Goal: Transaction & Acquisition: Purchase product/service

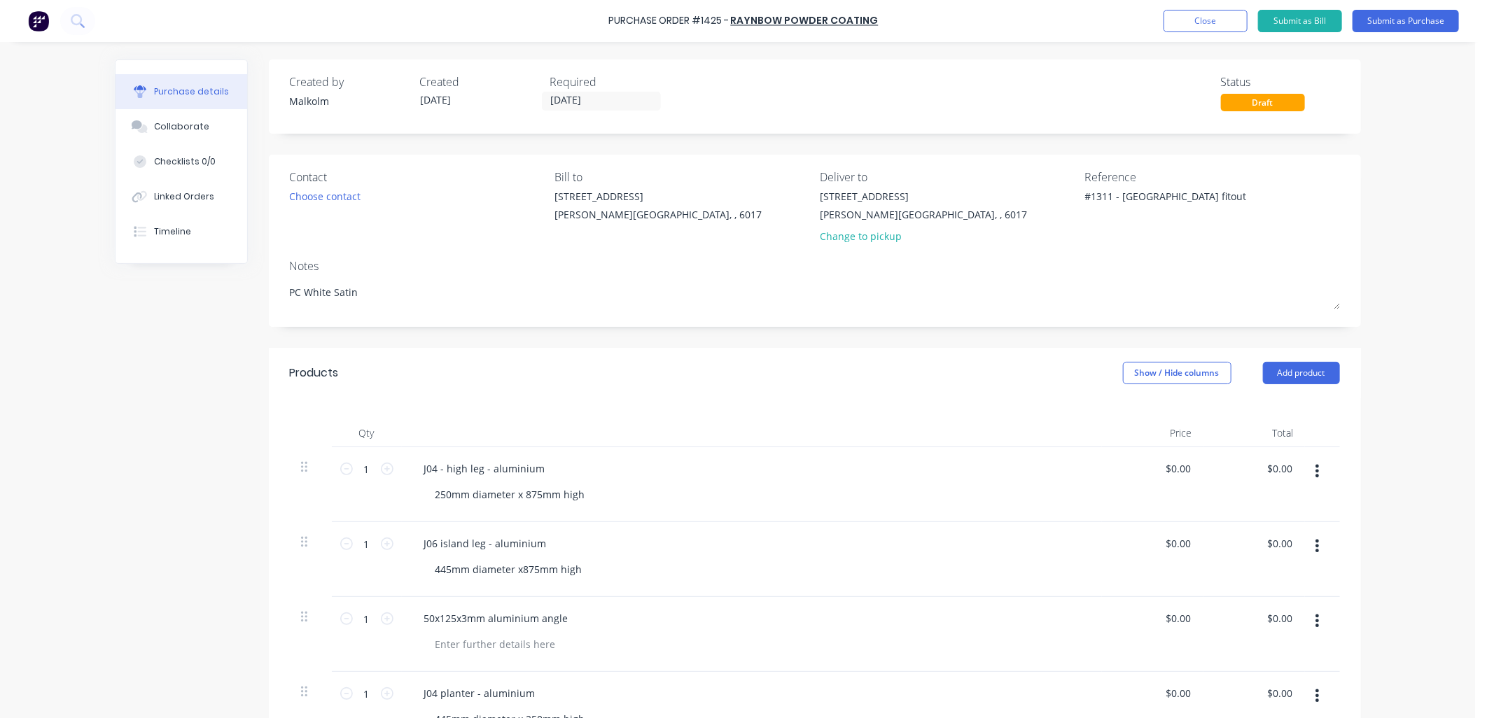
scroll to position [78, 0]
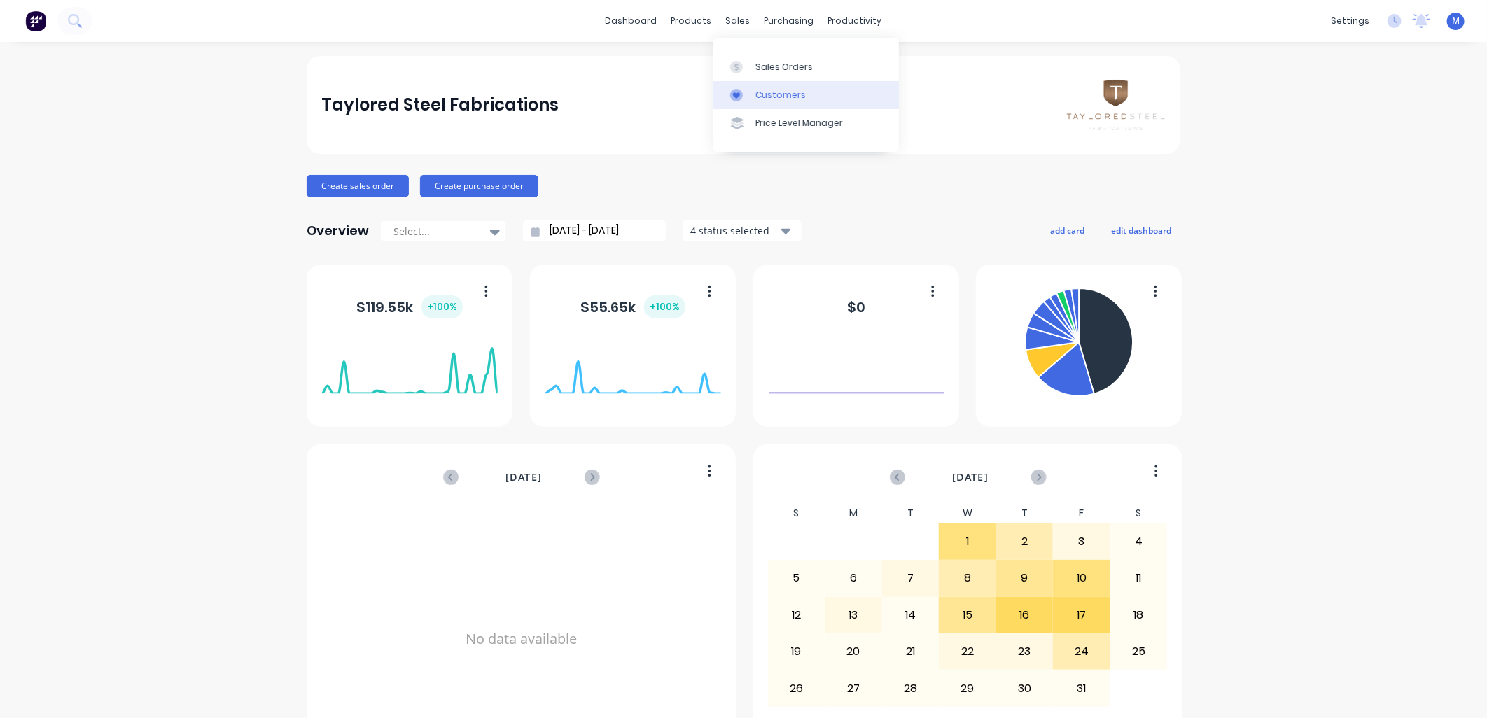
click at [759, 94] on div "Customers" at bounding box center [781, 95] width 50 height 13
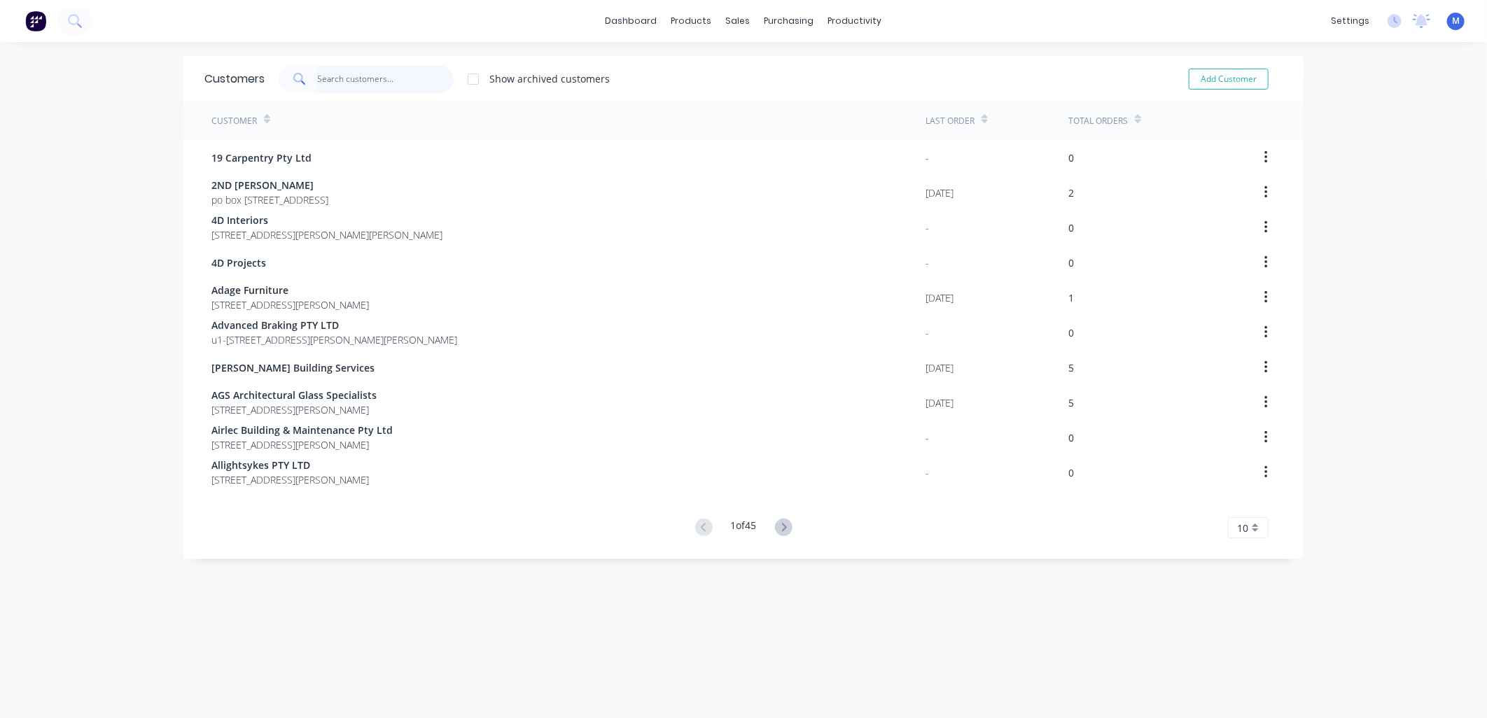
click at [365, 84] on input "text" at bounding box center [386, 79] width 137 height 28
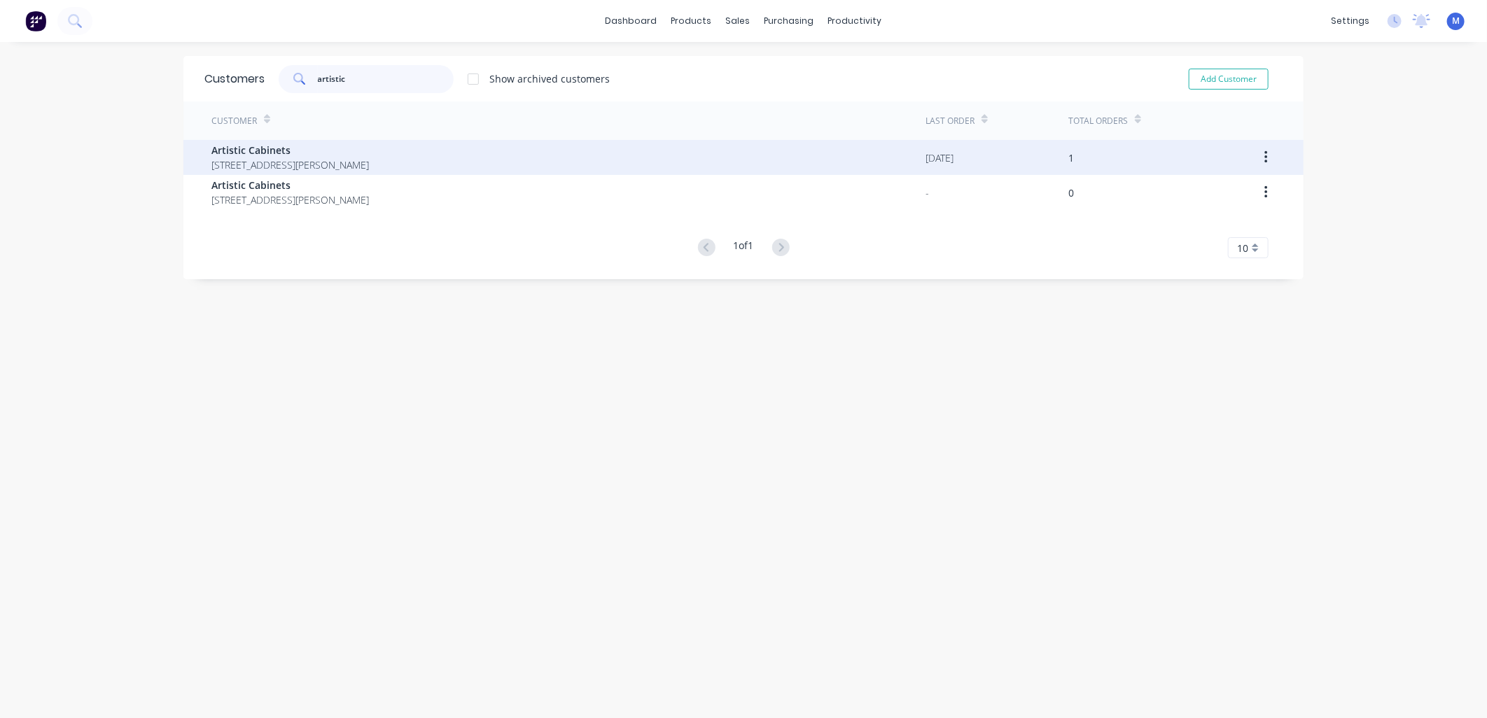
type input "artistic"
click at [281, 150] on span "Artistic Cabinets" at bounding box center [290, 150] width 158 height 15
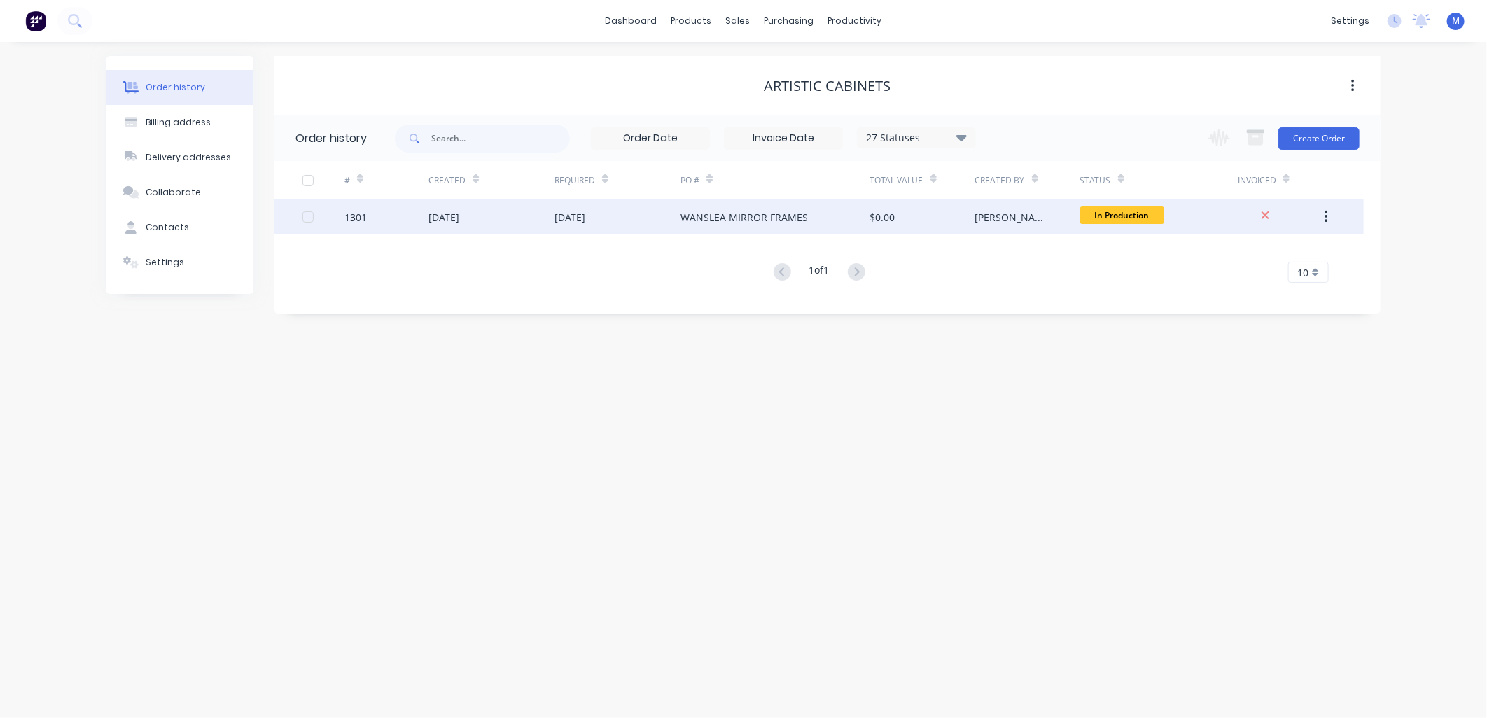
click at [581, 214] on div "[DATE]" at bounding box center [570, 217] width 31 height 15
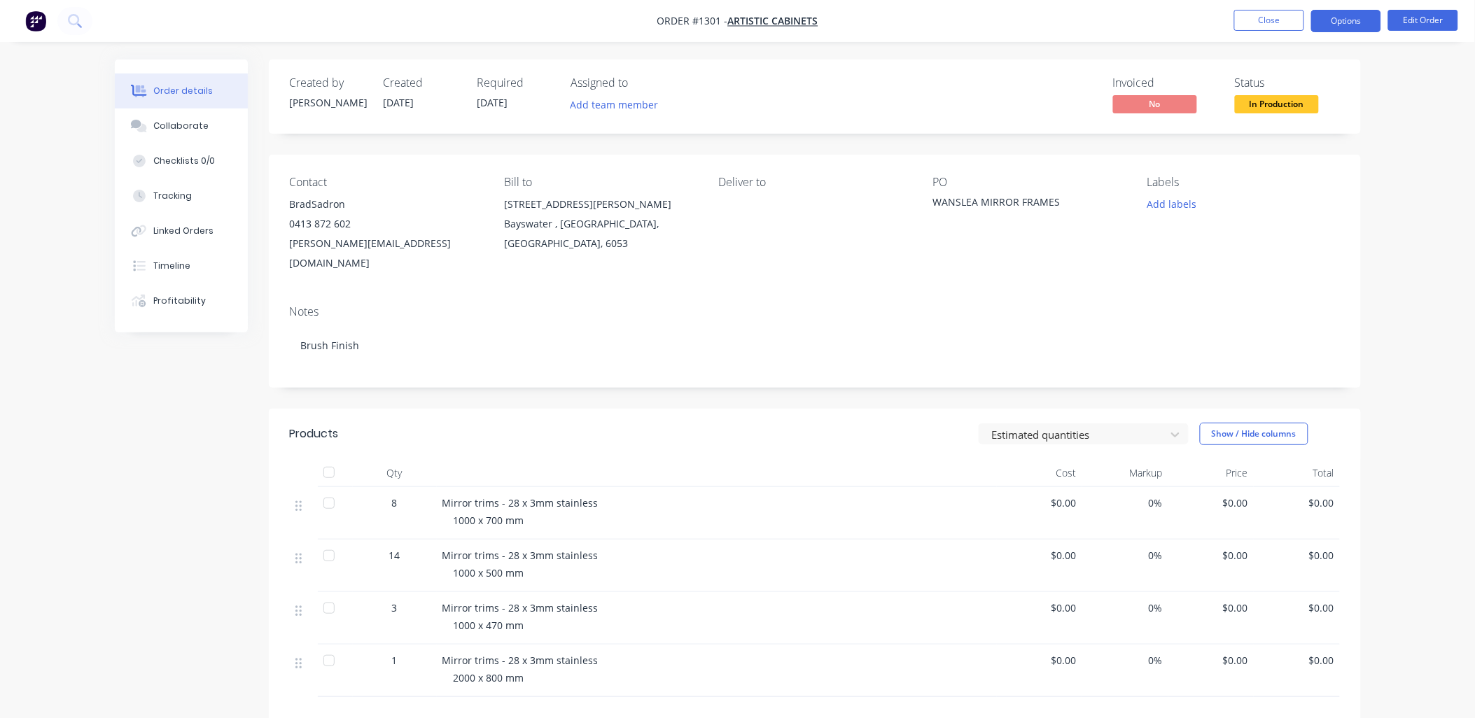
click at [1347, 22] on button "Options" at bounding box center [1347, 21] width 70 height 22
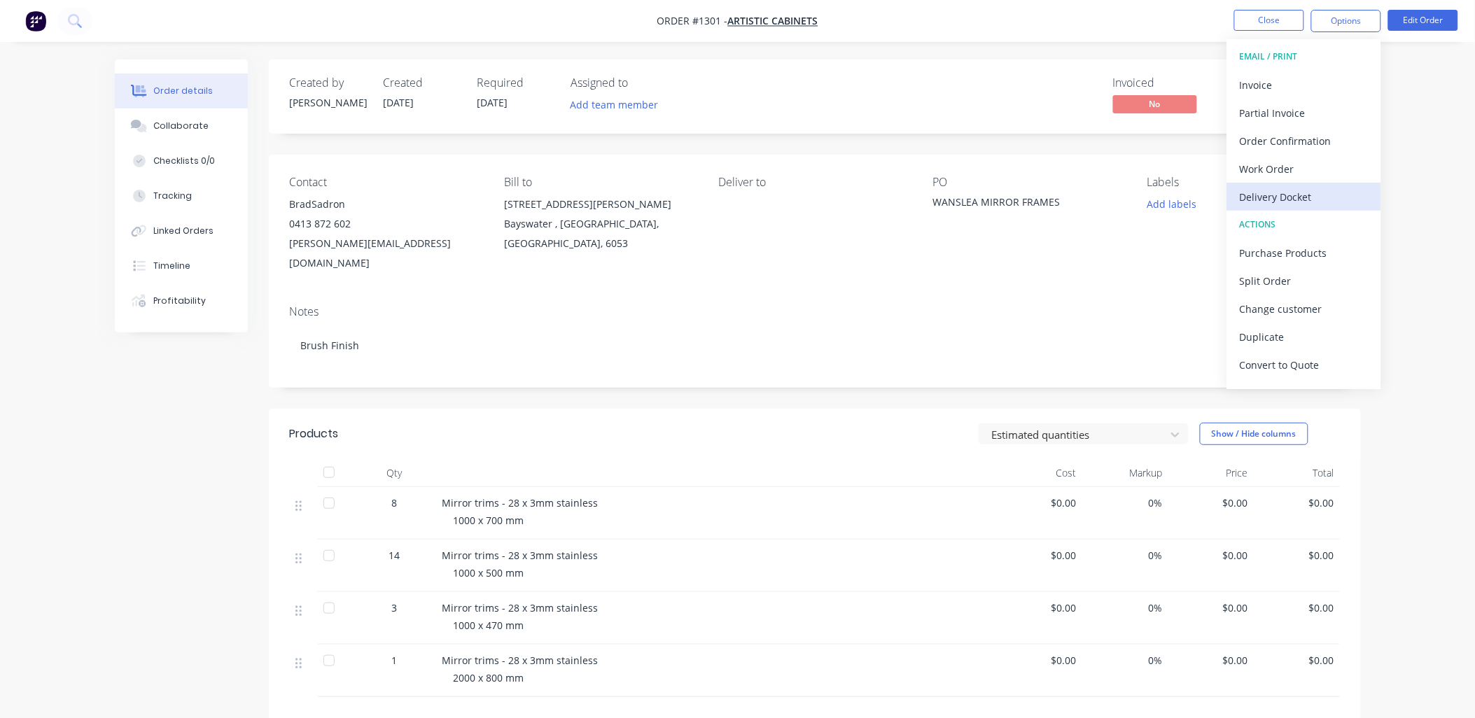
click at [1271, 188] on div "Delivery Docket" at bounding box center [1304, 197] width 129 height 20
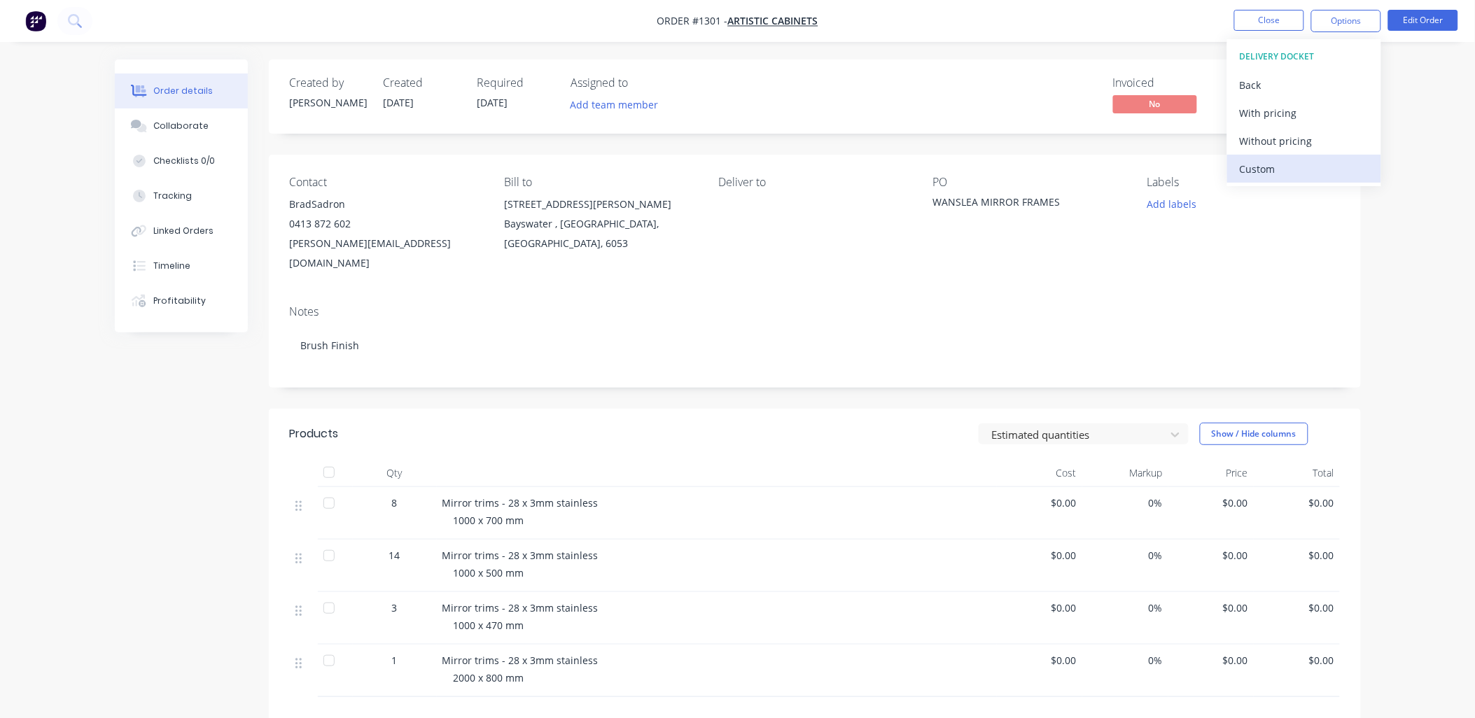
click at [1259, 162] on div "Custom" at bounding box center [1304, 169] width 129 height 20
click at [1268, 141] on div "Without pricing" at bounding box center [1304, 141] width 129 height 20
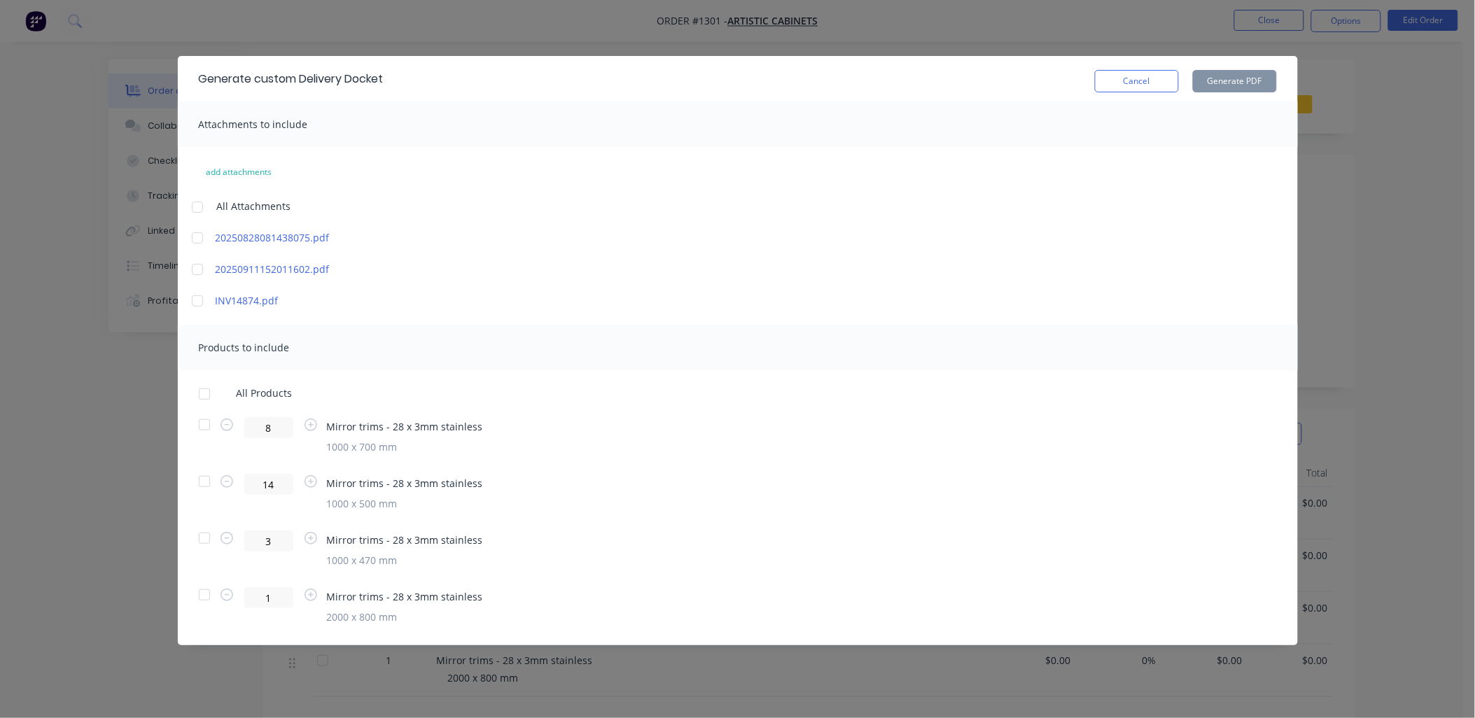
click at [204, 481] on div at bounding box center [204, 482] width 28 height 28
click at [204, 539] on div at bounding box center [204, 538] width 28 height 28
click at [1215, 83] on button "Generate PDF" at bounding box center [1235, 81] width 84 height 22
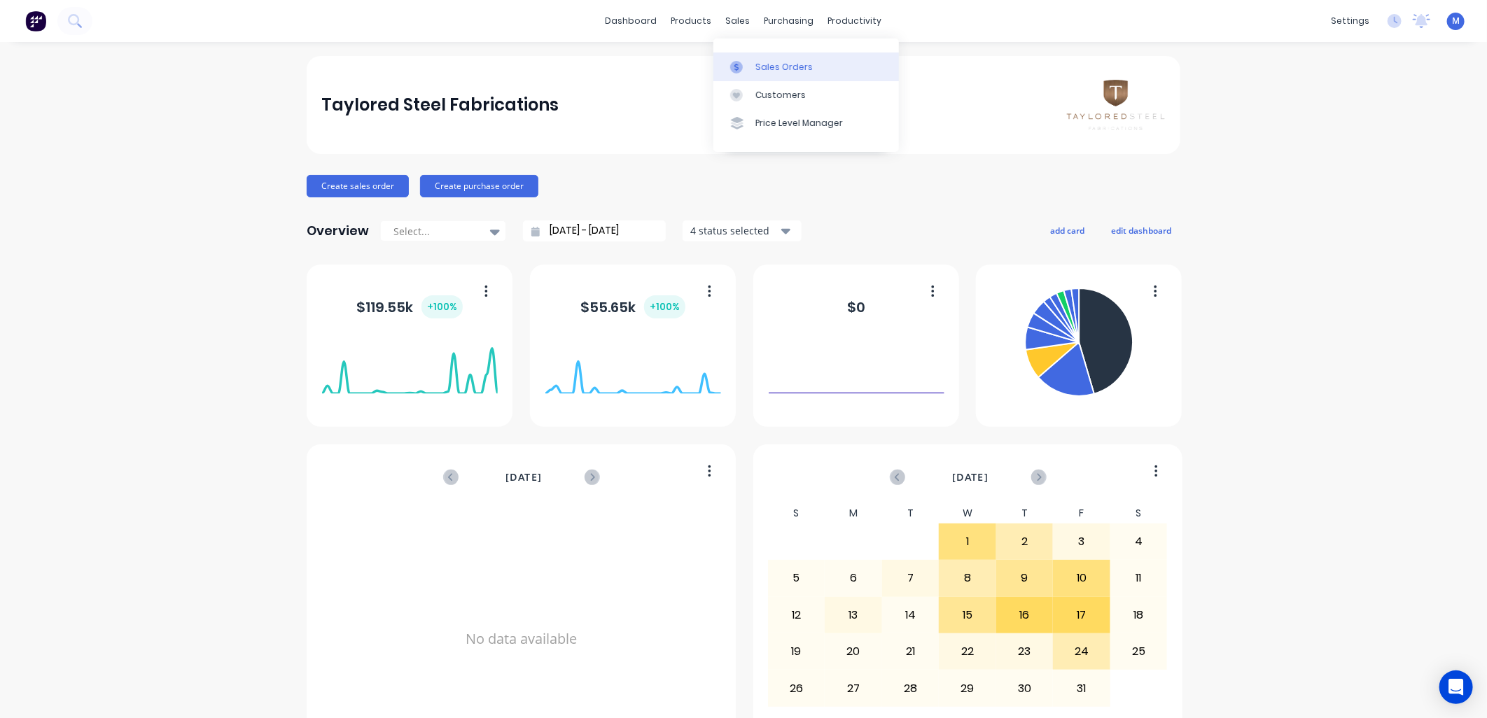
click at [746, 63] on div at bounding box center [740, 67] width 21 height 13
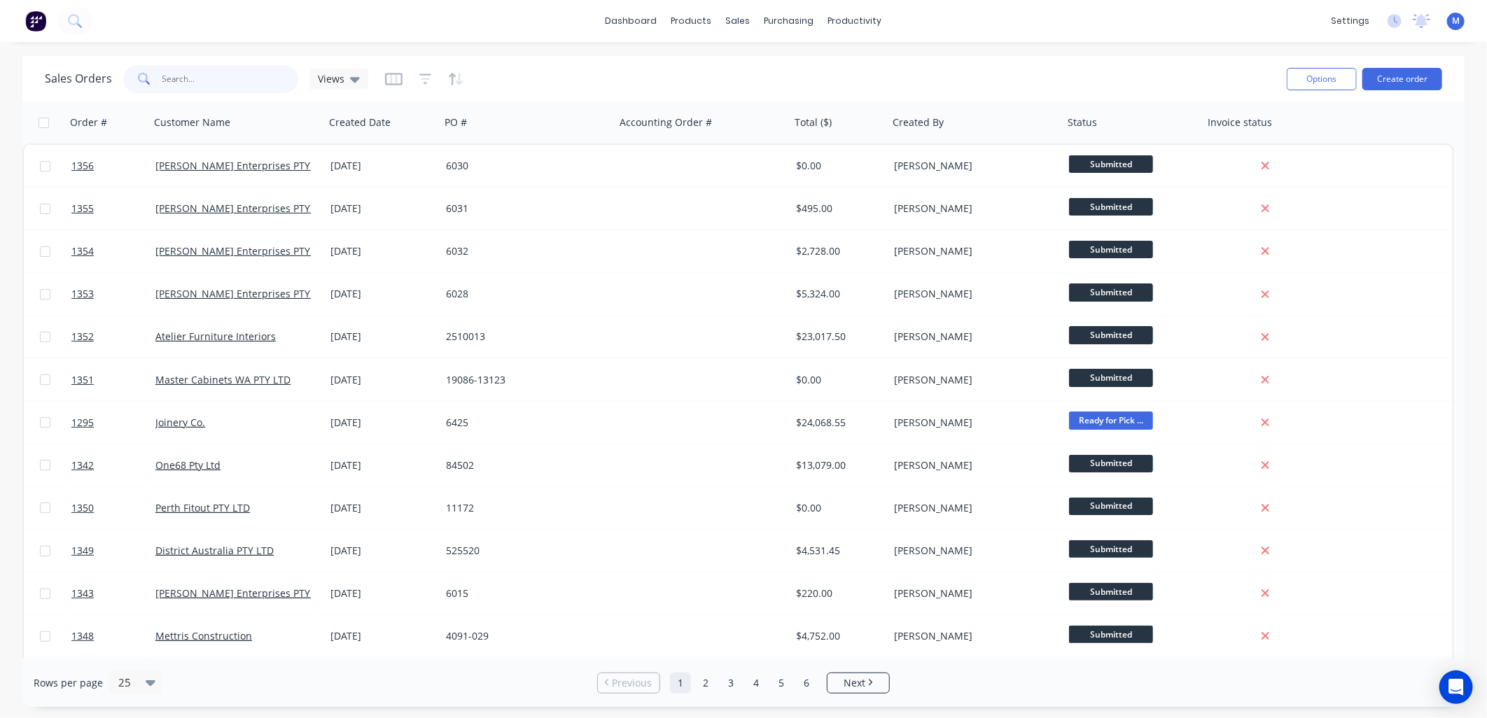
click at [211, 78] on input "text" at bounding box center [230, 79] width 137 height 28
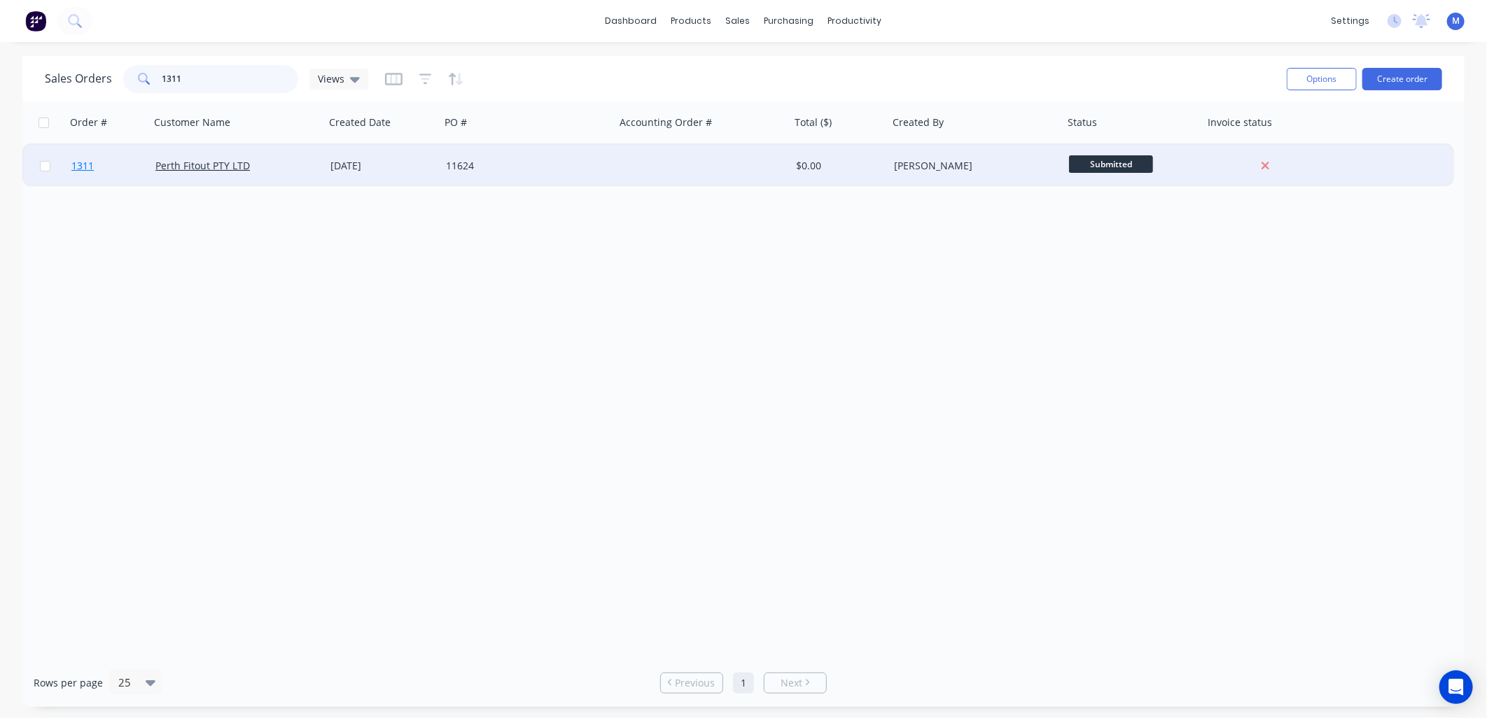
type input "1311"
click at [81, 171] on span "1311" at bounding box center [82, 166] width 22 height 14
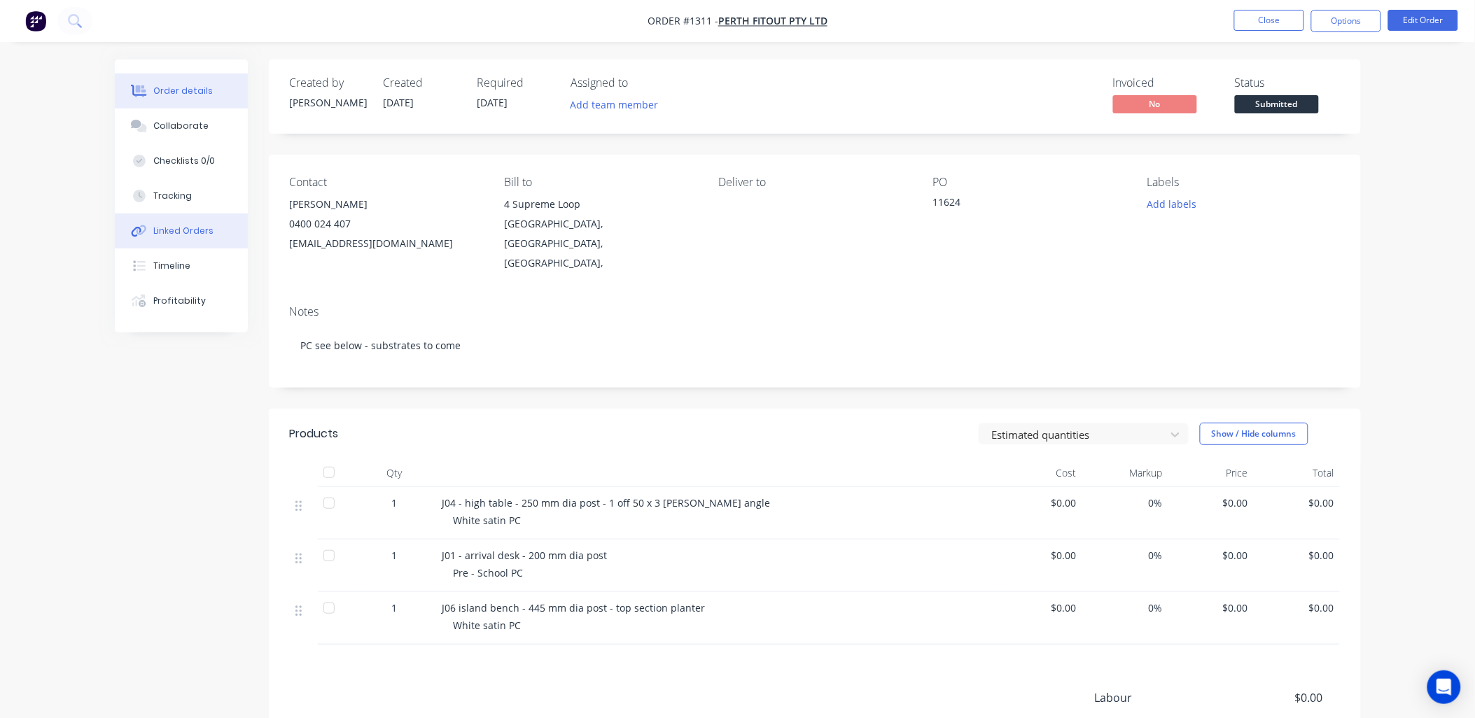
click at [186, 229] on div "Linked Orders" at bounding box center [183, 231] width 60 height 13
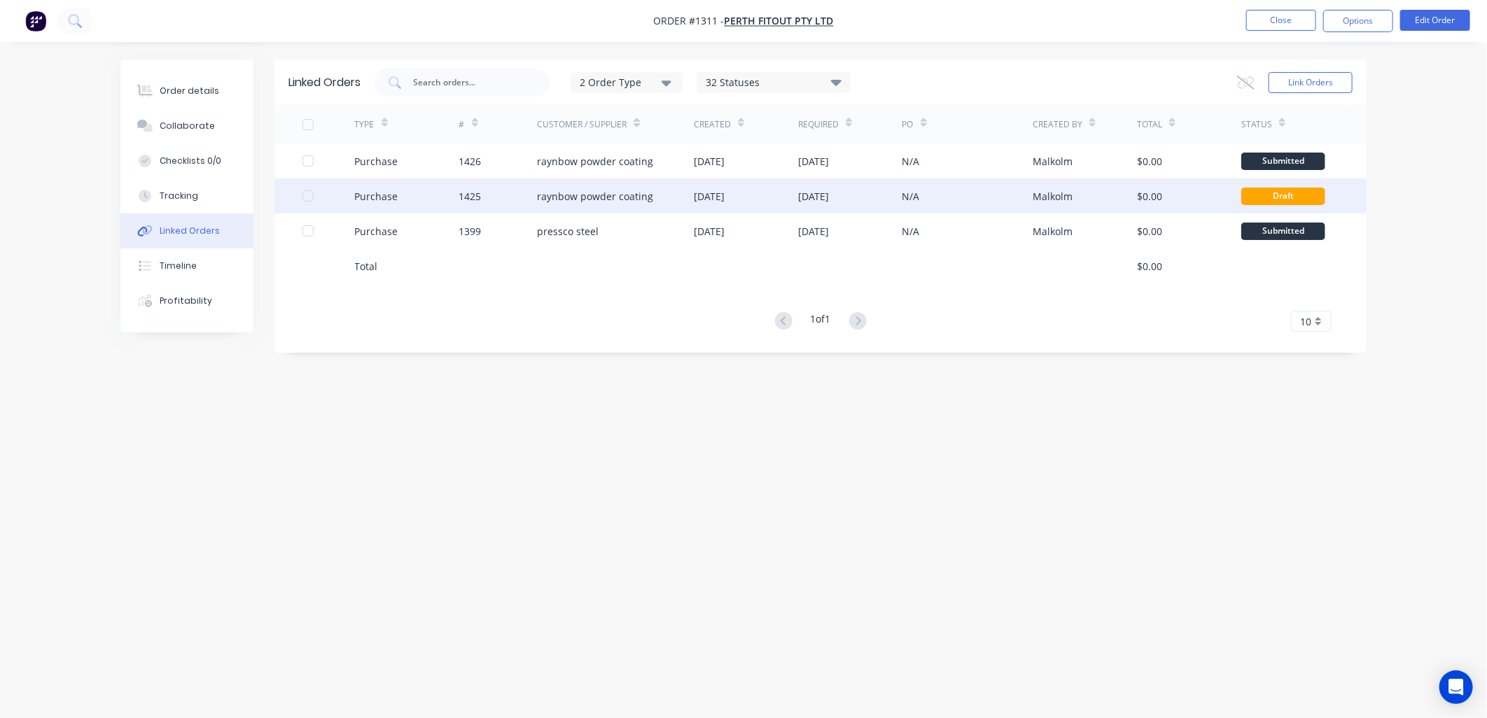
click at [1287, 186] on div "Draft" at bounding box center [1294, 196] width 104 height 35
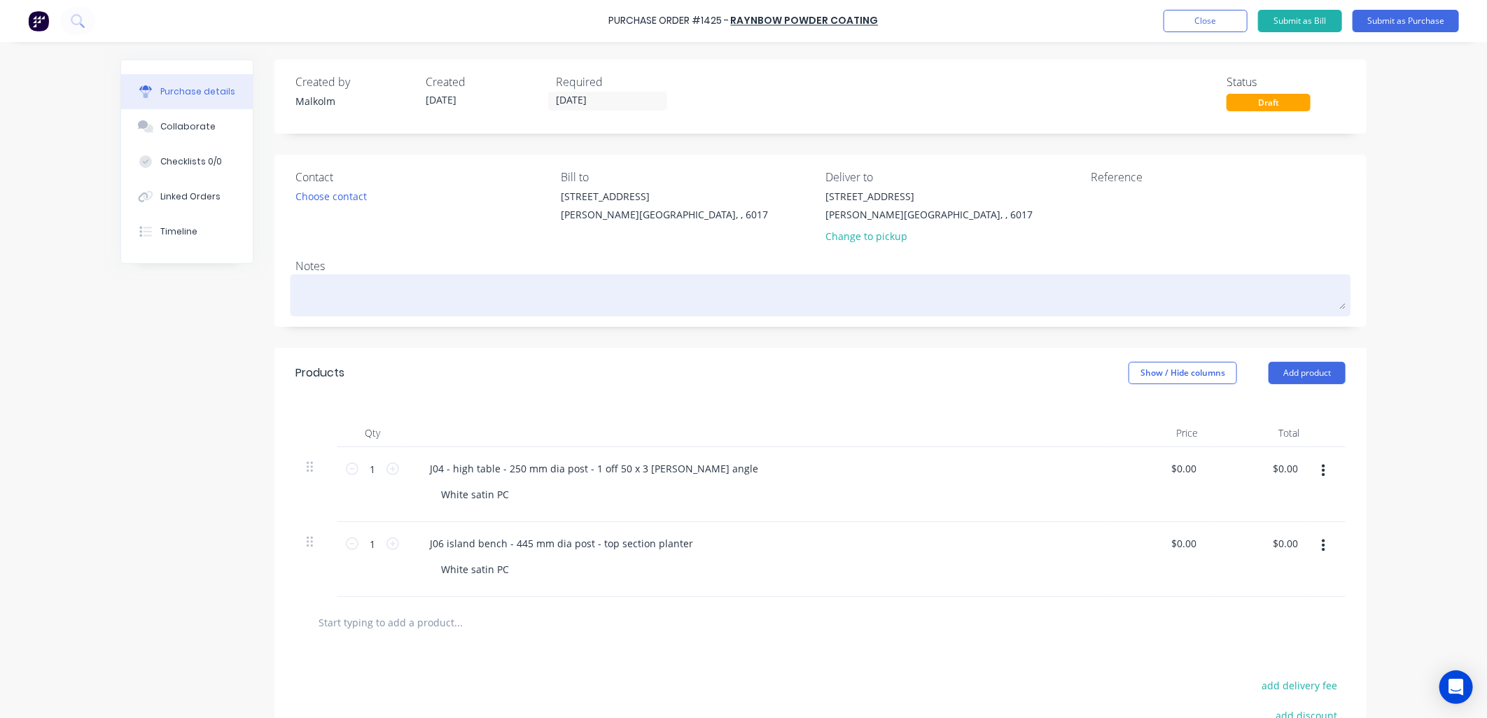
click at [620, 295] on textarea at bounding box center [821, 294] width 1050 height 32
type textarea "x"
type textarea "P"
type textarea "x"
type textarea "PC"
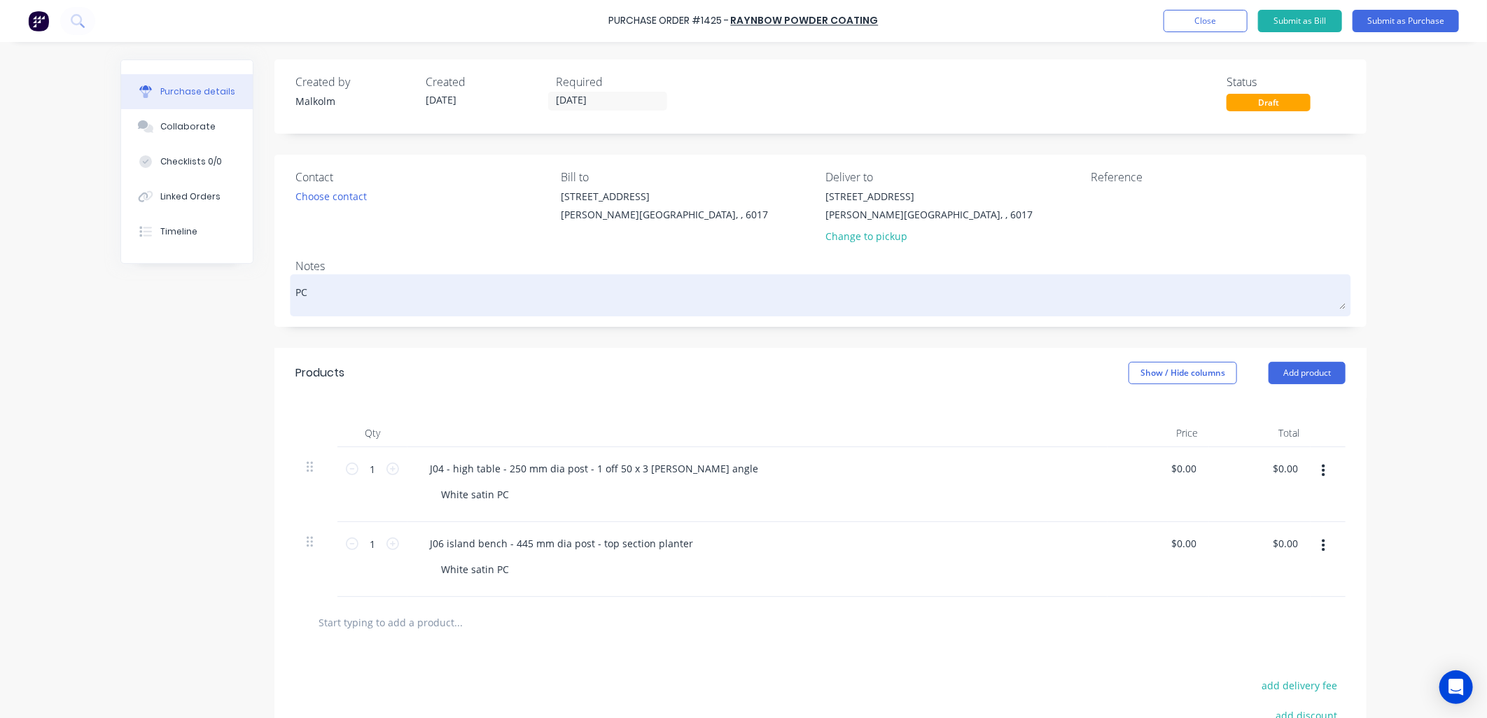
type textarea "x"
type textarea "PC"
type textarea "x"
type textarea "PC W"
type textarea "x"
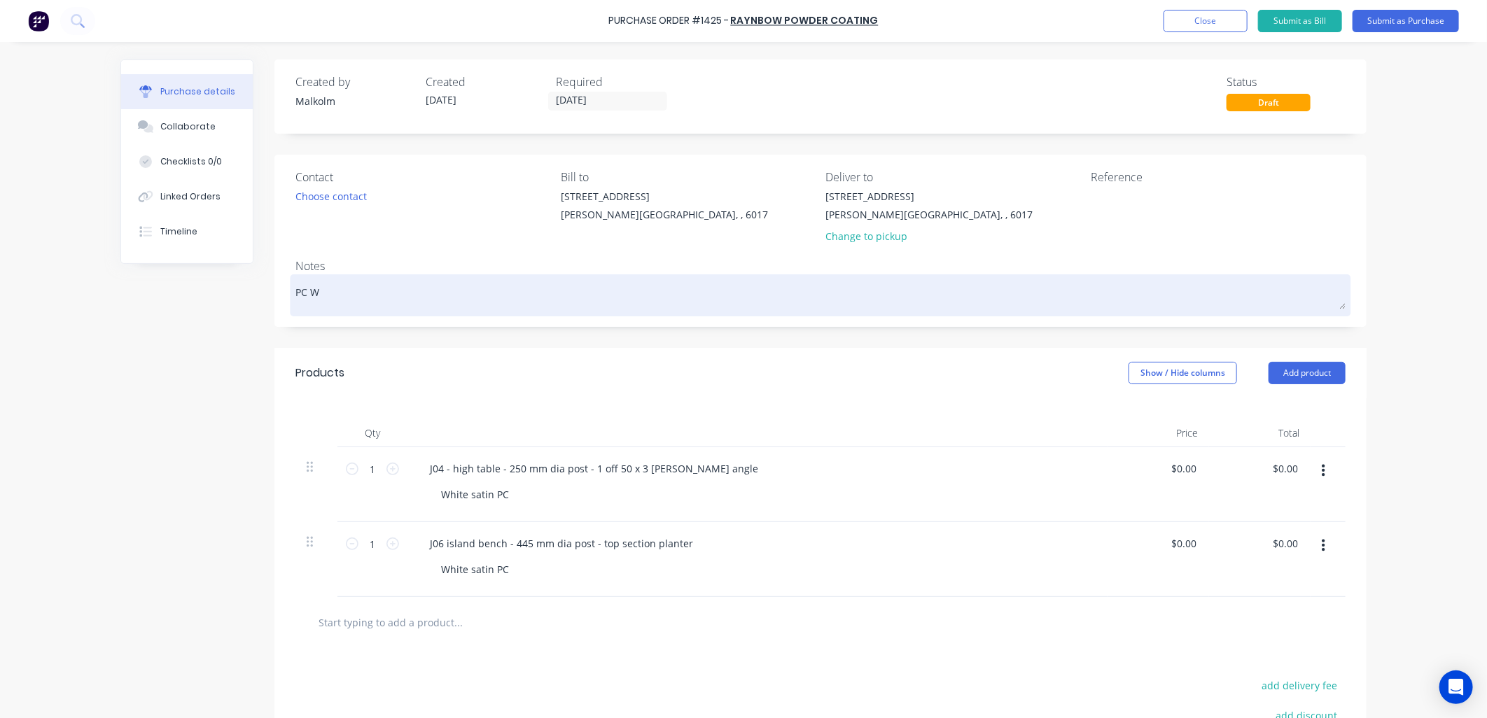
type textarea "PC Wh"
type textarea "x"
type textarea "PC Whi"
type textarea "x"
type textarea "PC Whit"
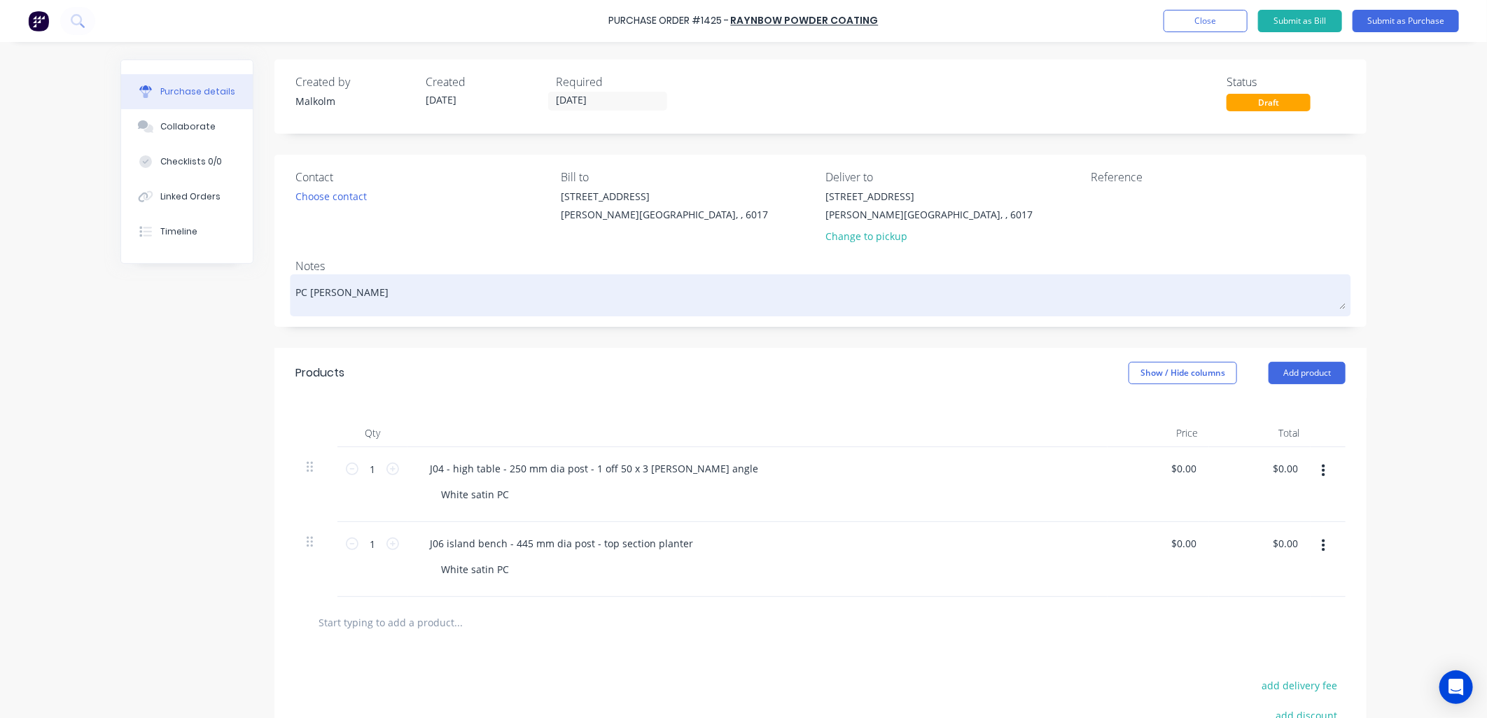
type textarea "x"
type textarea "PC White"
type textarea "x"
type textarea "PC White"
type textarea "x"
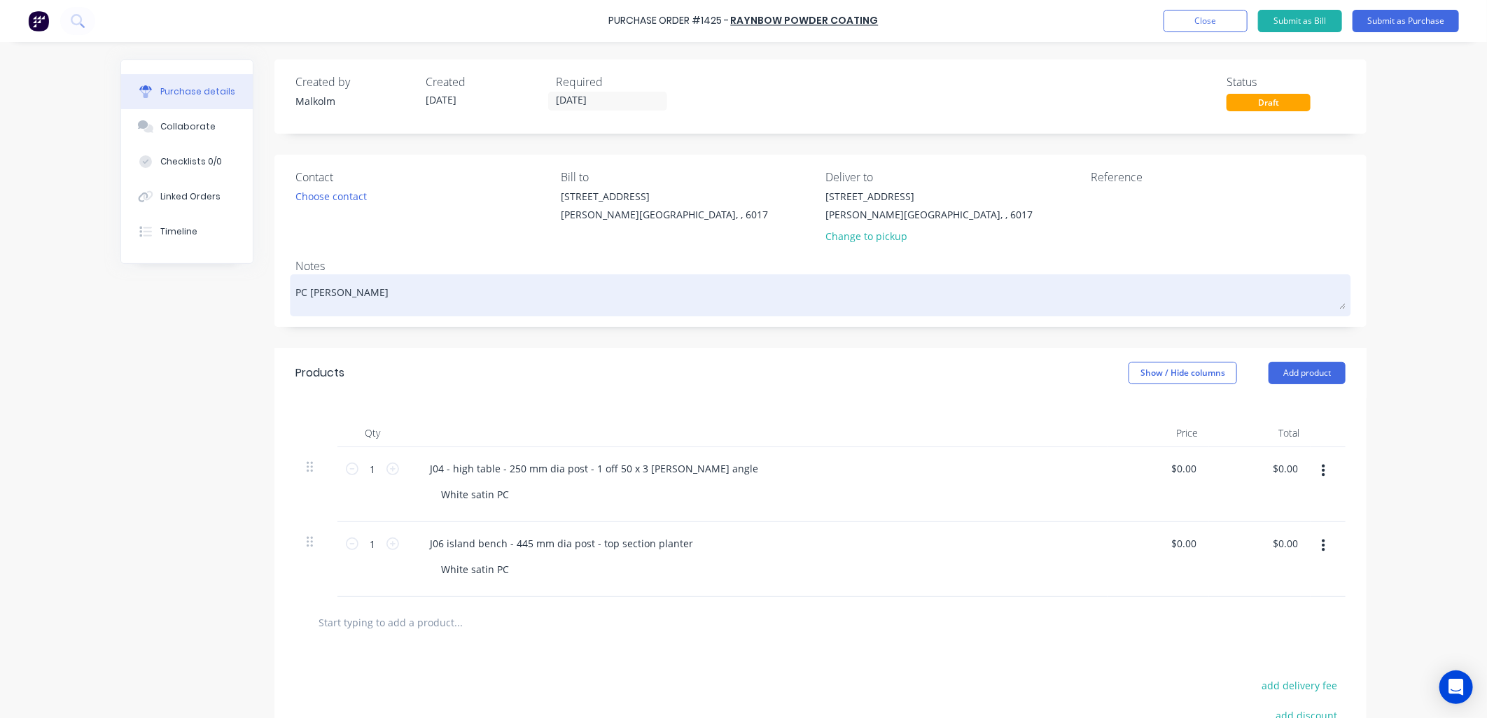
type textarea "PC White S"
type textarea "x"
type textarea "PC White Sa"
type textarea "x"
type textarea "PC White Sat"
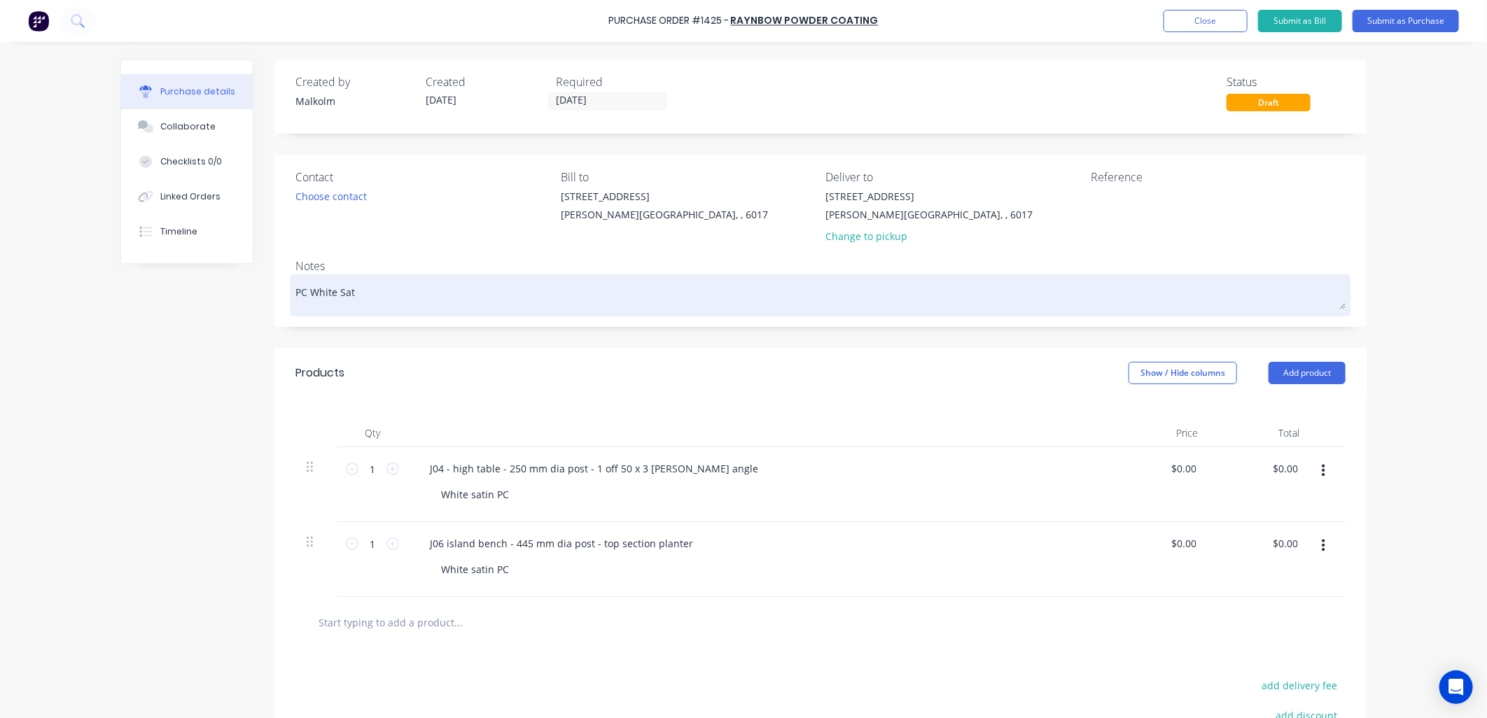
type textarea "x"
type textarea "PC White Sati"
type textarea "x"
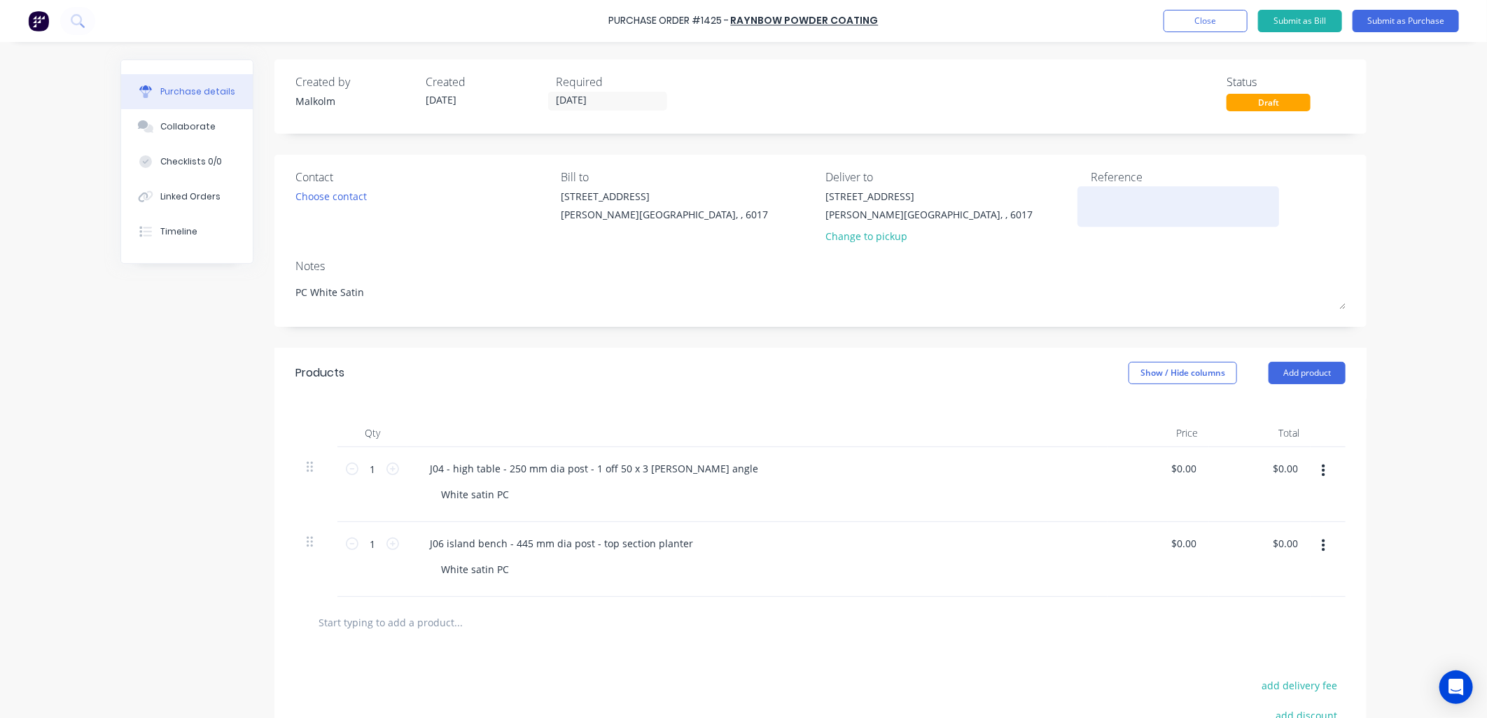
type textarea "PC White Satin"
type textarea "x"
type textarea "PC White Satin"
click at [1144, 210] on textarea at bounding box center [1178, 205] width 175 height 32
type textarea "#1311 - Perth fito"
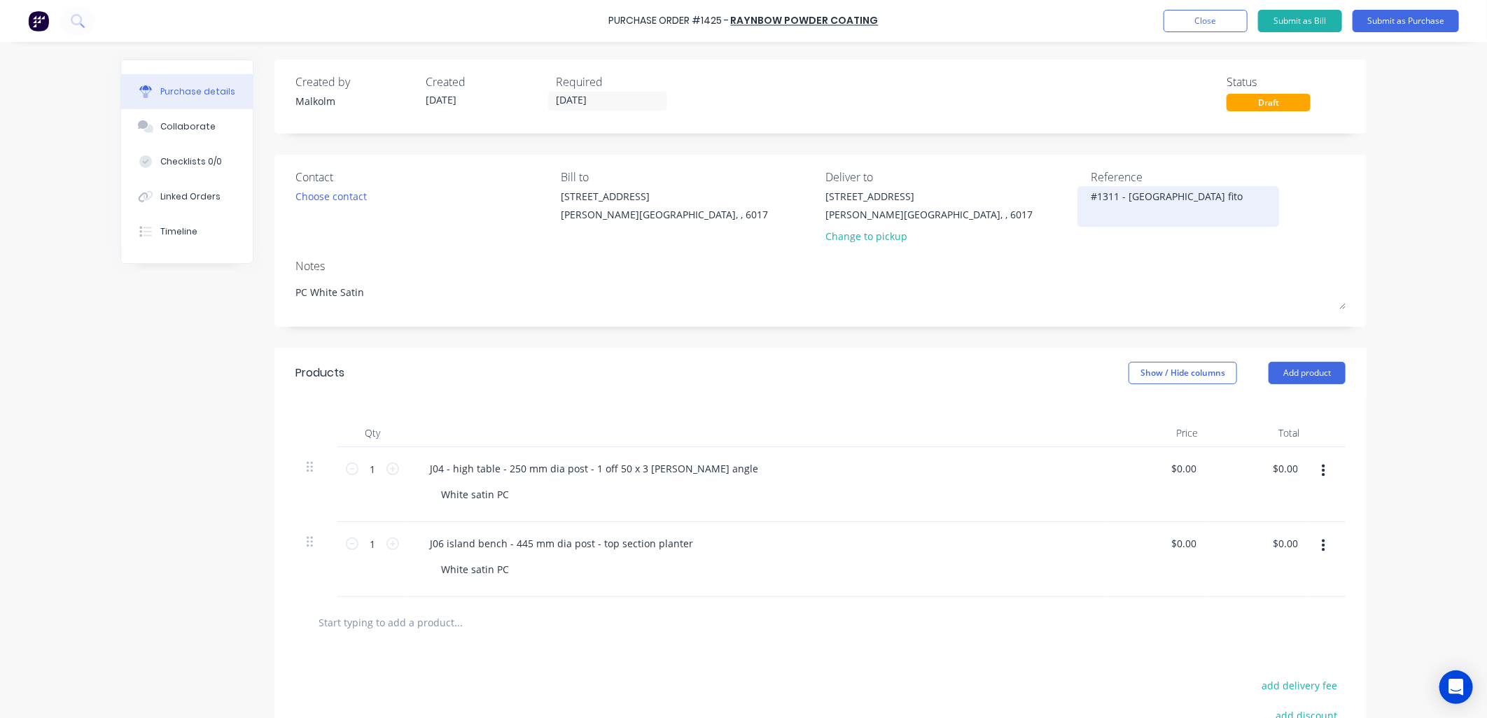
type textarea "x"
type textarea "#1311 - Perth fitou"
type textarea "x"
type textarea "#1311 - Perth fitout"
type textarea "x"
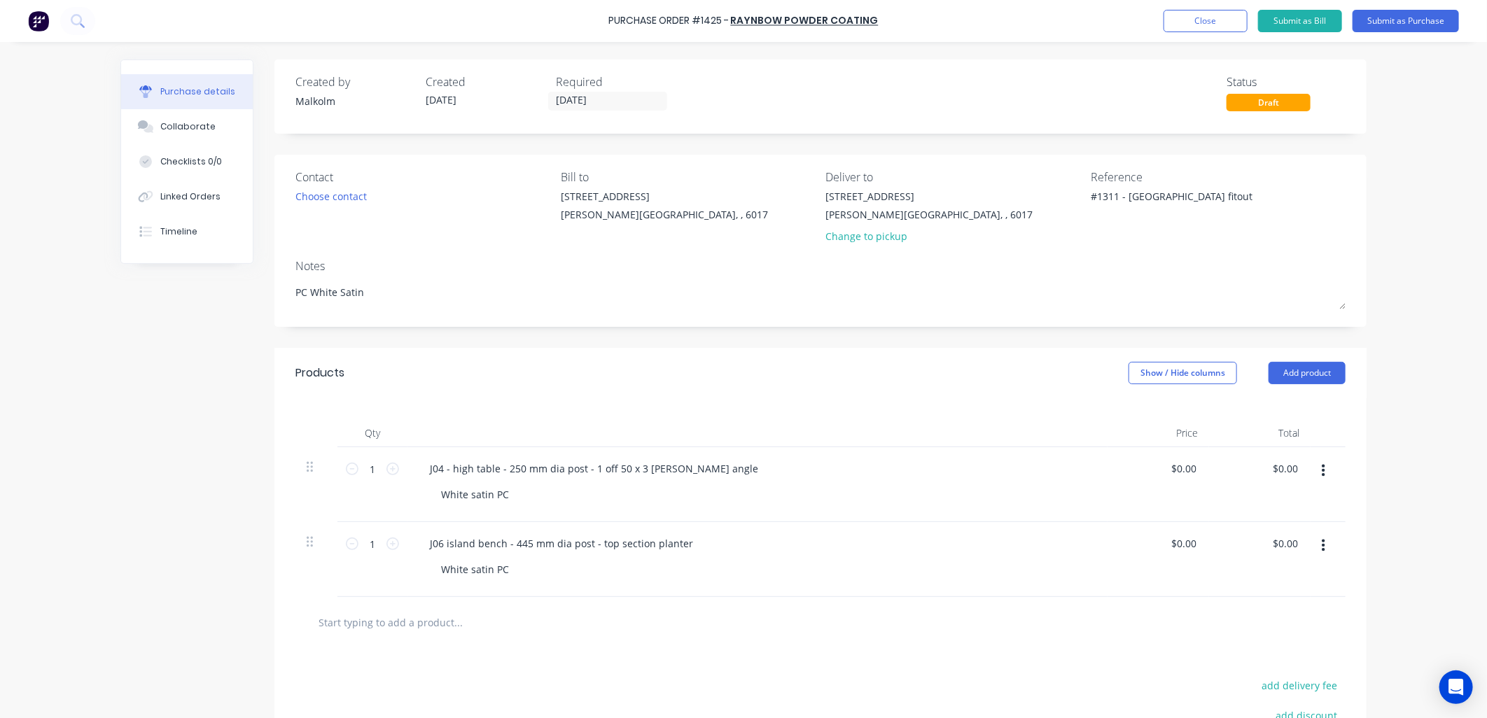
type textarea "#1311 - Perth fitout"
click at [1096, 248] on div "Reference #1311 - Perth fitout" at bounding box center [1218, 210] width 255 height 82
click at [1272, 384] on button "Add product" at bounding box center [1307, 373] width 77 height 22
click at [1256, 439] on div "Basic product" at bounding box center [1279, 437] width 108 height 20
type textarea "x"
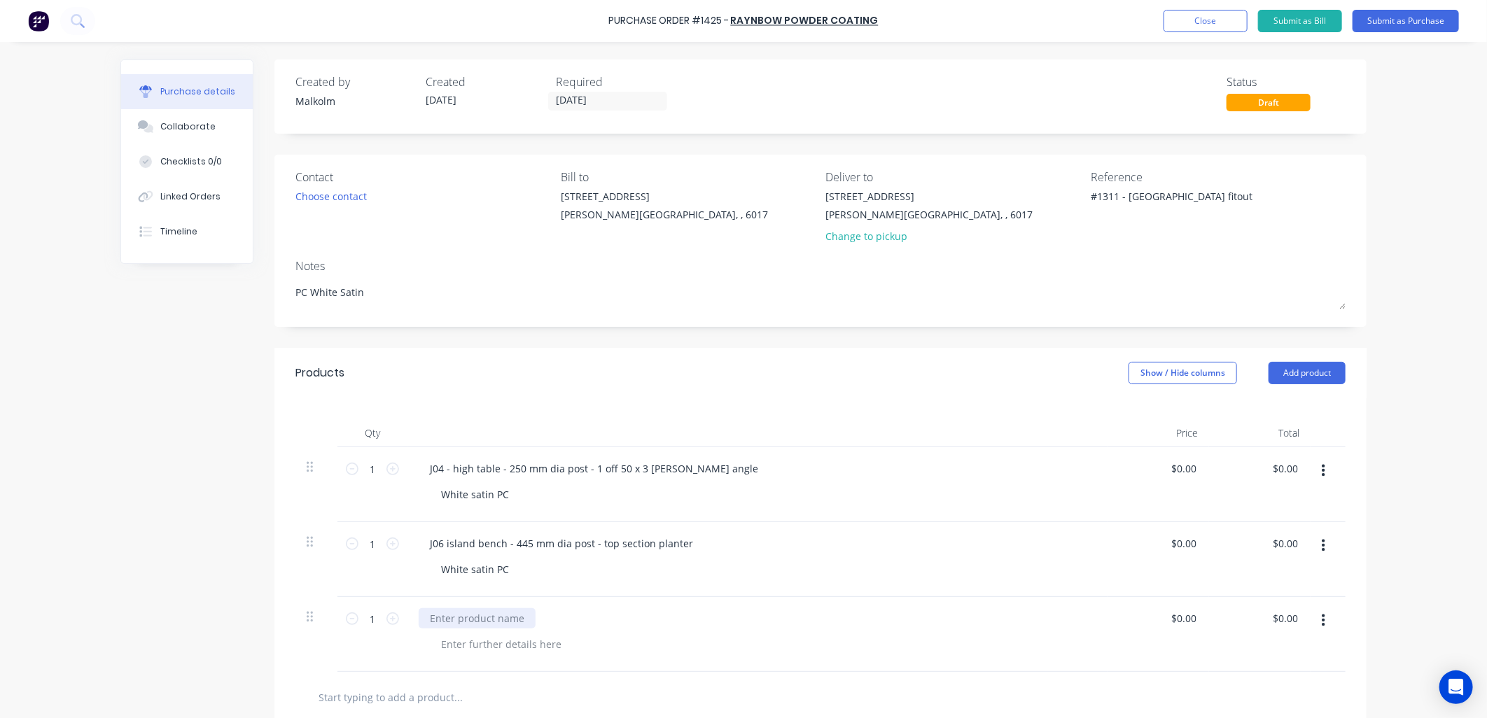
click at [475, 616] on div at bounding box center [477, 619] width 117 height 20
type textarea "x"
click at [469, 648] on div at bounding box center [501, 644] width 143 height 20
click at [604, 549] on div "J06 island bench - 445 mm dia post - top section planter" at bounding box center [562, 544] width 286 height 20
type textarea "x"
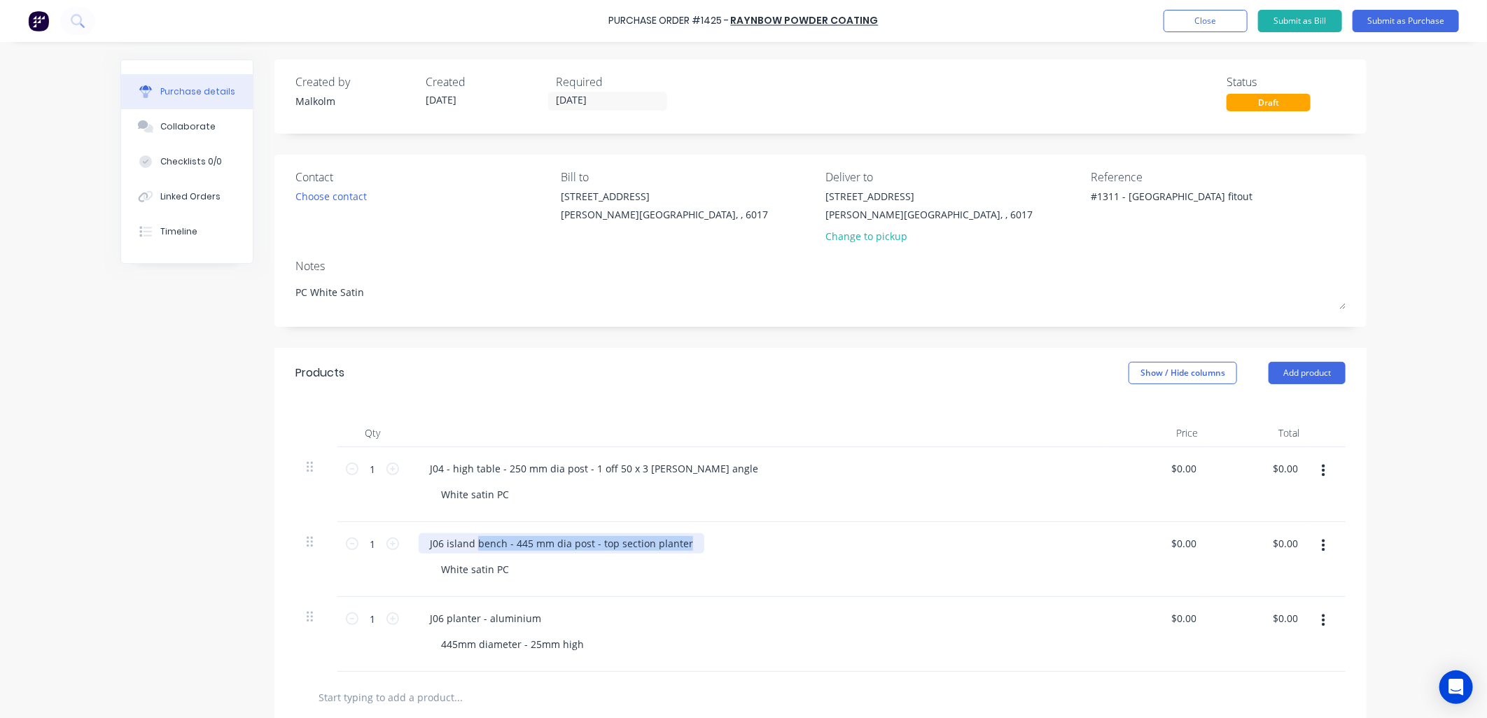
drag, startPoint x: 469, startPoint y: 543, endPoint x: 697, endPoint y: 557, distance: 228.7
click at [697, 557] on div "J06 island bench - 445 mm dia post - top section planter White satin PC" at bounding box center [758, 559] width 700 height 75
click at [480, 571] on div "White satin PC" at bounding box center [475, 569] width 90 height 20
type textarea "x"
drag, startPoint x: 506, startPoint y: 570, endPoint x: 375, endPoint y: 557, distance: 131.6
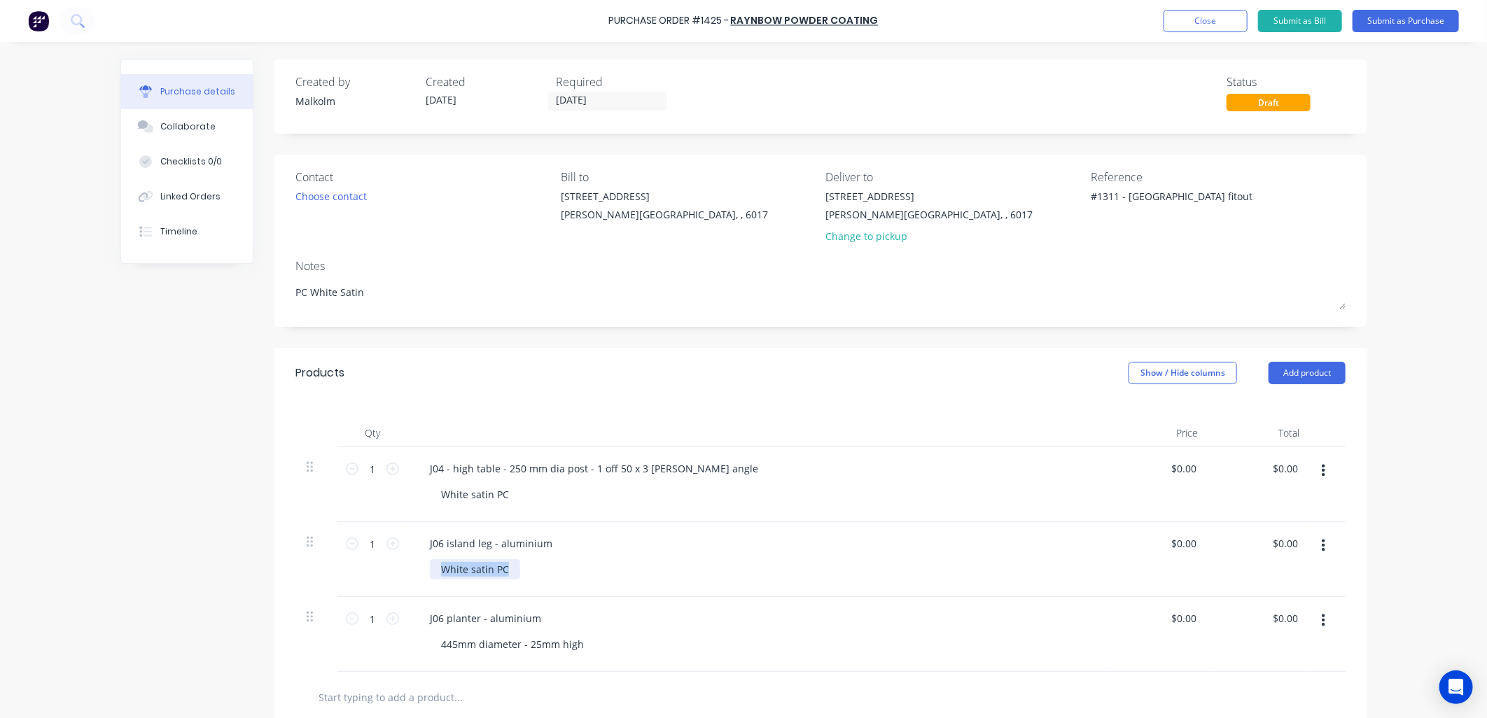
click at [375, 557] on div "1 1 J06 island leg - aluminium White satin PC $0.00 $0.00 $0.00 $0.00" at bounding box center [821, 559] width 1050 height 75
type textarea "x"
drag, startPoint x: 502, startPoint y: 499, endPoint x: 385, endPoint y: 490, distance: 117.2
click at [385, 490] on div "1 1 J04 - high table - 250 mm dia post - 1 off 50 x 3 mm ali angle White satin …" at bounding box center [821, 484] width 1050 height 75
click at [494, 471] on div "J04 - high table - 250 mm dia post - 1 off 50 x 3 mm ali angle" at bounding box center [594, 469] width 351 height 20
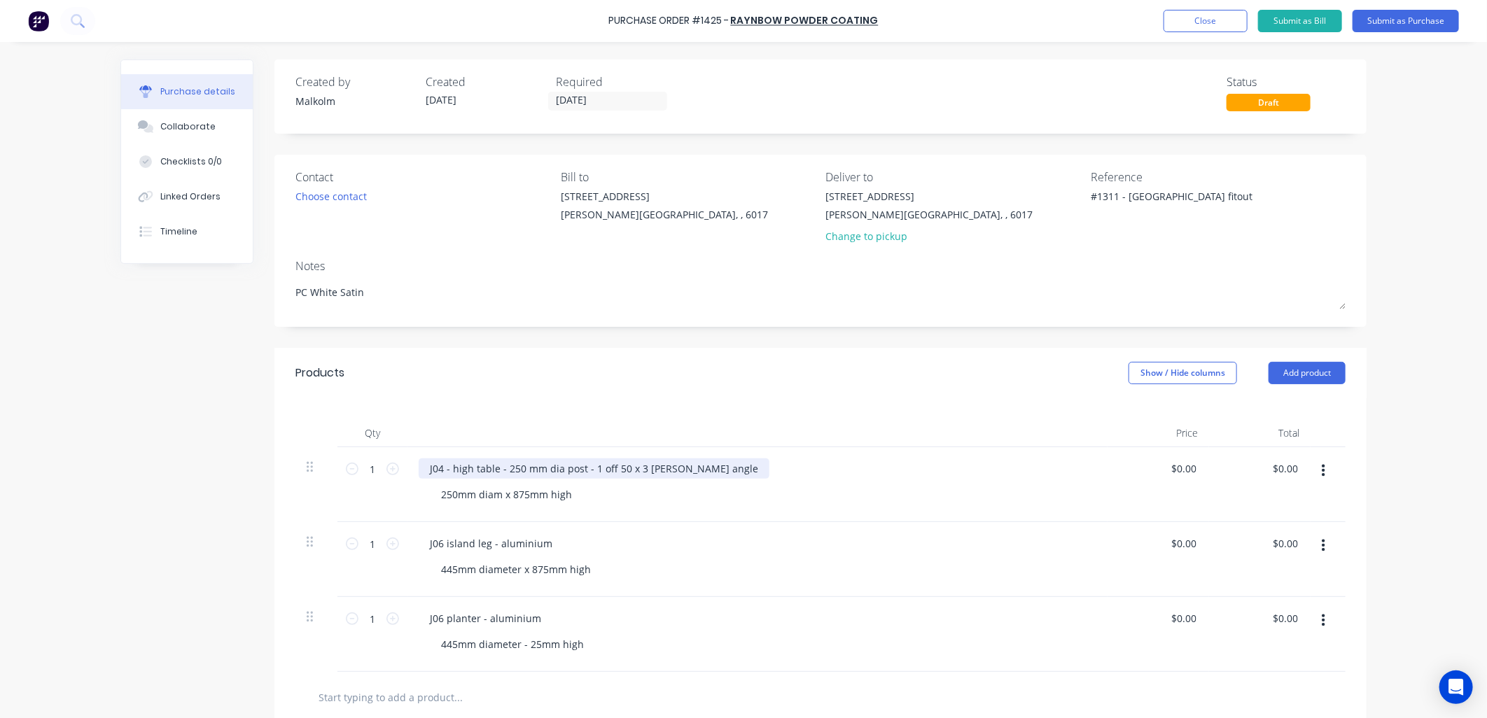
type textarea "x"
drag, startPoint x: 448, startPoint y: 470, endPoint x: 707, endPoint y: 474, distance: 259.1
click at [707, 474] on div "J04 - high table - 250 mm dia post - 1 off 50 x 3 mm ali angle" at bounding box center [594, 469] width 351 height 20
click at [707, 474] on div "J04 - leg - aluminium" at bounding box center [758, 469] width 678 height 20
click at [1321, 379] on button "Add product" at bounding box center [1307, 373] width 77 height 22
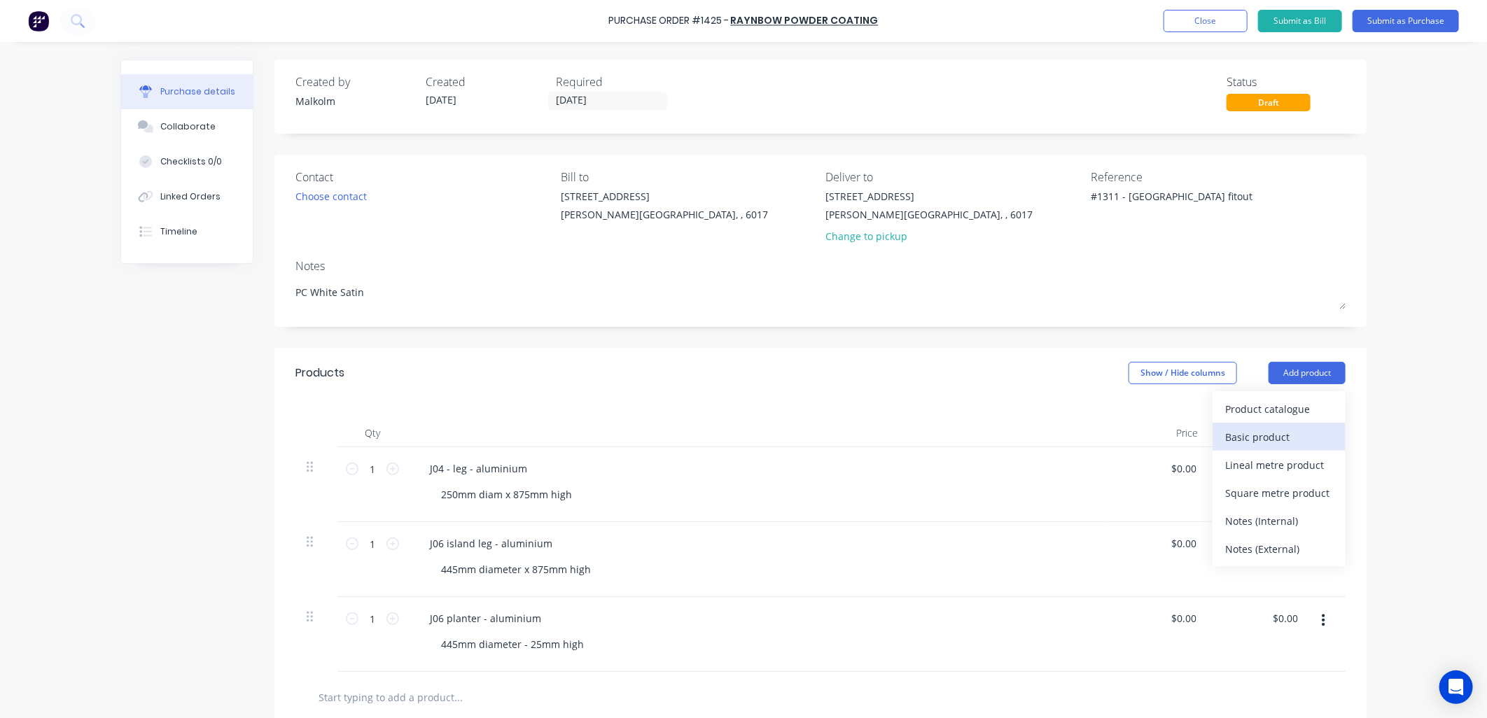
click at [1287, 441] on div "Basic product" at bounding box center [1279, 437] width 108 height 20
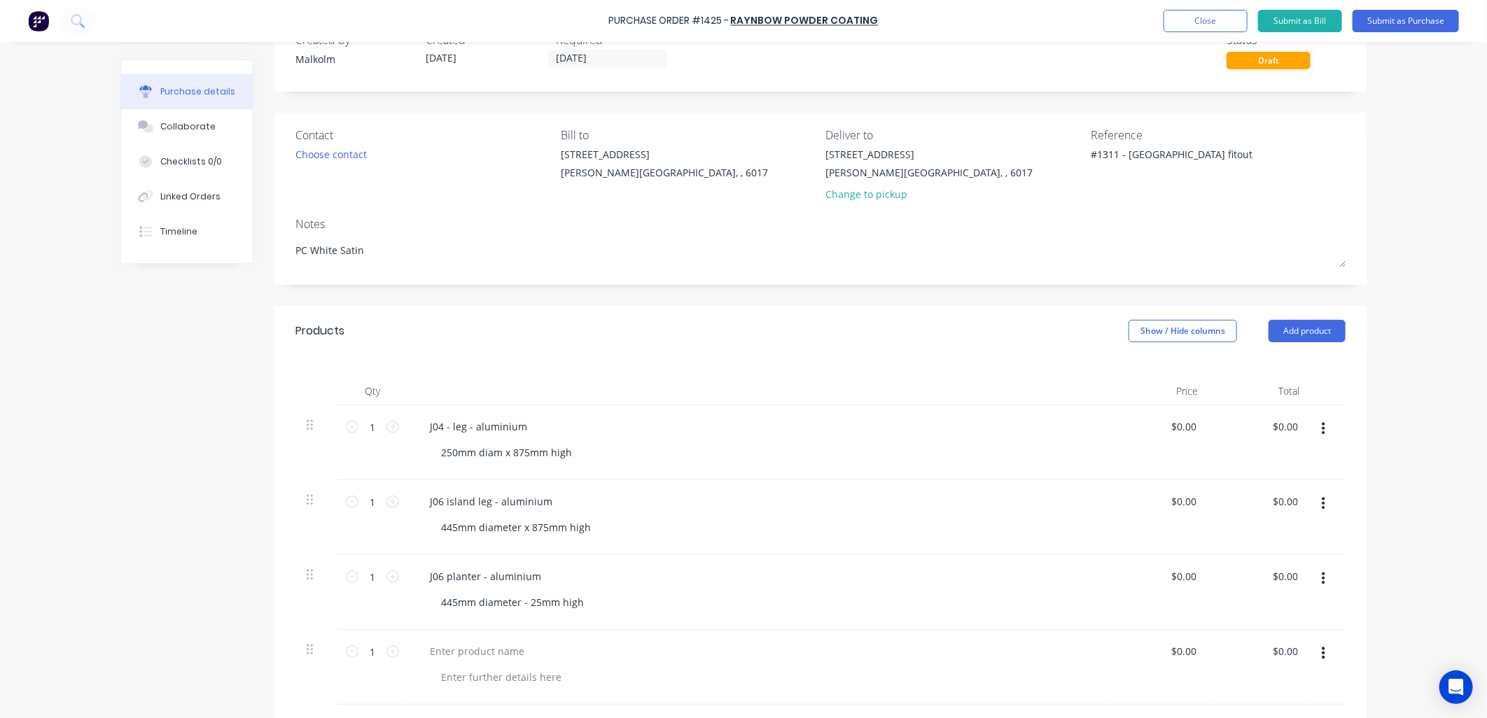
scroll to position [78, 0]
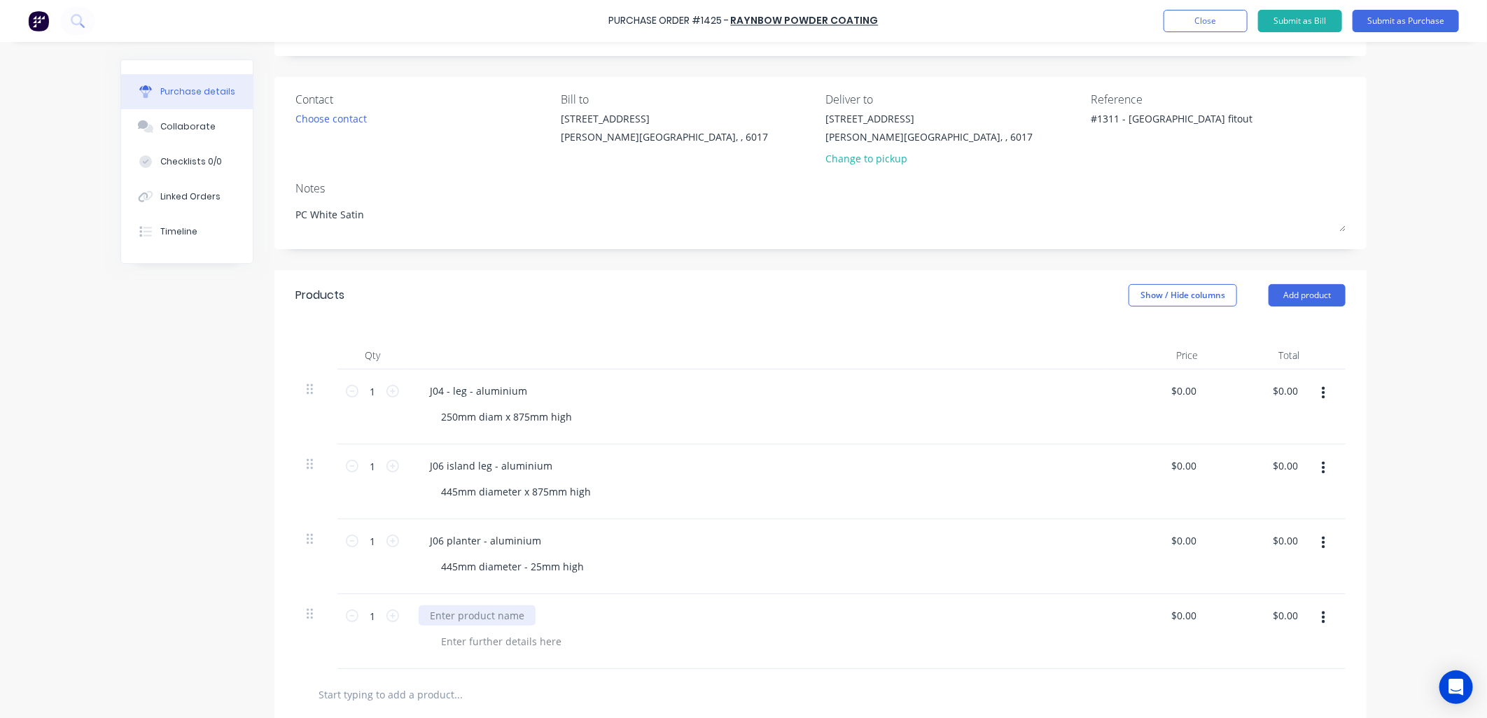
type textarea "x"
click at [484, 618] on div at bounding box center [477, 616] width 117 height 20
type textarea "x"
click at [487, 641] on div at bounding box center [501, 642] width 143 height 20
click at [655, 603] on div "aluminium angle 50x50x3mm - 1900mm long" at bounding box center [758, 632] width 700 height 75
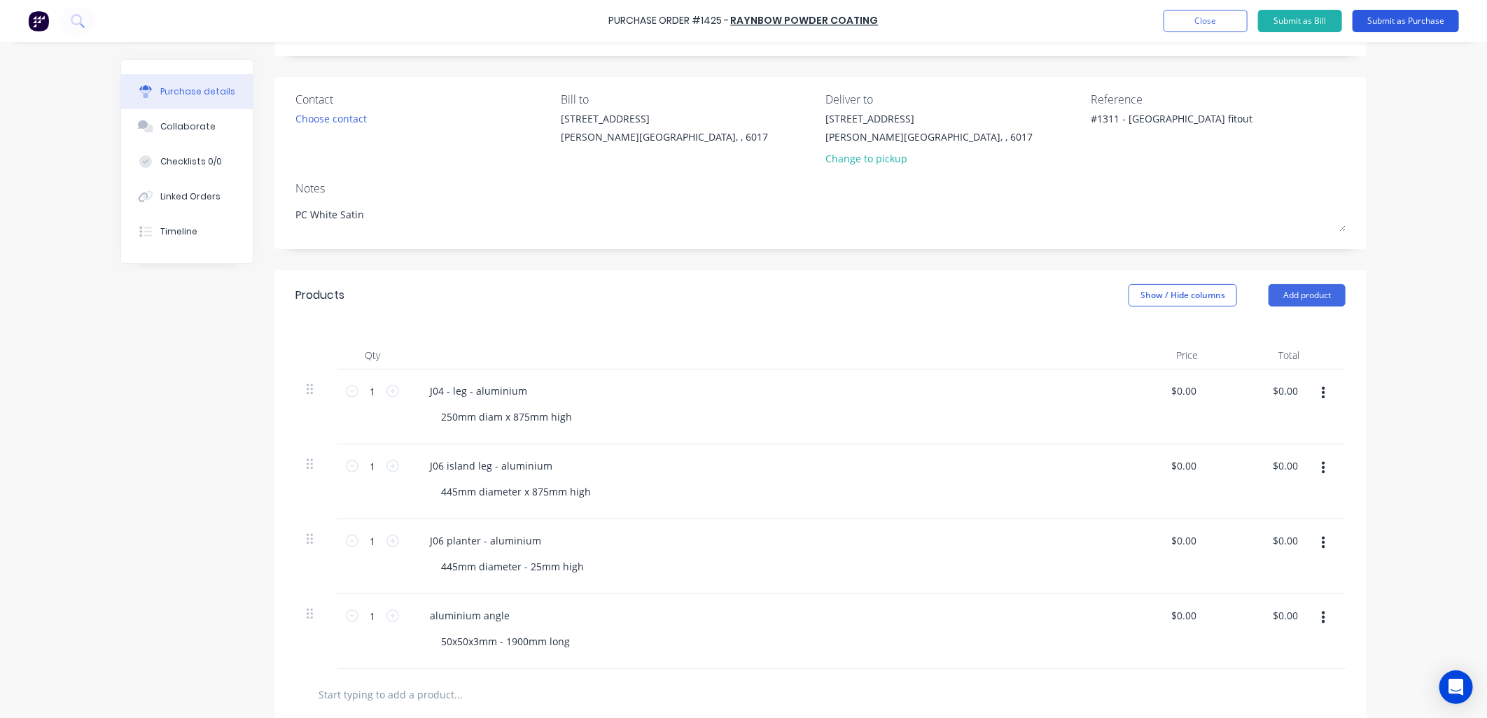
click at [1394, 15] on button "Submit as Purchase" at bounding box center [1406, 21] width 106 height 22
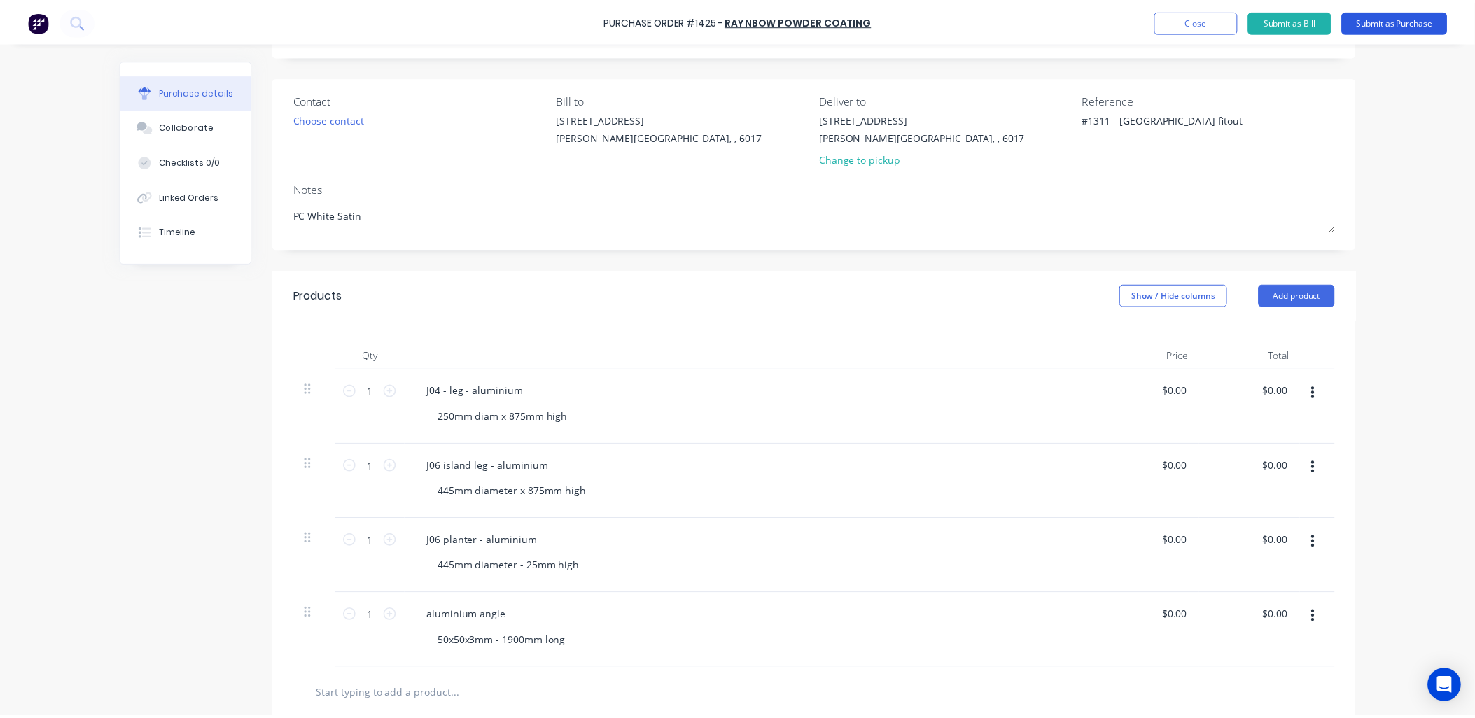
scroll to position [0, 0]
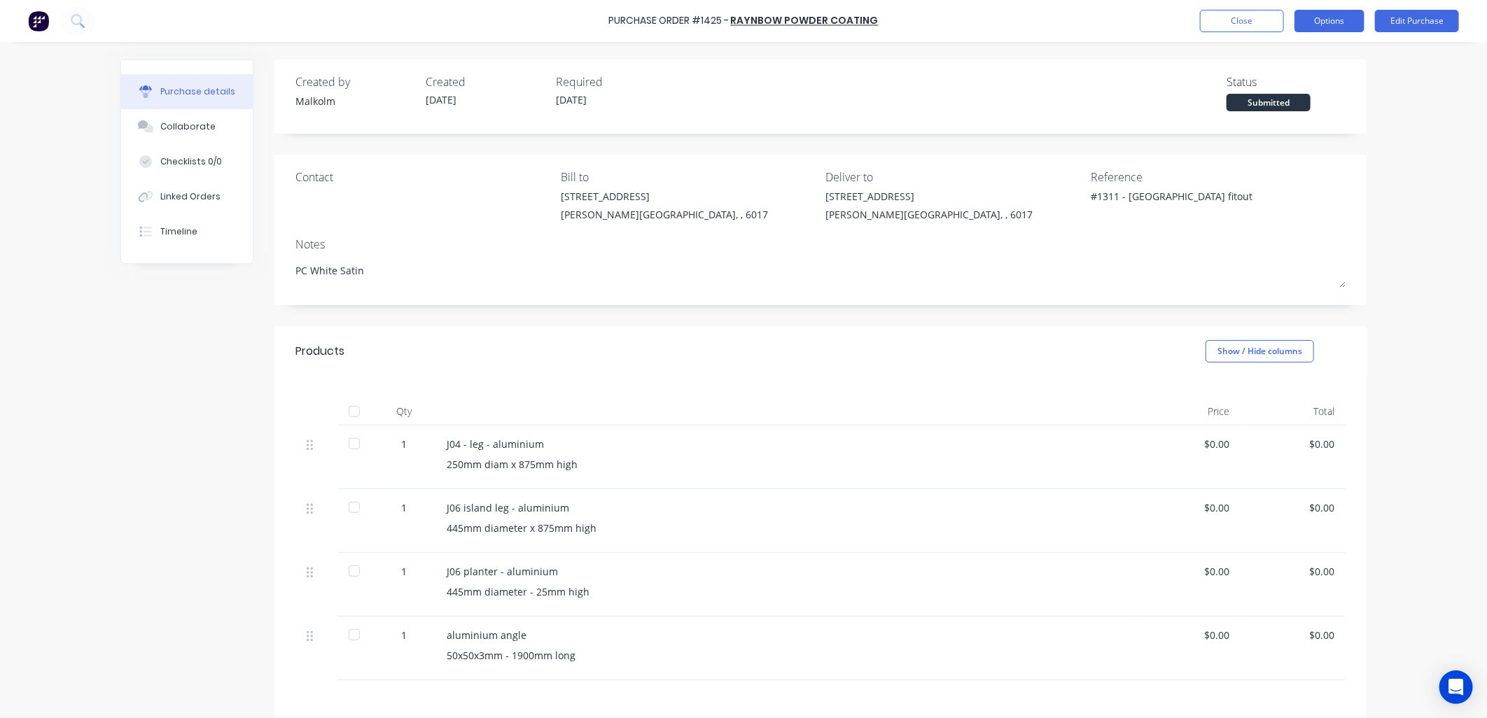
click at [1335, 17] on button "Options" at bounding box center [1330, 21] width 70 height 22
click at [1275, 64] on div "Print / Email" at bounding box center [1298, 57] width 108 height 20
click at [1278, 109] on div "Without pricing" at bounding box center [1298, 113] width 108 height 20
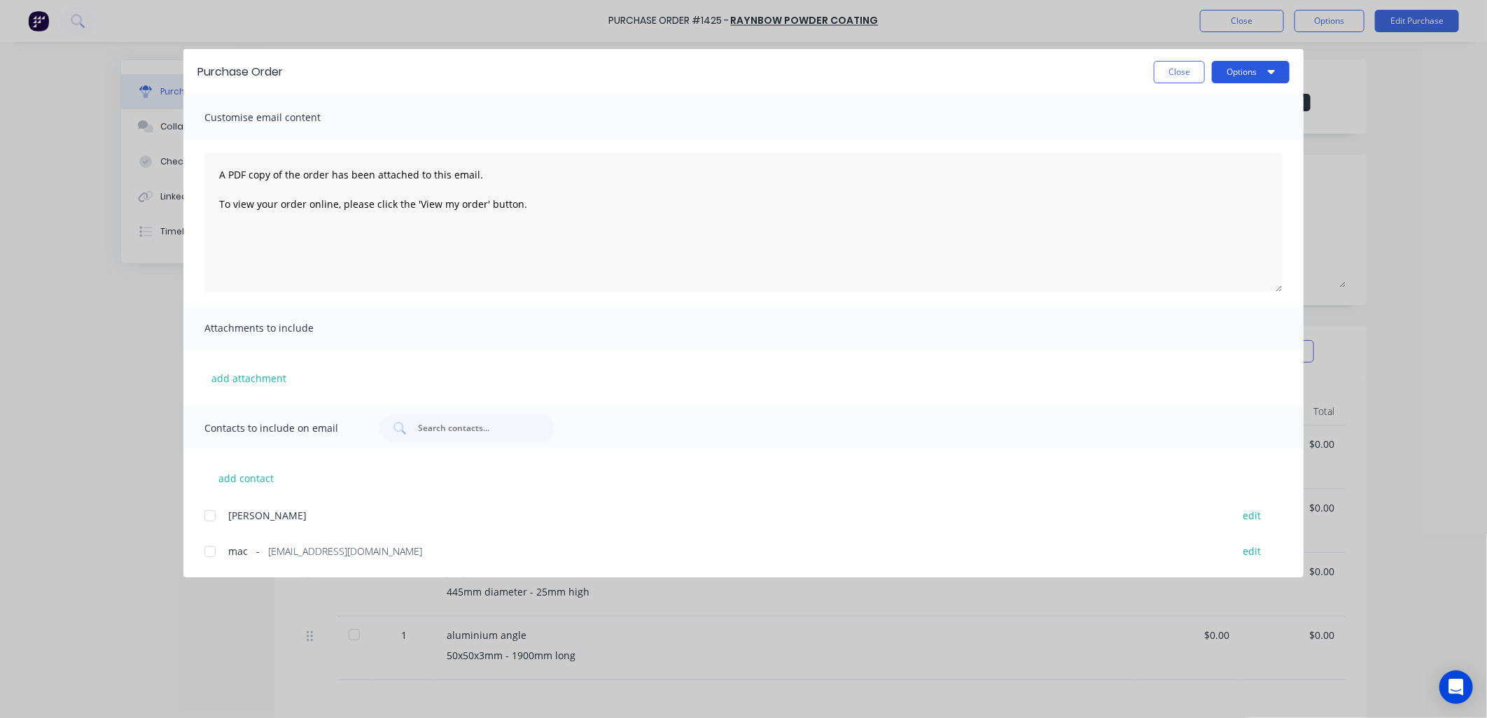
click at [1243, 72] on button "Options" at bounding box center [1251, 72] width 78 height 22
click at [1203, 106] on div "Preview" at bounding box center [1223, 107] width 108 height 20
click at [1175, 74] on button "Close" at bounding box center [1179, 72] width 51 height 22
type textarea "x"
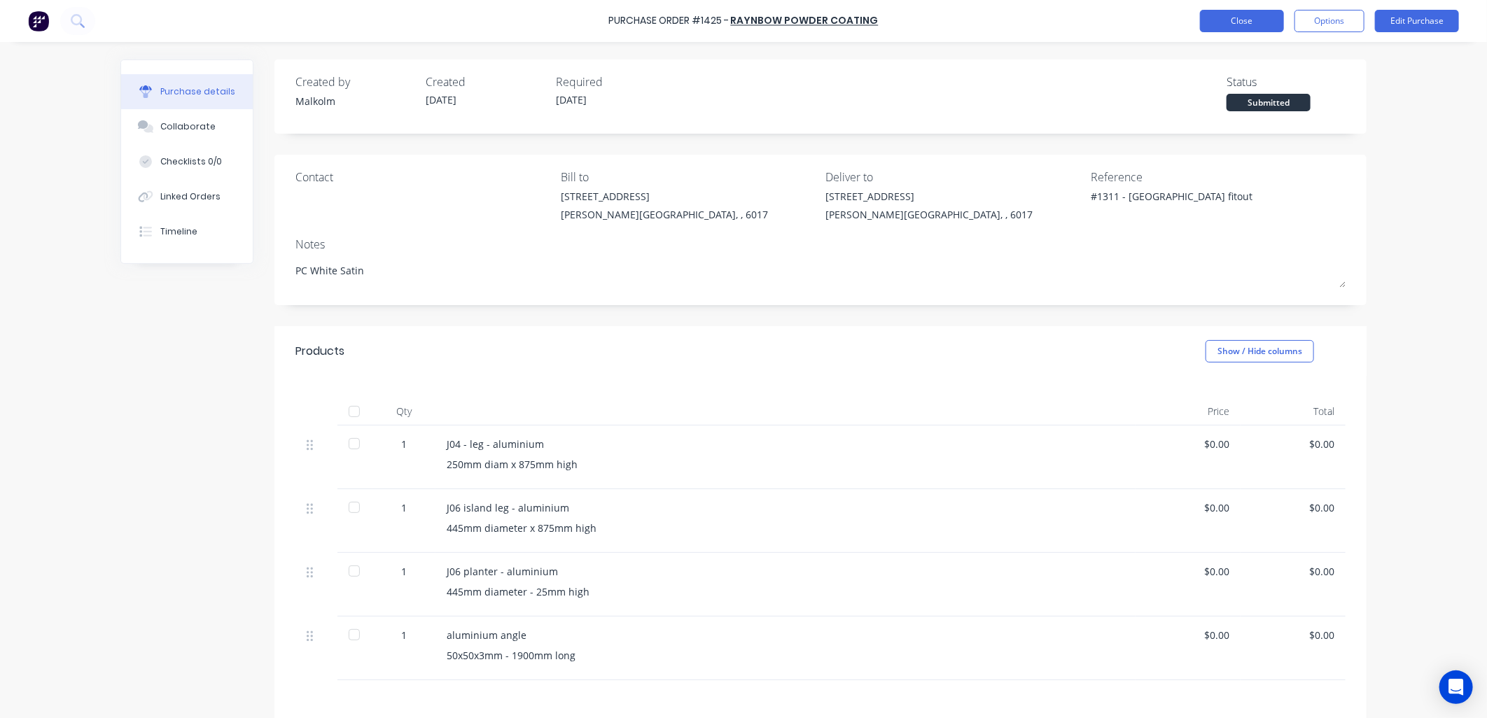
click at [1243, 23] on button "Close" at bounding box center [1242, 21] width 84 height 22
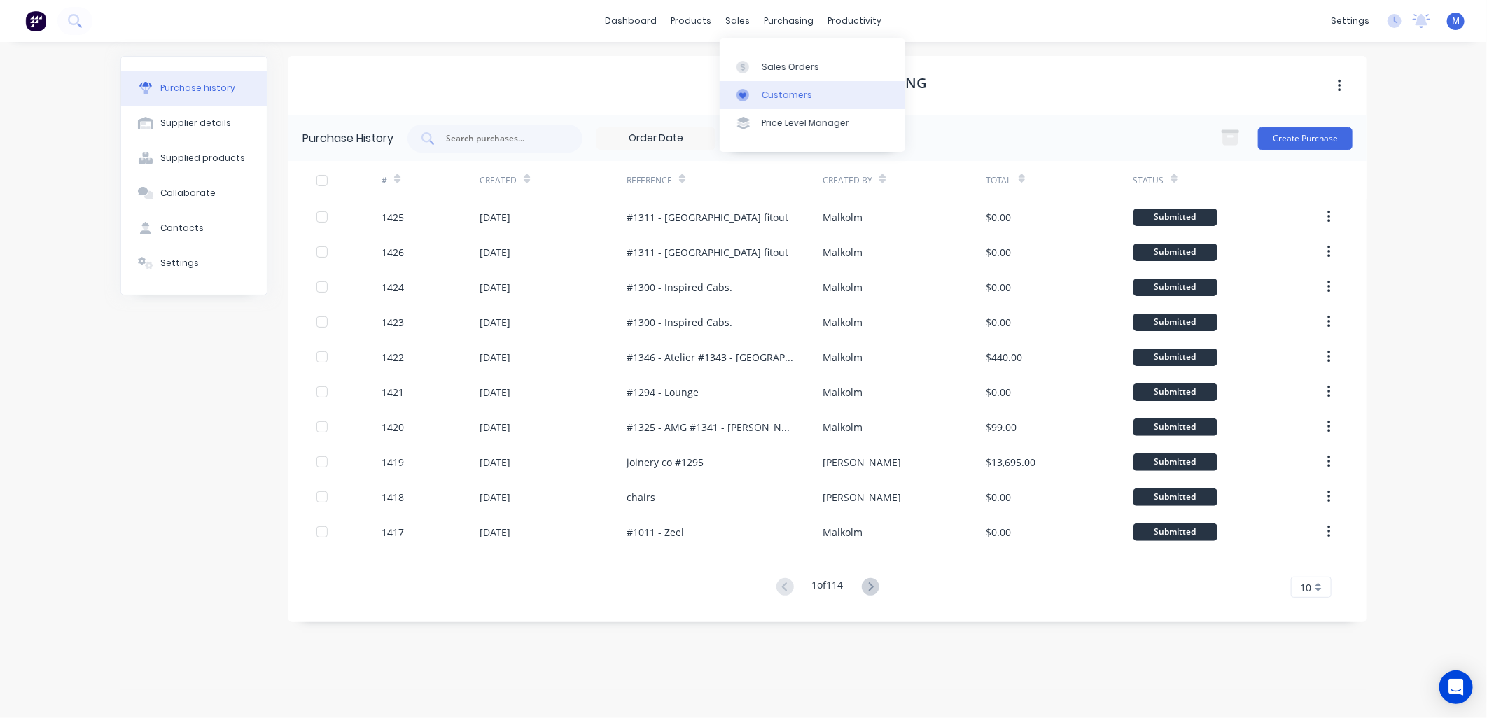
click at [760, 92] on link "Customers" at bounding box center [813, 95] width 186 height 28
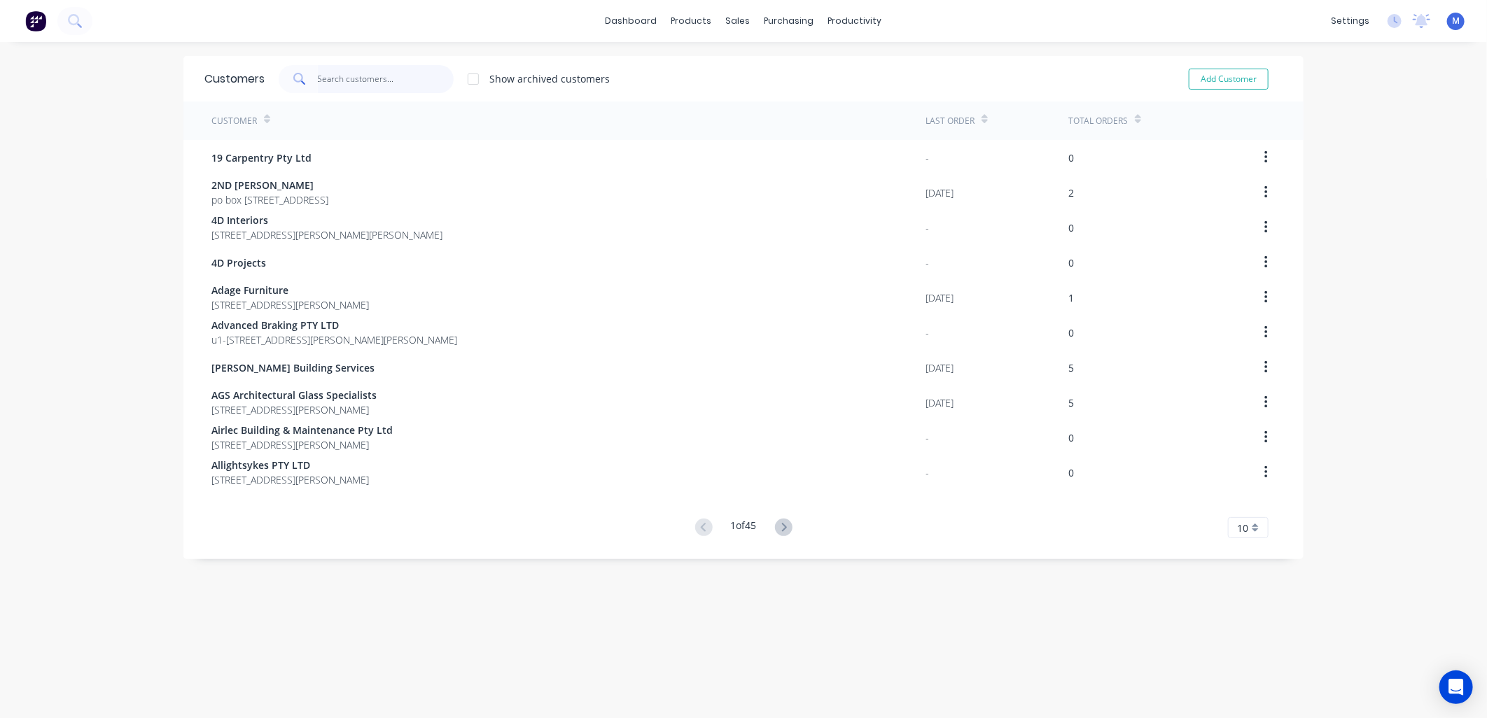
click at [364, 82] on input "text" at bounding box center [386, 79] width 137 height 28
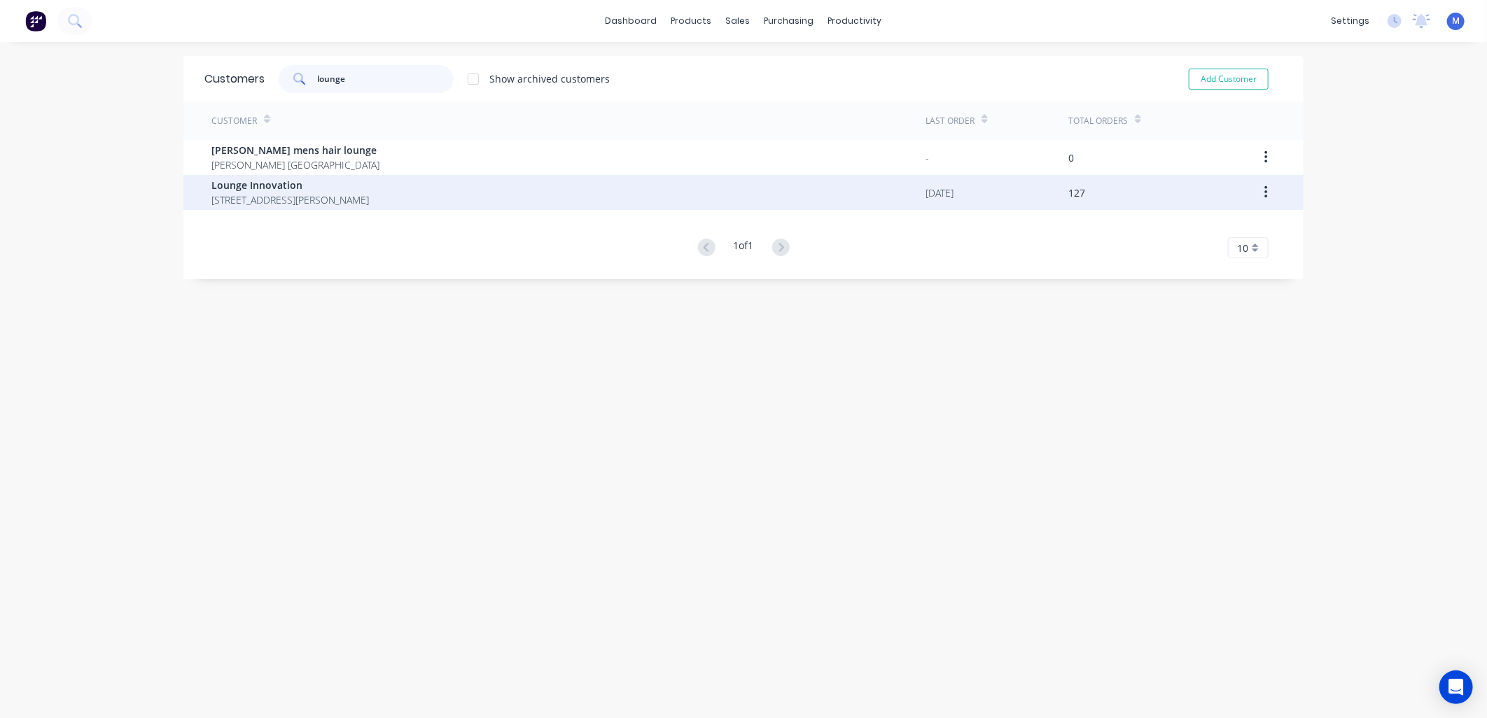
type input "lounge"
click at [290, 199] on span "5 Yelland way Bassendean Western Australia Australia 6054" at bounding box center [290, 200] width 158 height 15
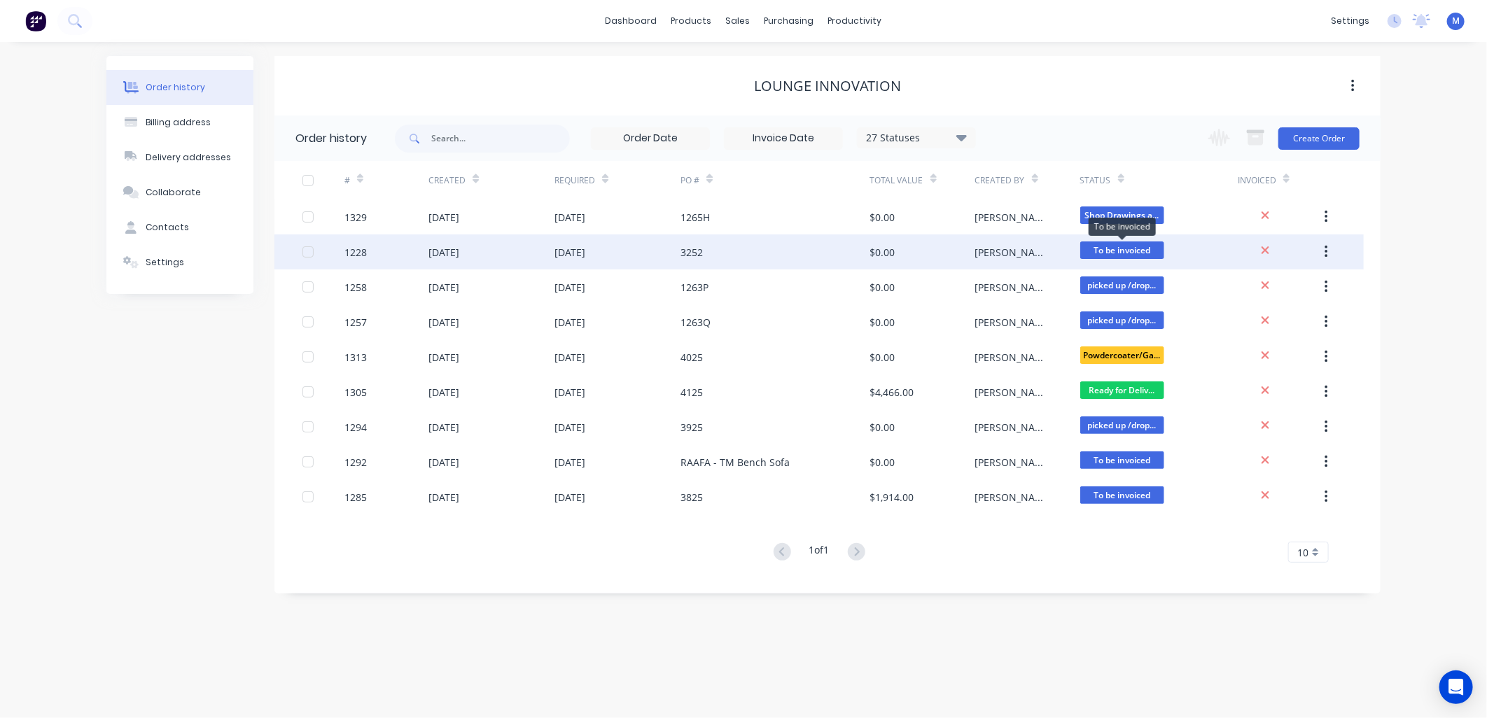
click at [1150, 251] on span "To be invoiced" at bounding box center [1122, 251] width 84 height 18
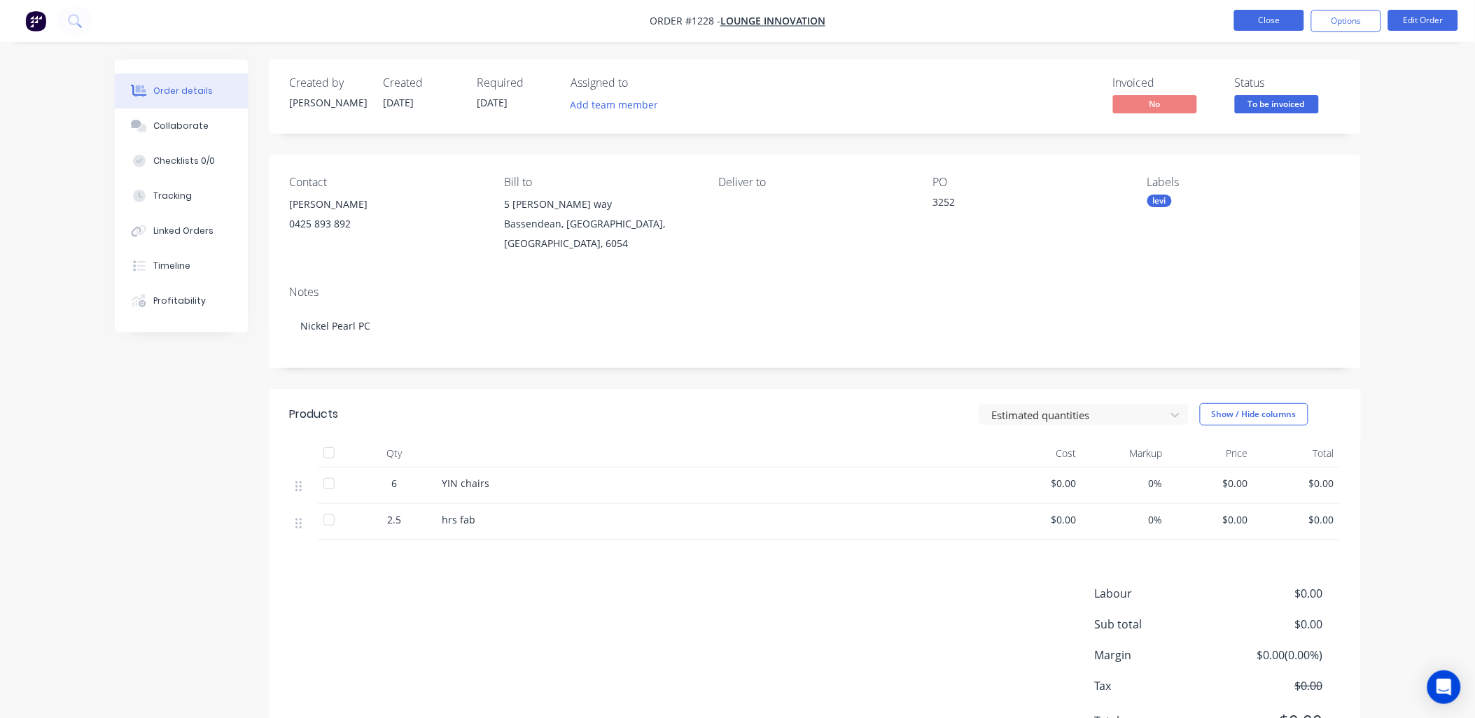
click at [1260, 25] on button "Close" at bounding box center [1270, 20] width 70 height 21
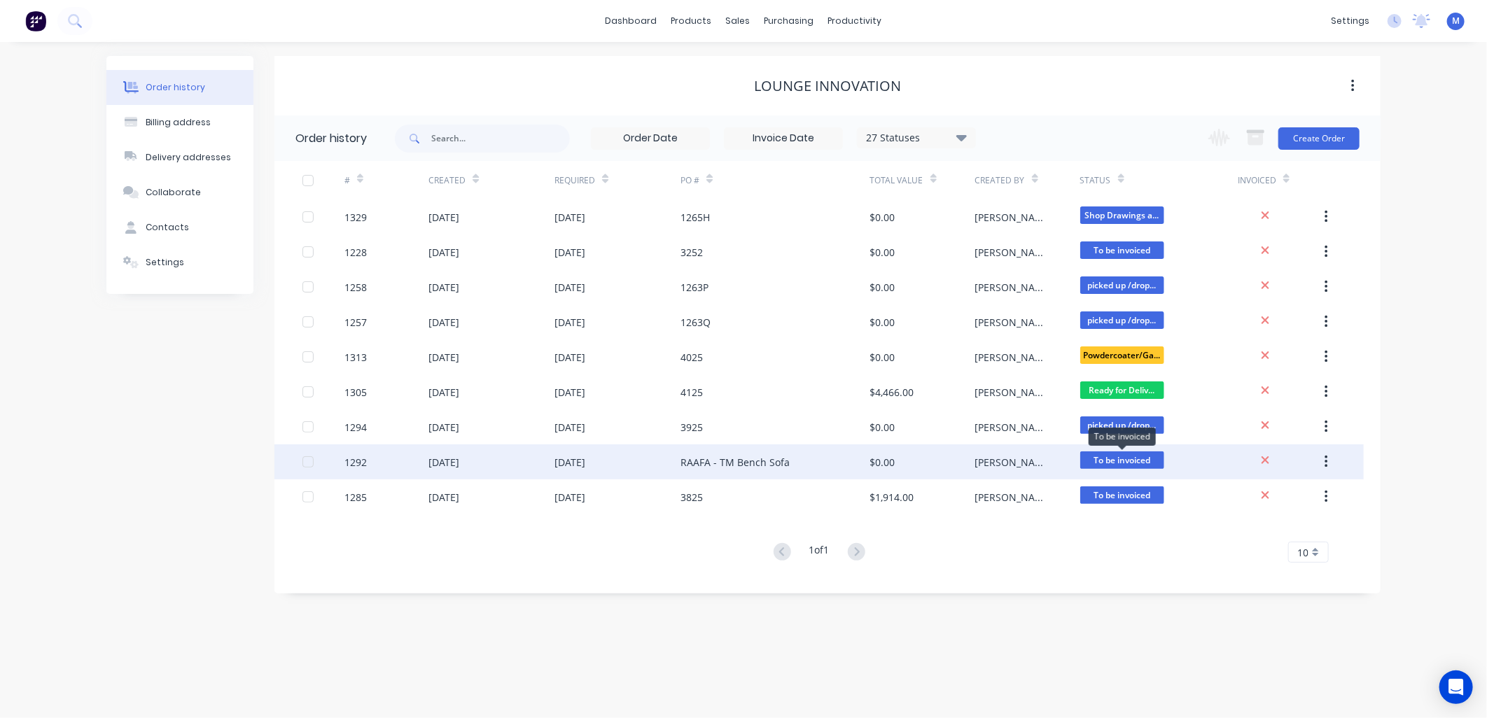
click at [1120, 462] on span "To be invoiced" at bounding box center [1122, 461] width 84 height 18
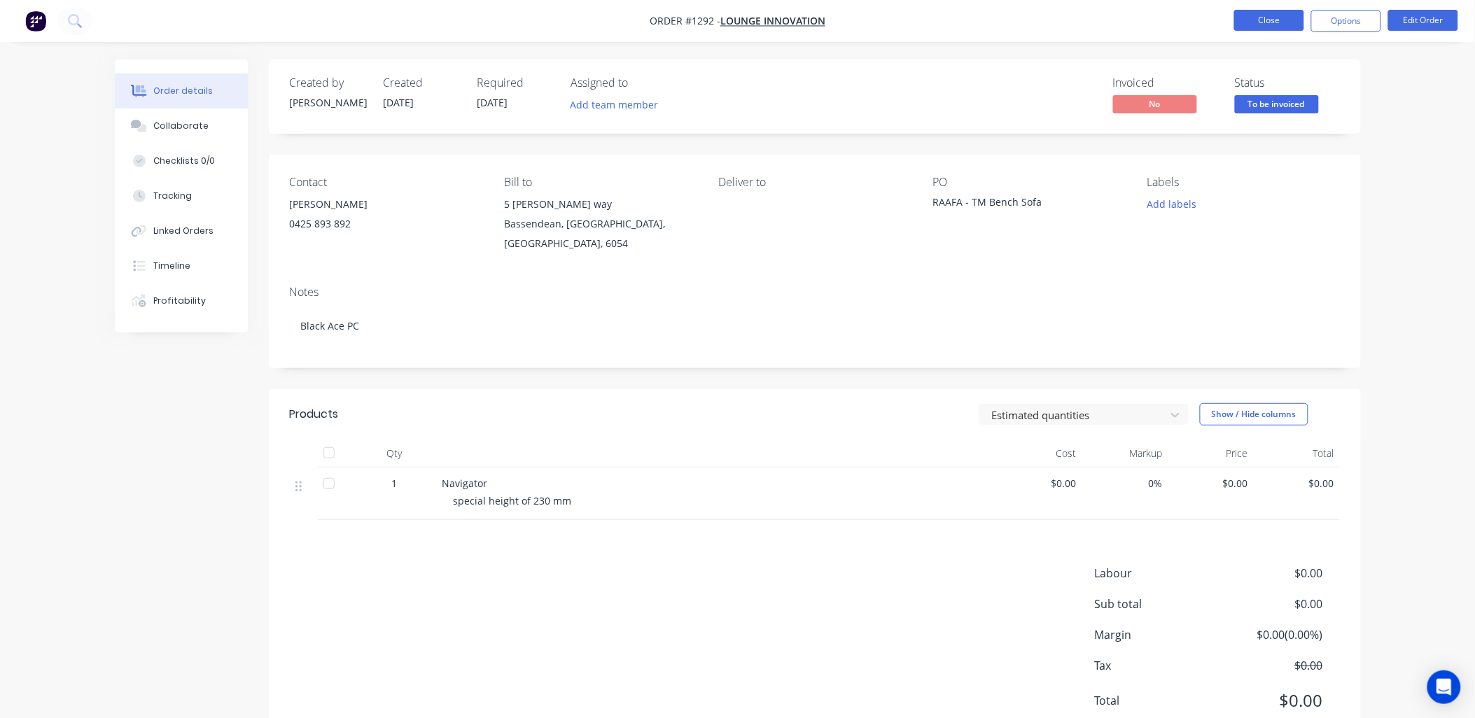
click at [1263, 29] on button "Close" at bounding box center [1270, 20] width 70 height 21
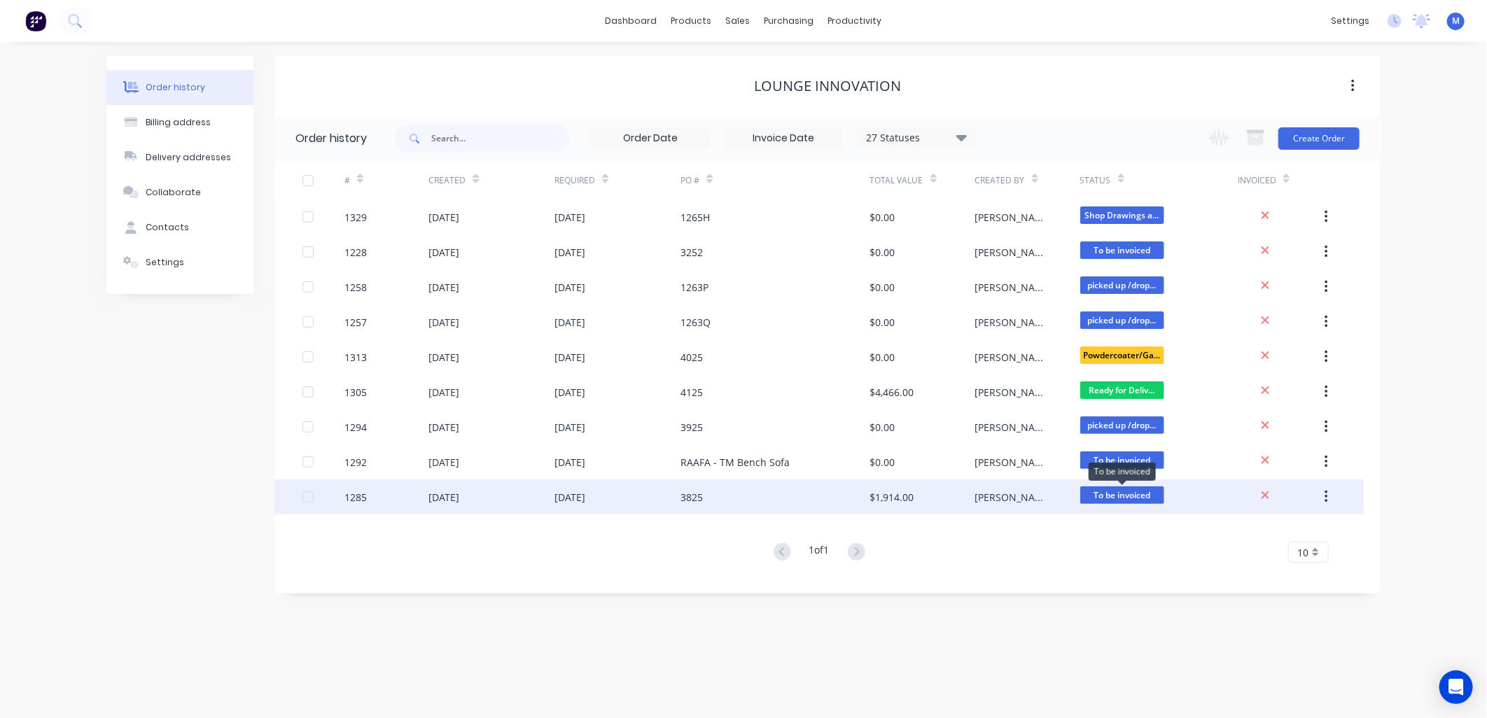
click at [1117, 498] on span "To be invoiced" at bounding box center [1122, 496] width 84 height 18
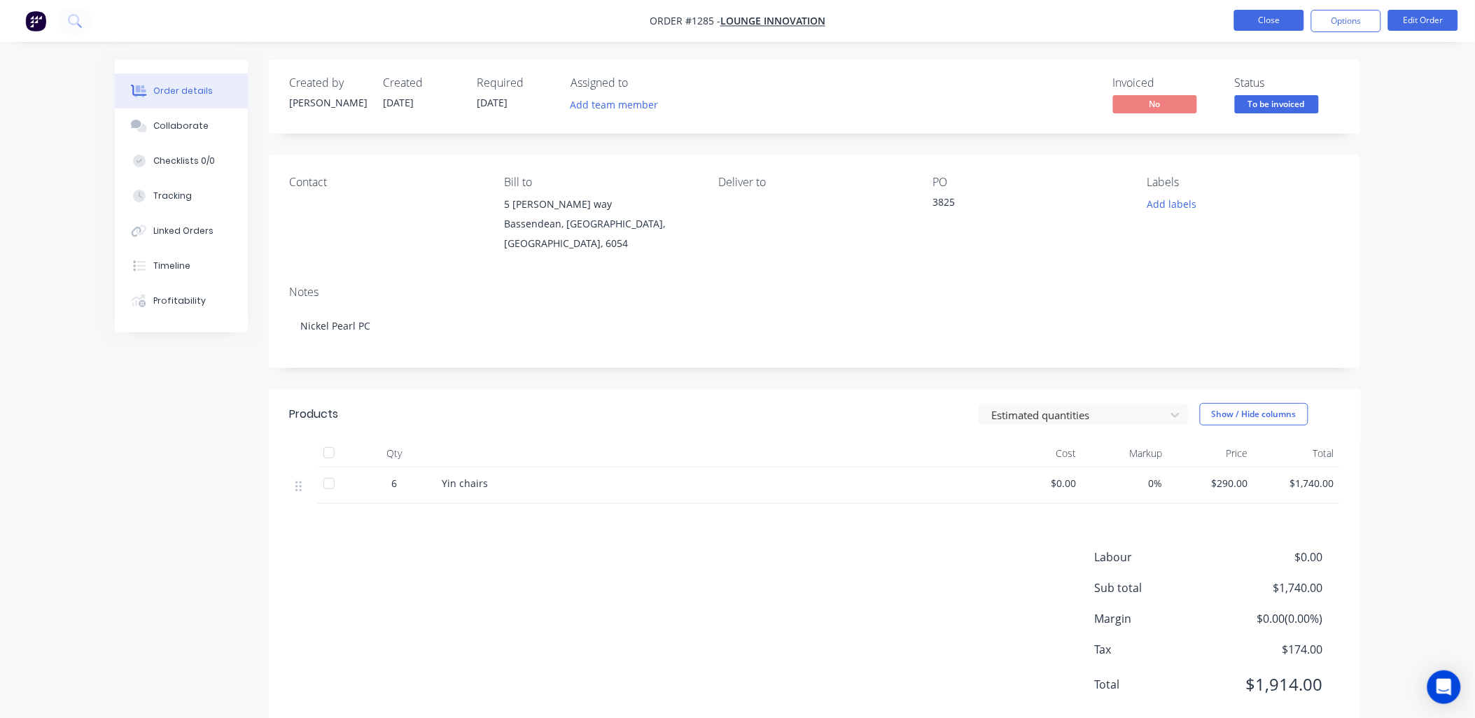
click at [1265, 19] on button "Close" at bounding box center [1270, 20] width 70 height 21
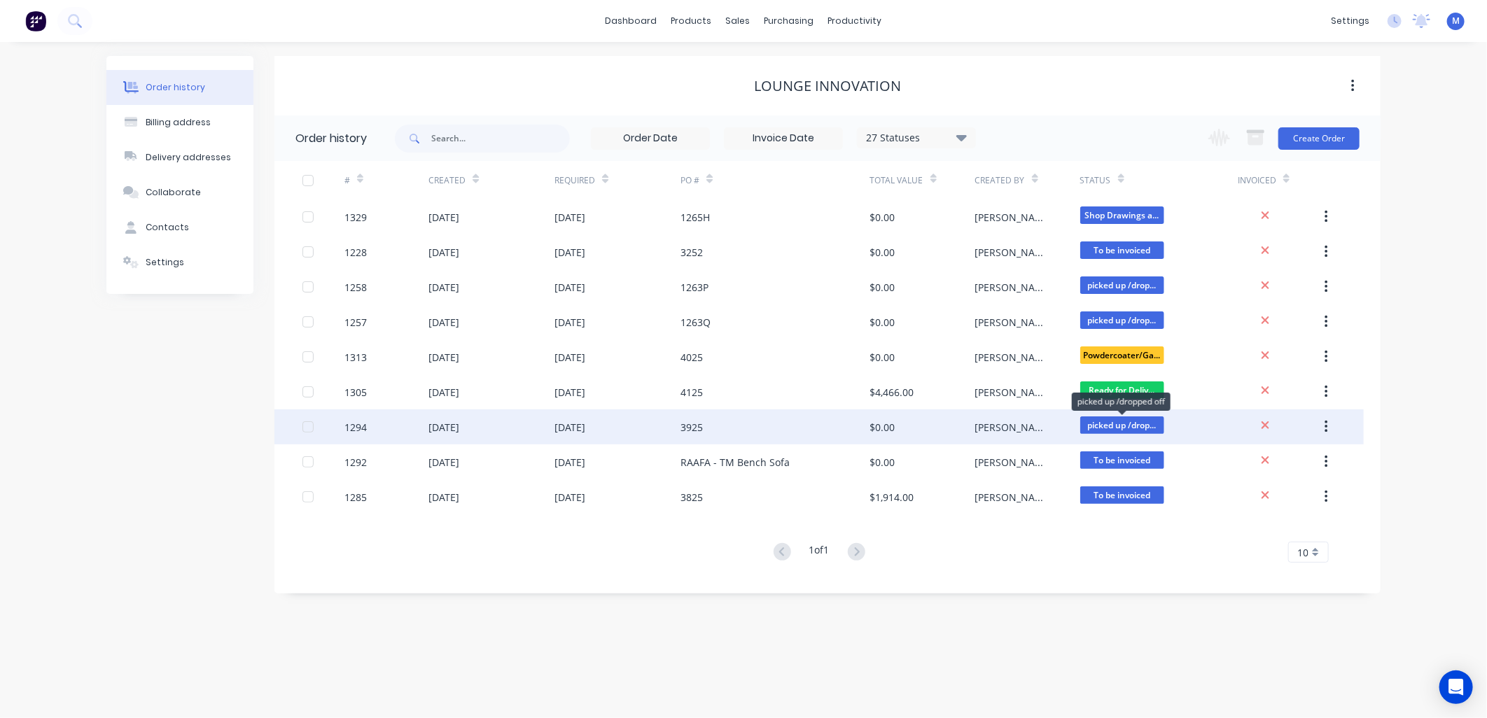
click at [1126, 427] on span "picked up /drop..." at bounding box center [1122, 426] width 84 height 18
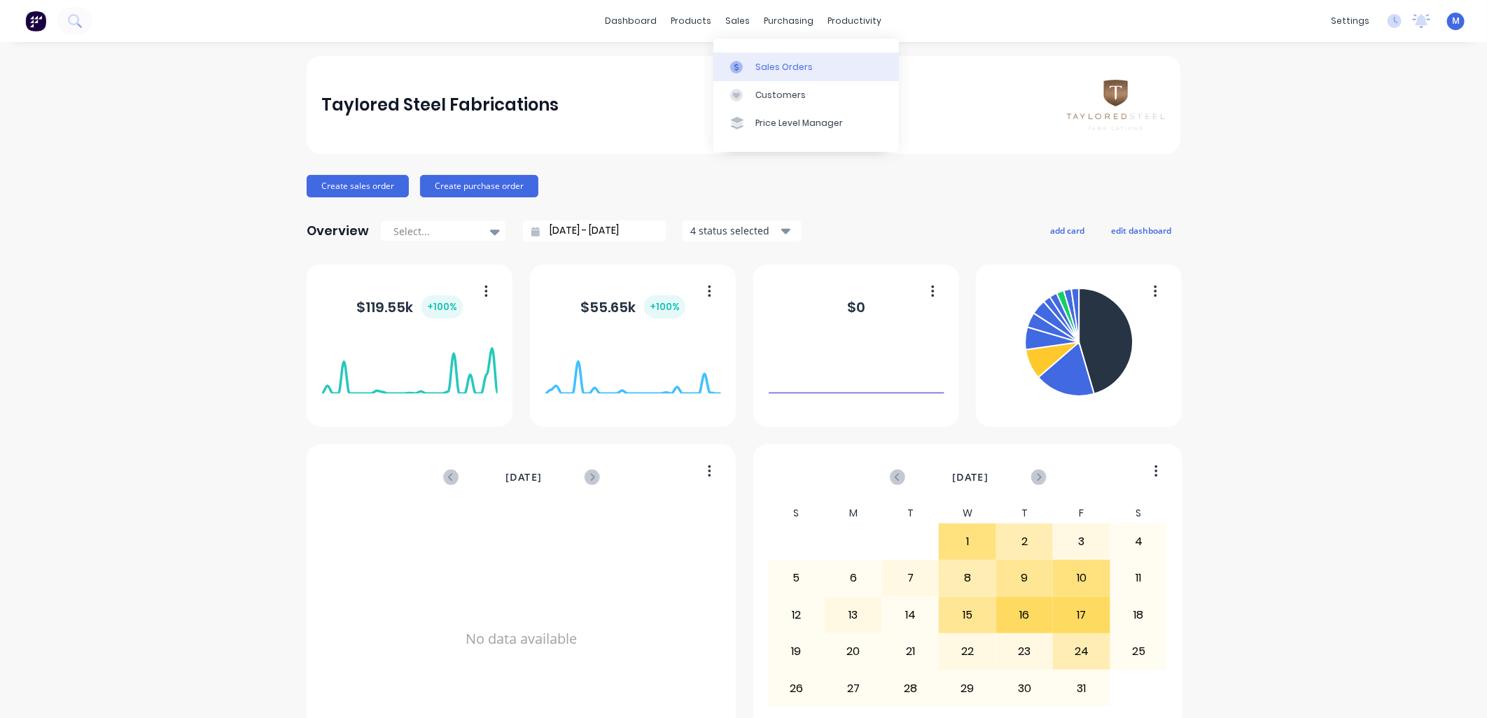
click at [752, 63] on link "Sales Orders" at bounding box center [807, 67] width 186 height 28
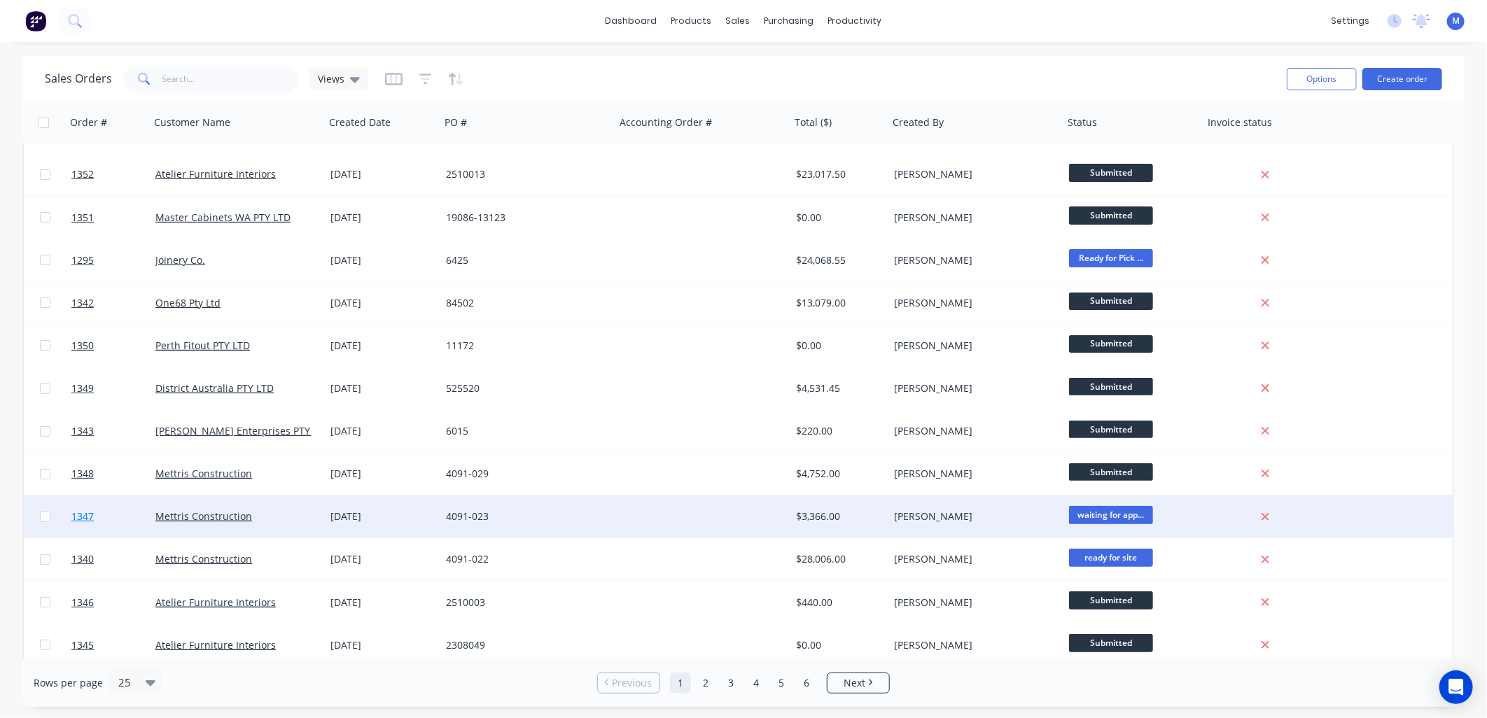
scroll to position [233, 0]
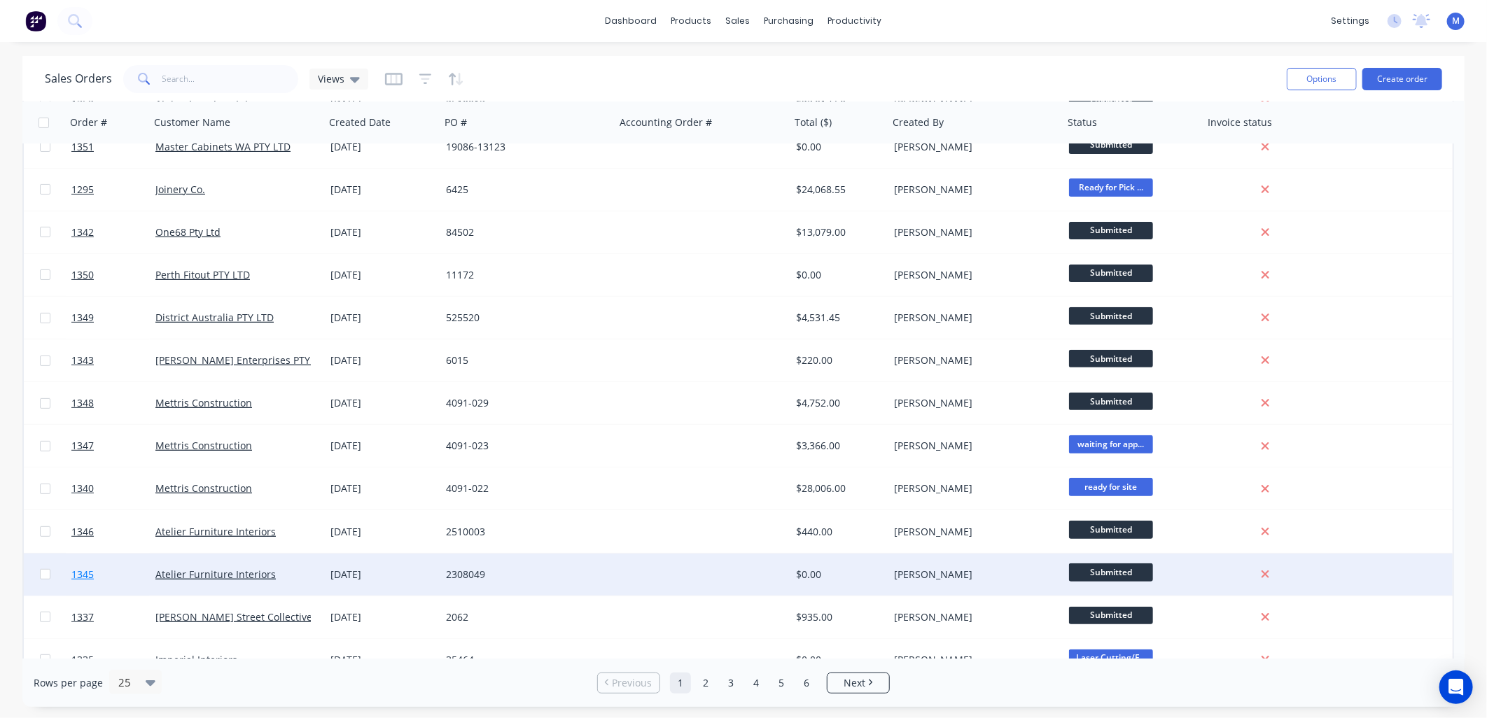
click at [91, 568] on span "1345" at bounding box center [82, 575] width 22 height 14
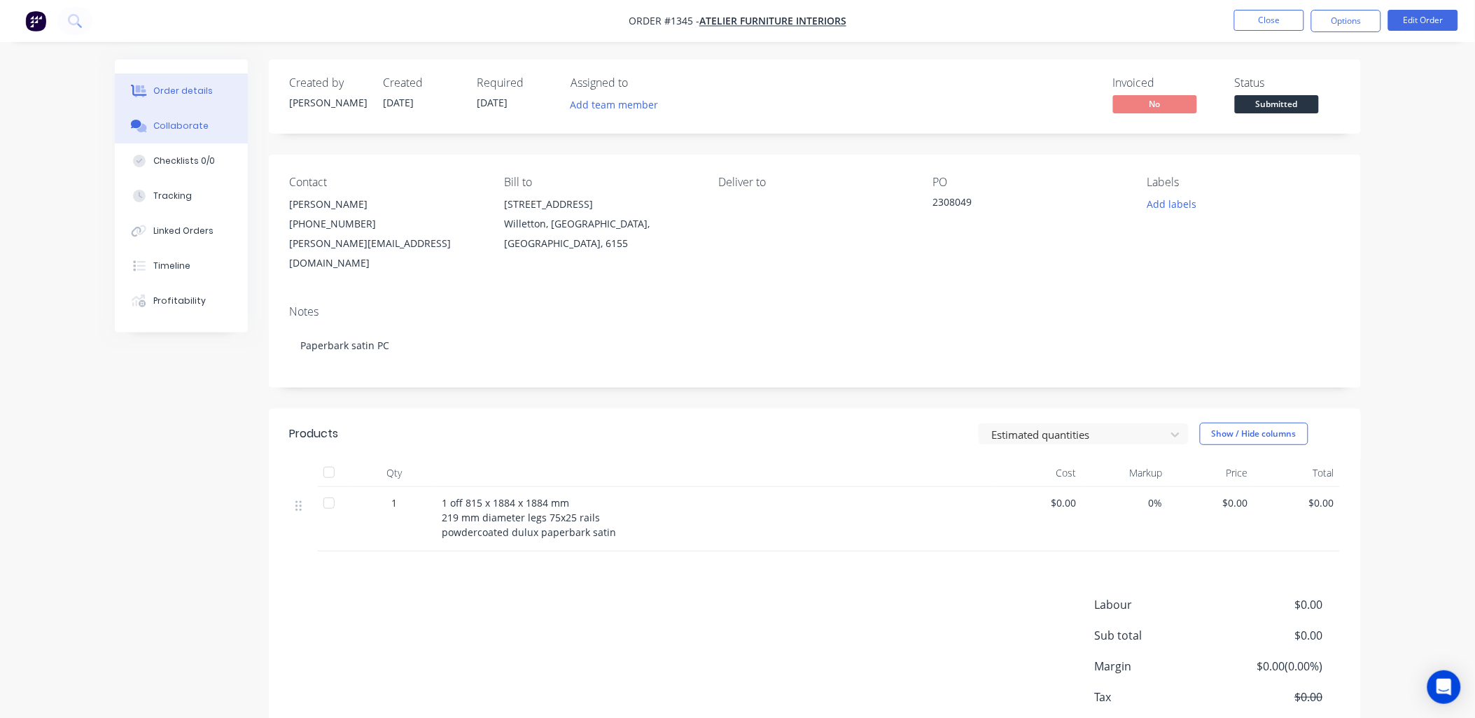
click at [191, 120] on div "Collaborate" at bounding box center [180, 126] width 55 height 13
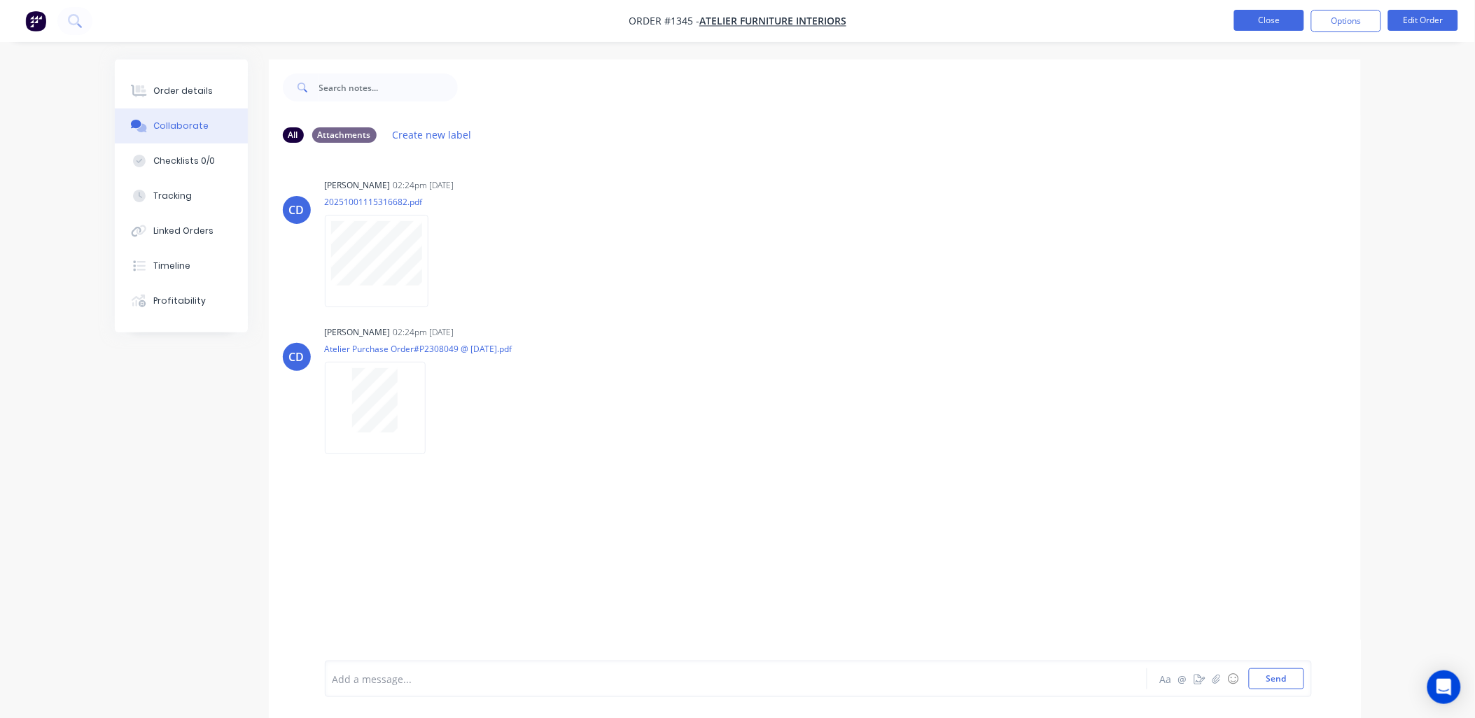
click at [1275, 28] on button "Close" at bounding box center [1270, 20] width 70 height 21
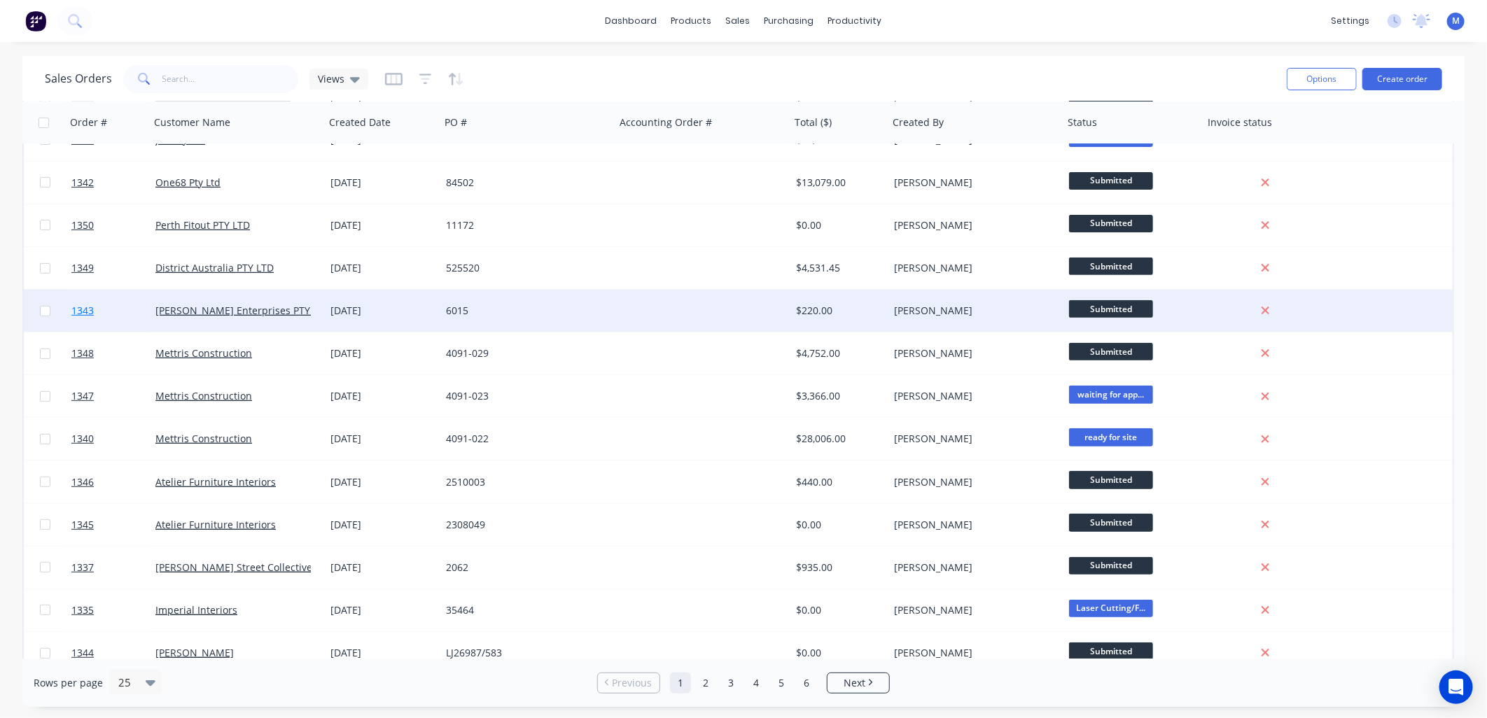
scroll to position [311, 0]
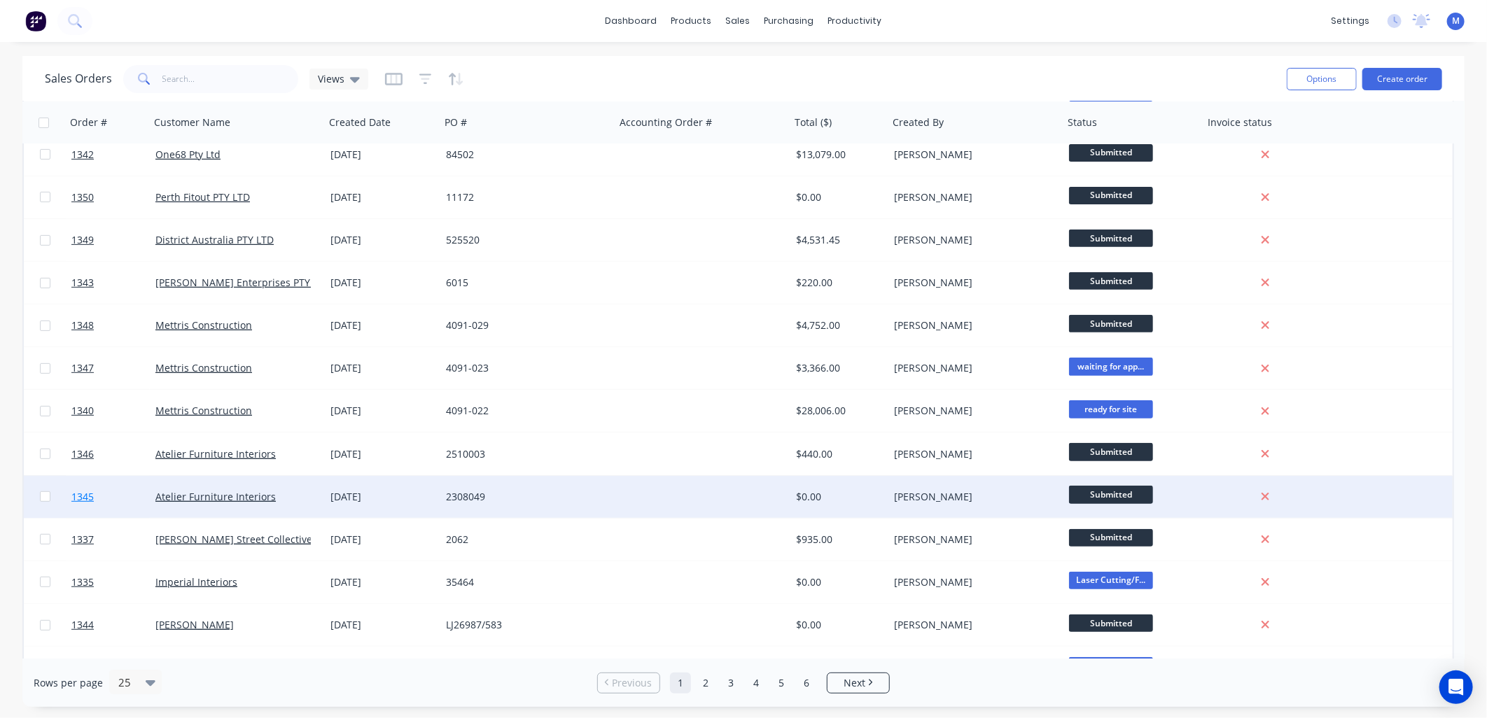
click at [79, 500] on span "1345" at bounding box center [82, 497] width 22 height 14
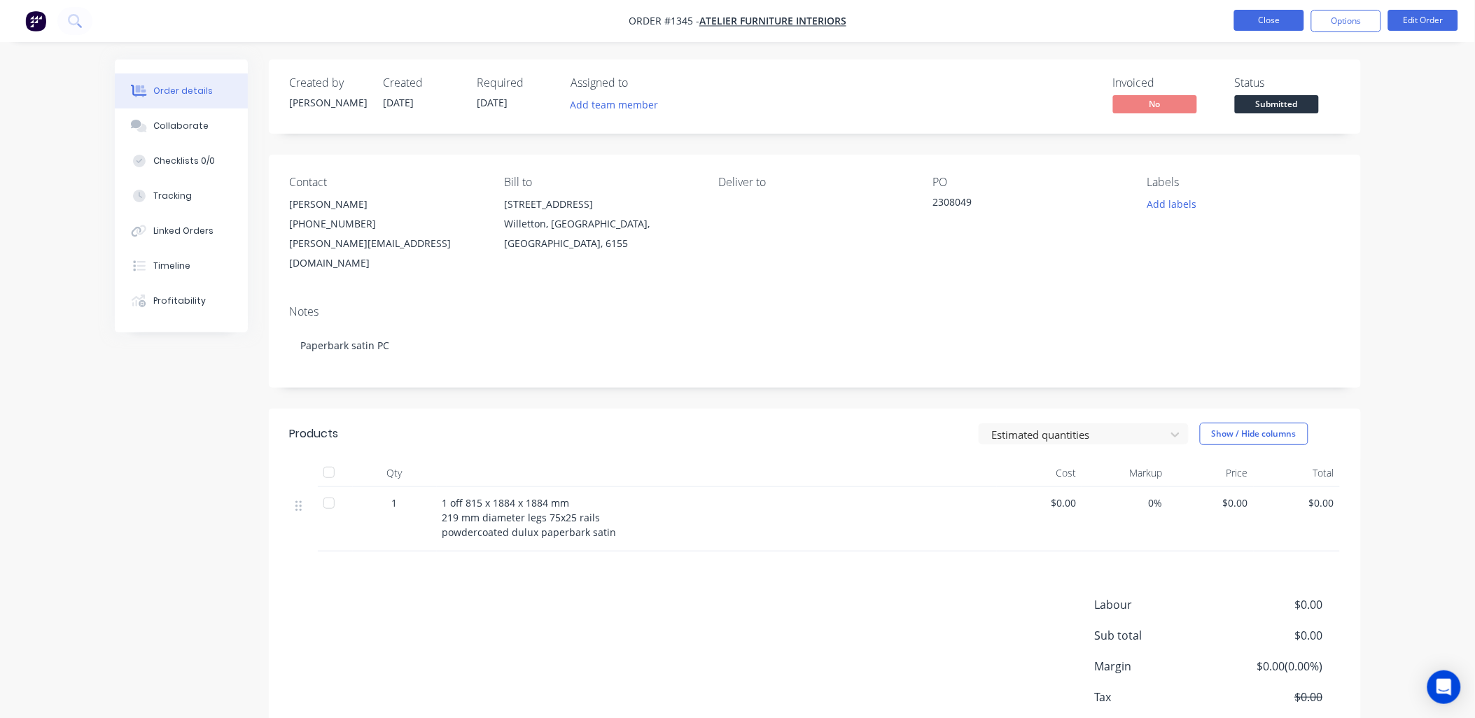
click at [1254, 25] on button "Close" at bounding box center [1270, 20] width 70 height 21
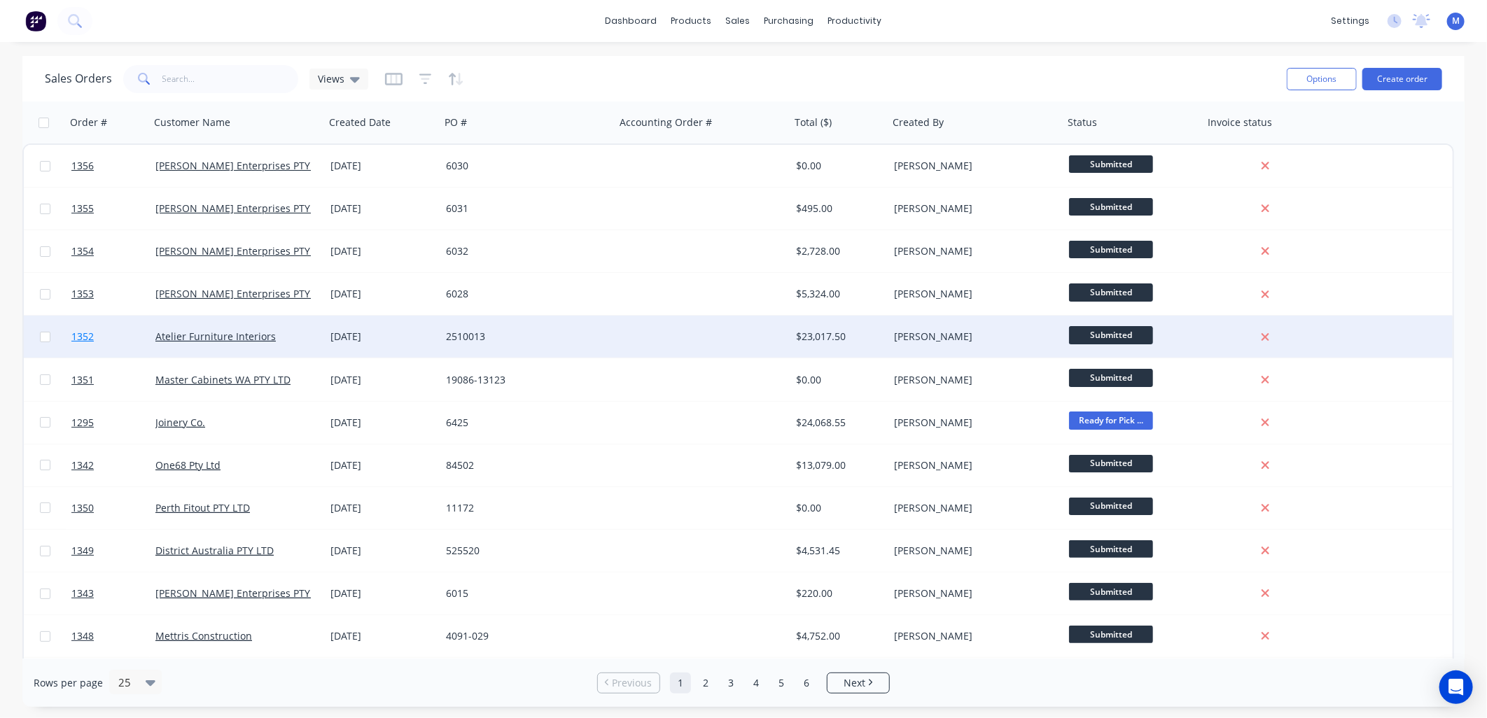
click at [92, 329] on link "1352" at bounding box center [113, 337] width 84 height 42
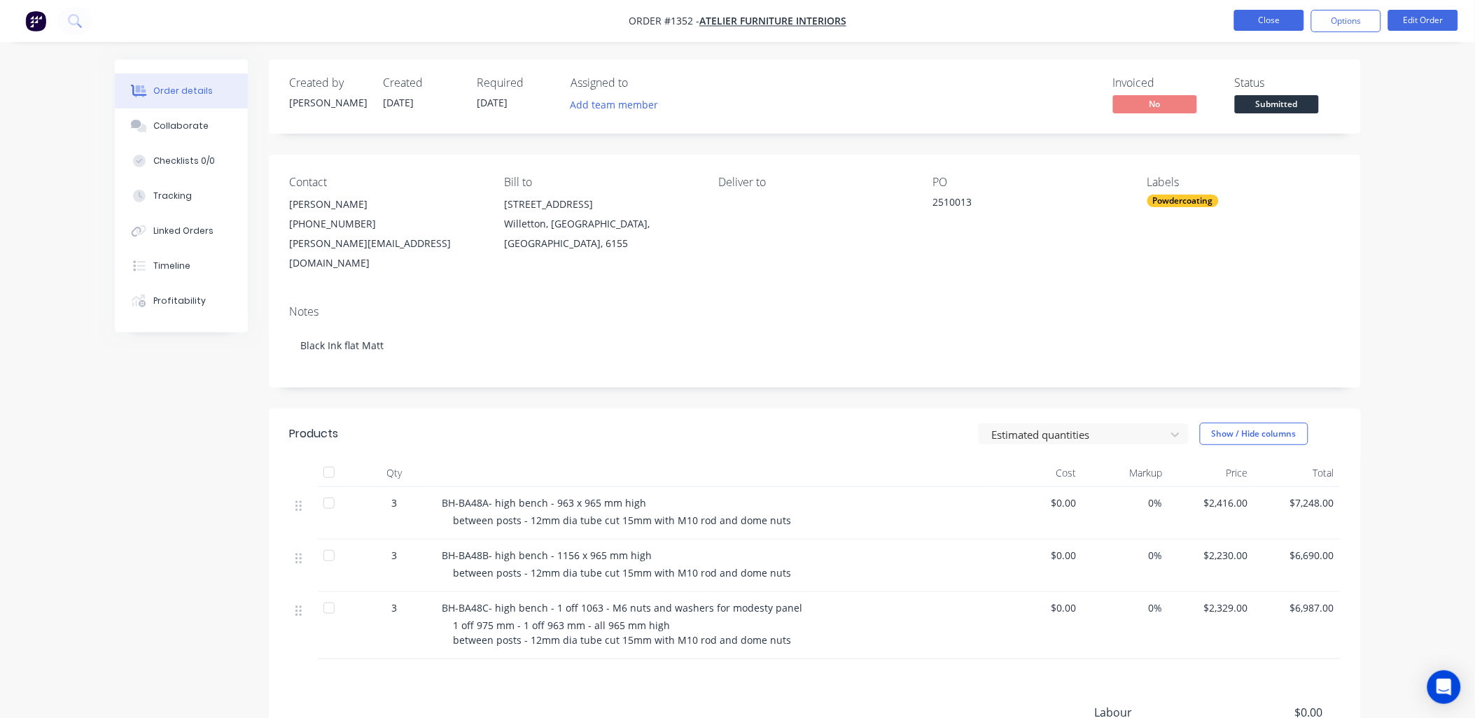
click at [1280, 23] on button "Close" at bounding box center [1270, 20] width 70 height 21
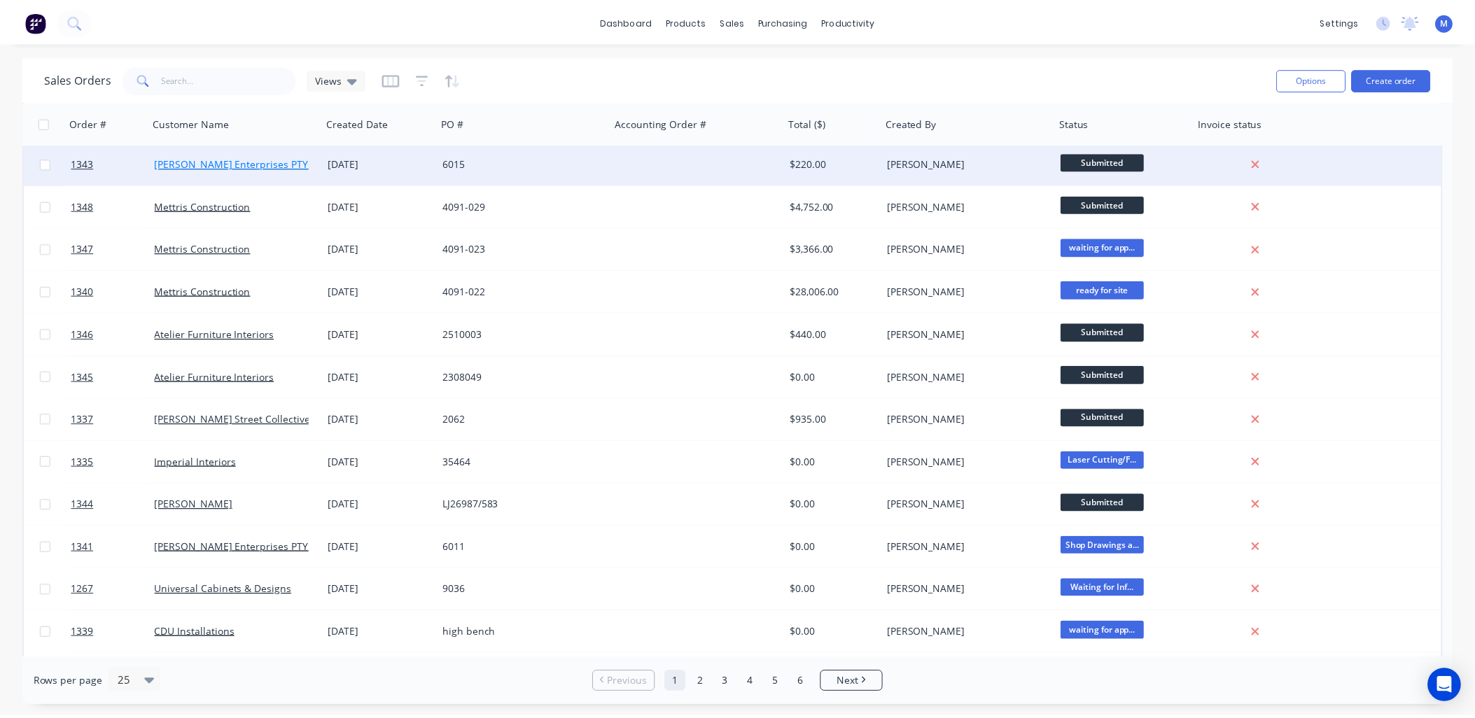
scroll to position [466, 0]
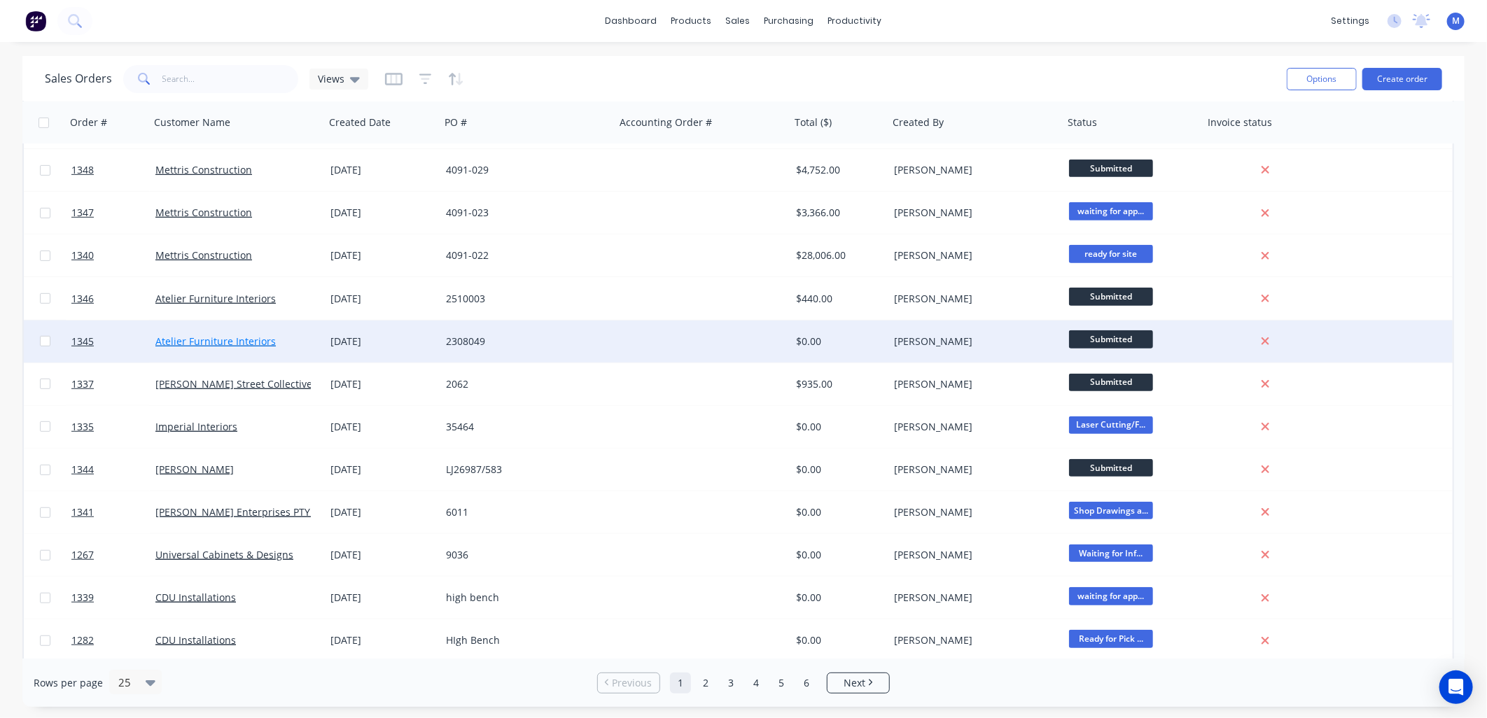
click at [217, 337] on link "Atelier Furniture Interiors" at bounding box center [215, 341] width 120 height 13
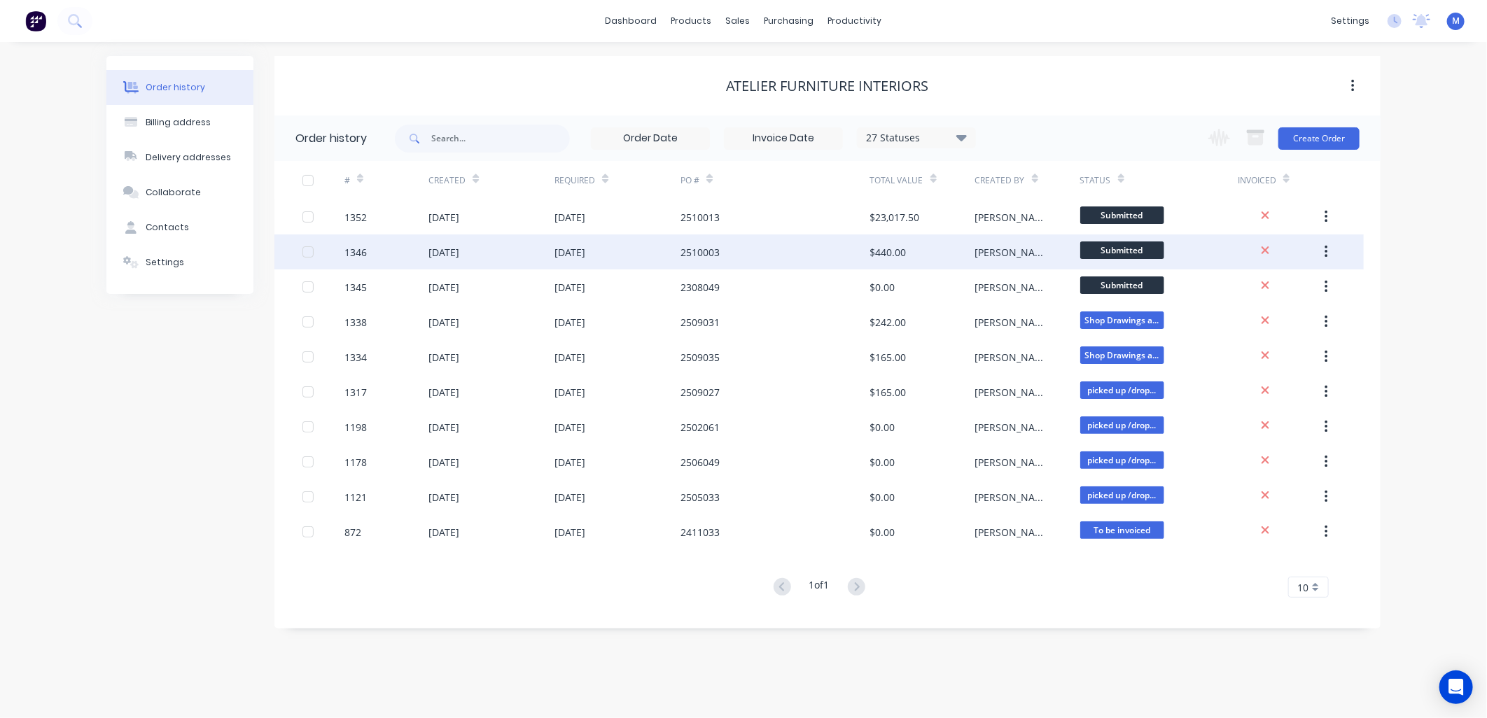
click at [354, 249] on div "1346" at bounding box center [356, 252] width 22 height 15
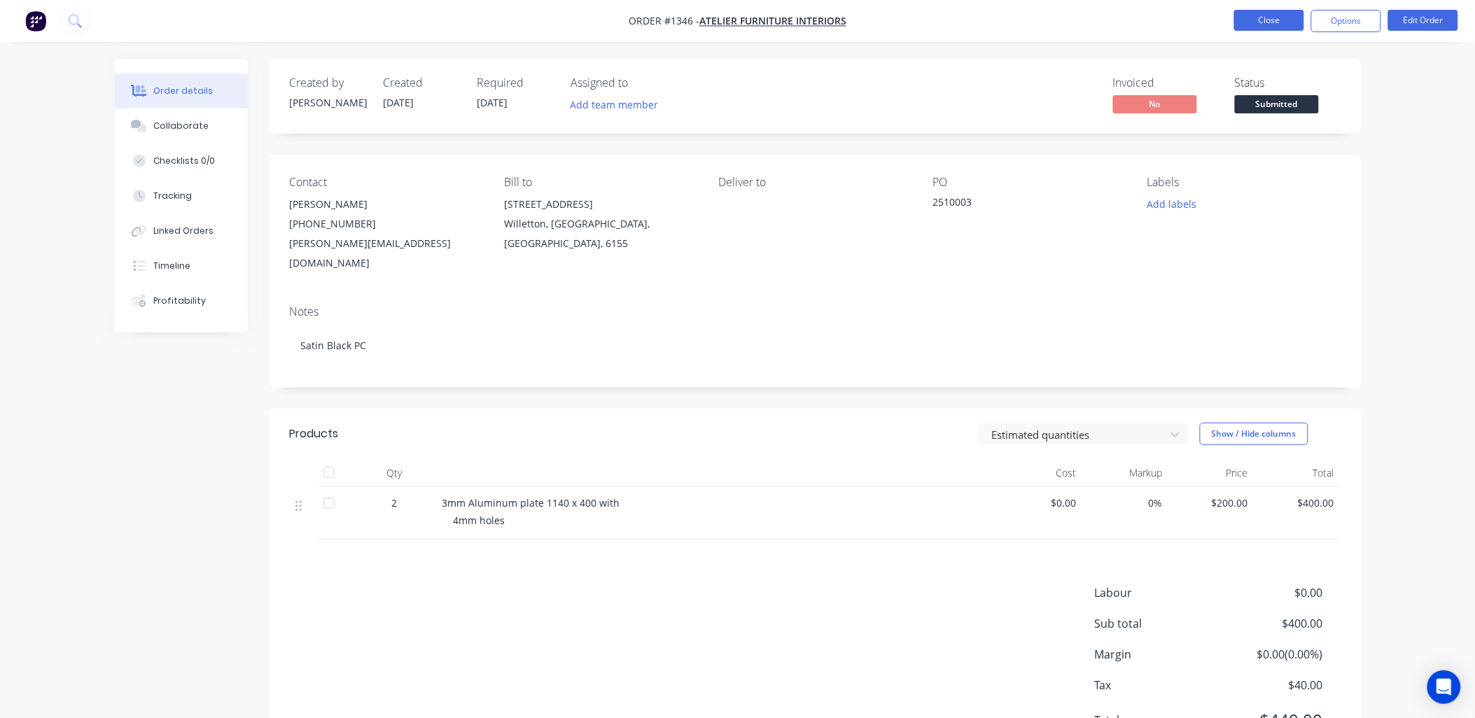
click at [1255, 22] on button "Close" at bounding box center [1270, 20] width 70 height 21
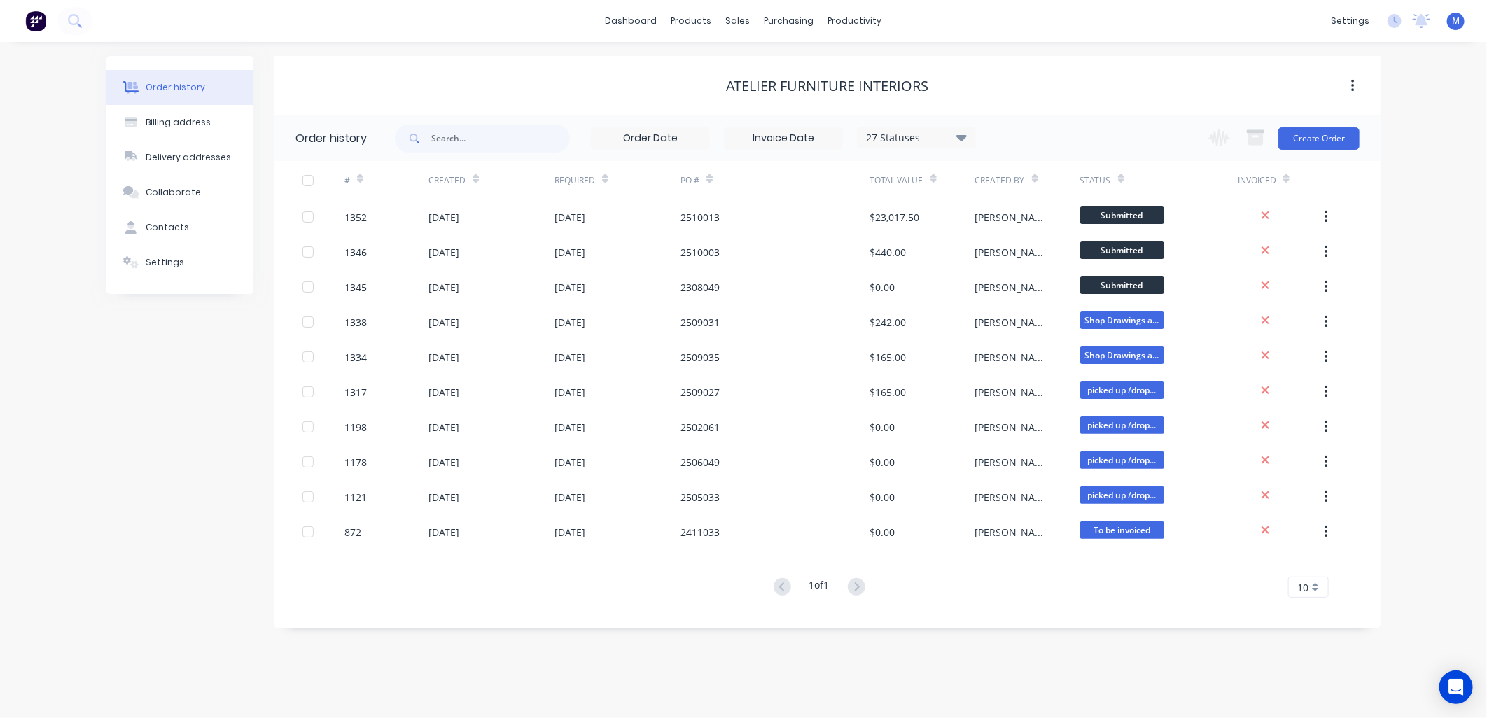
click at [1181, 92] on div "Atelier Furniture Interiors" at bounding box center [827, 86] width 1106 height 17
click at [765, 87] on link "Customers" at bounding box center [813, 95] width 186 height 28
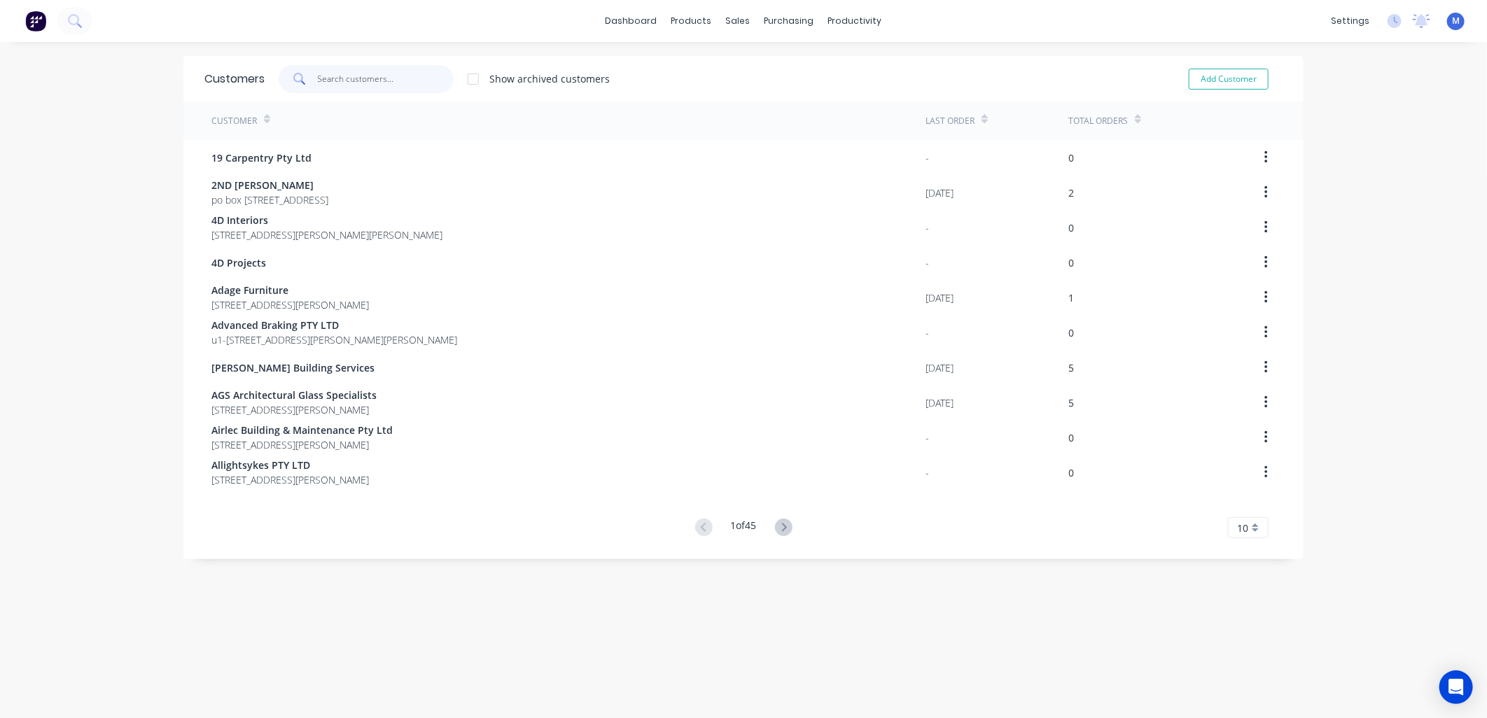
click at [352, 78] on input "text" at bounding box center [386, 79] width 137 height 28
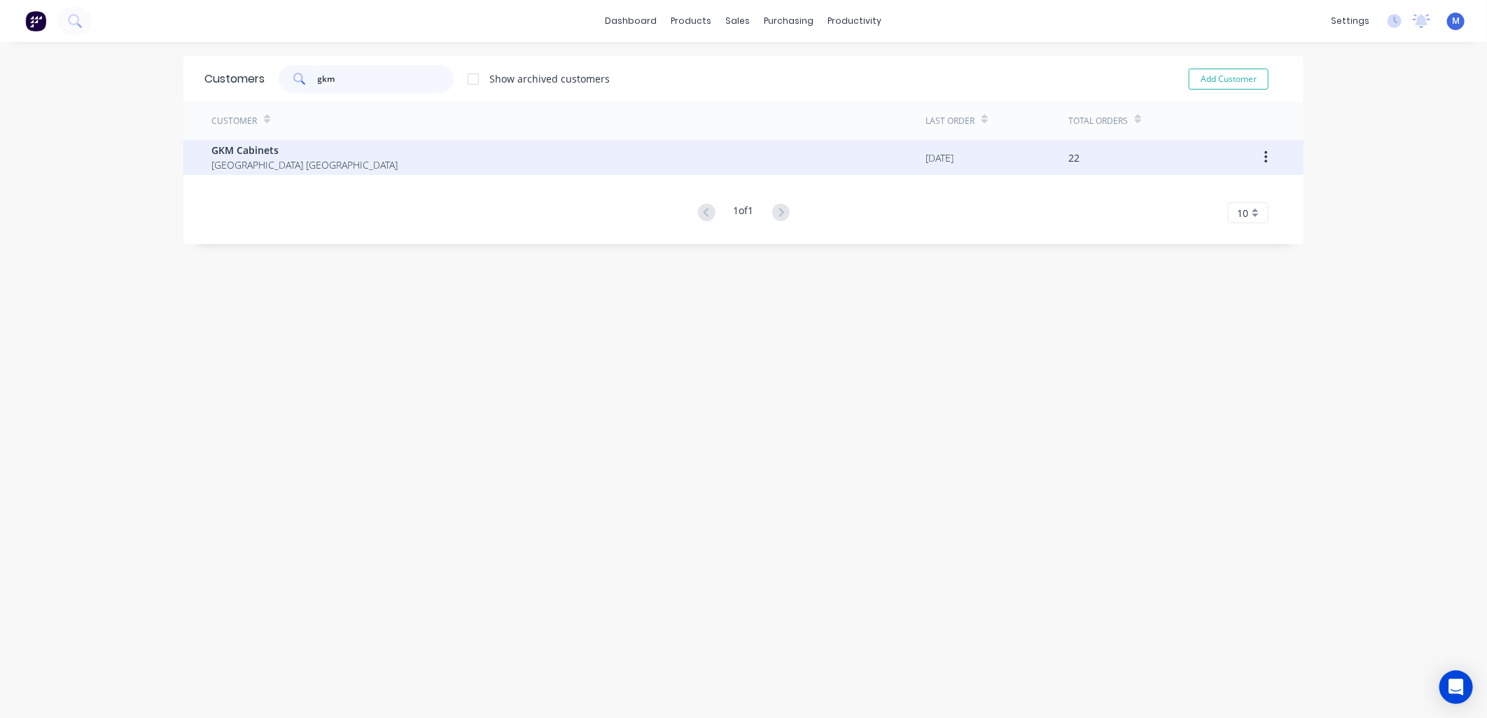
type input "gkm"
click at [274, 163] on span "[GEOGRAPHIC_DATA] [GEOGRAPHIC_DATA]" at bounding box center [304, 165] width 186 height 15
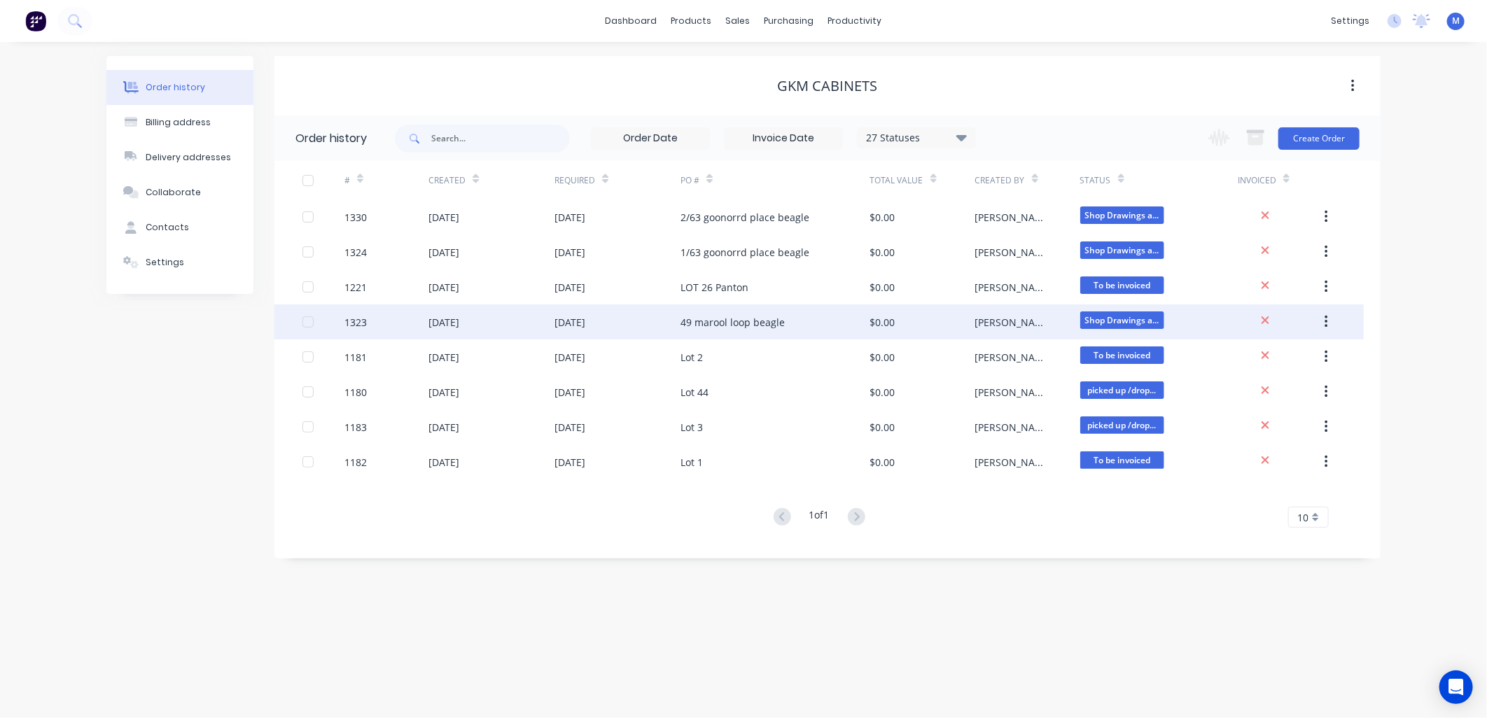
click at [710, 318] on div "49 marool loop beagle" at bounding box center [733, 322] width 104 height 15
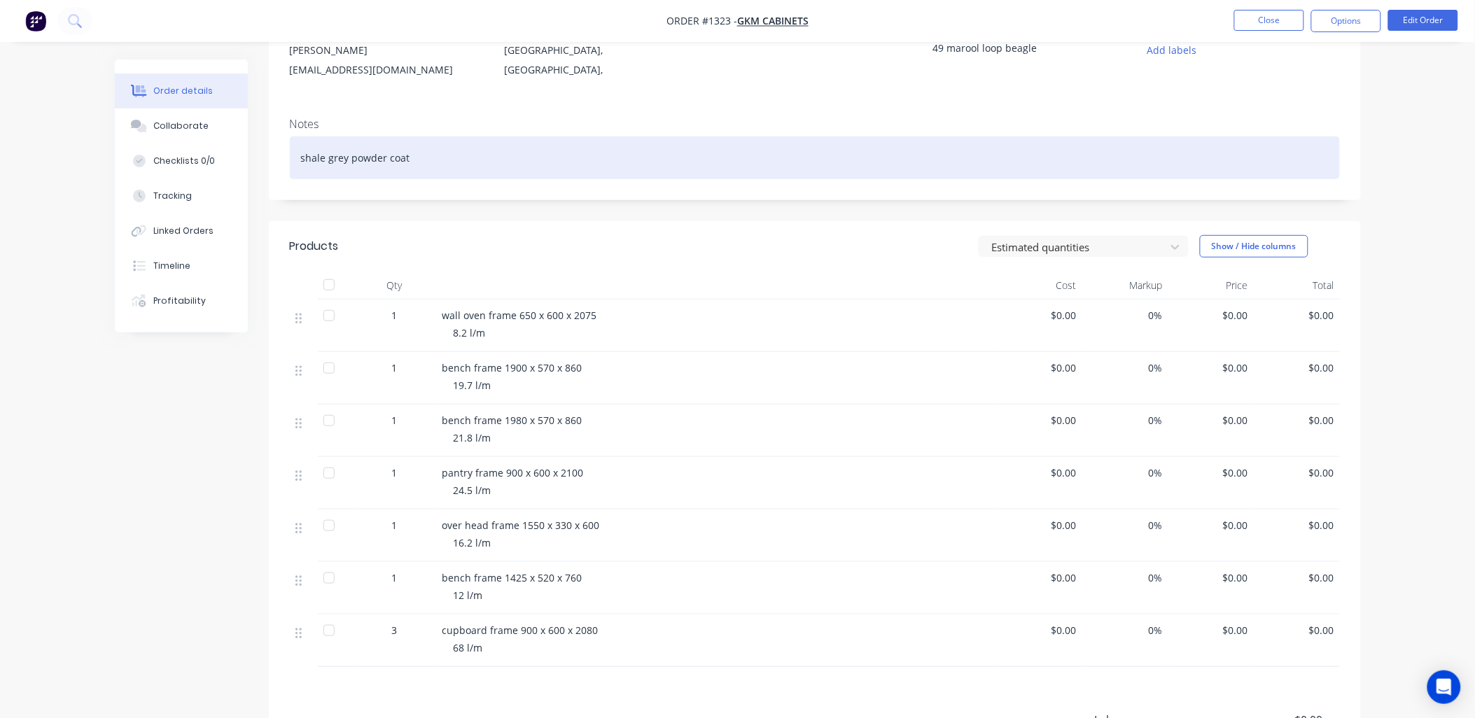
scroll to position [155, 0]
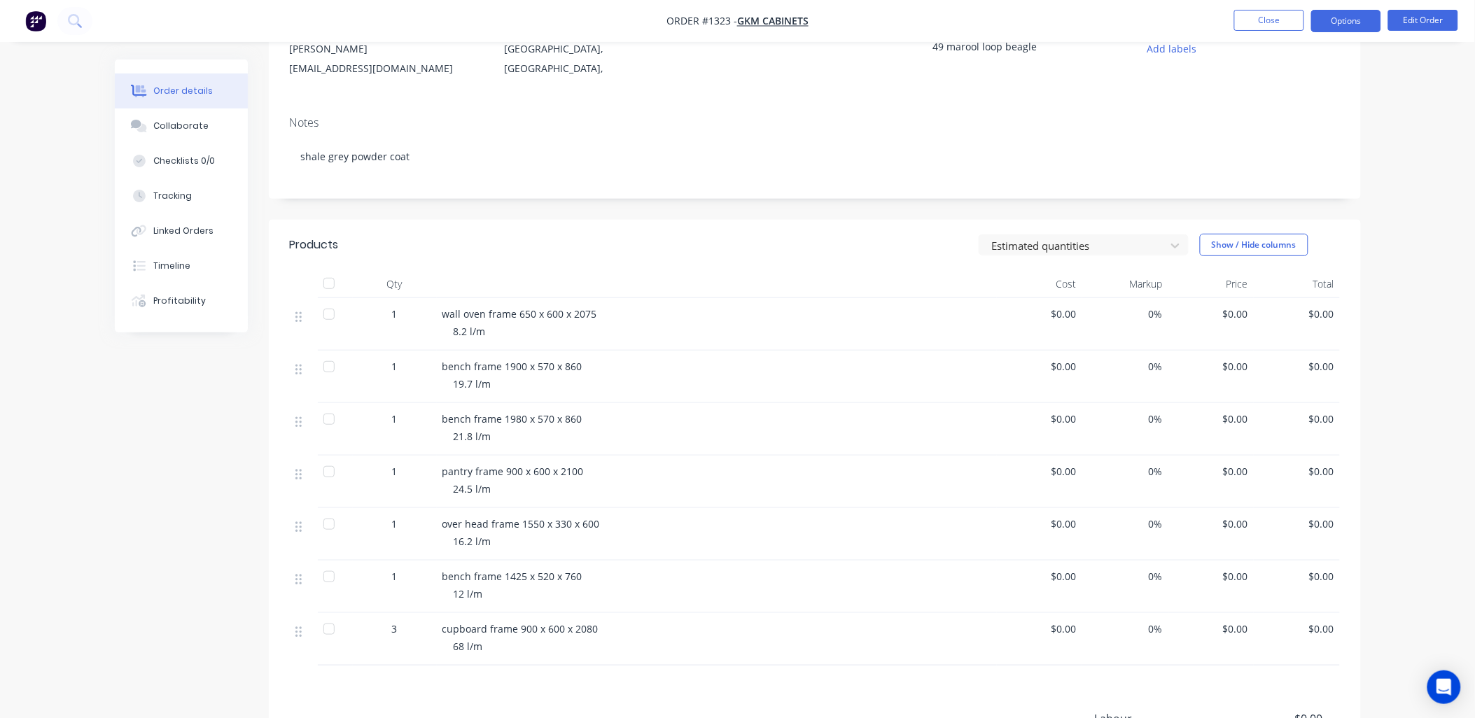
click at [1373, 21] on button "Options" at bounding box center [1347, 21] width 70 height 22
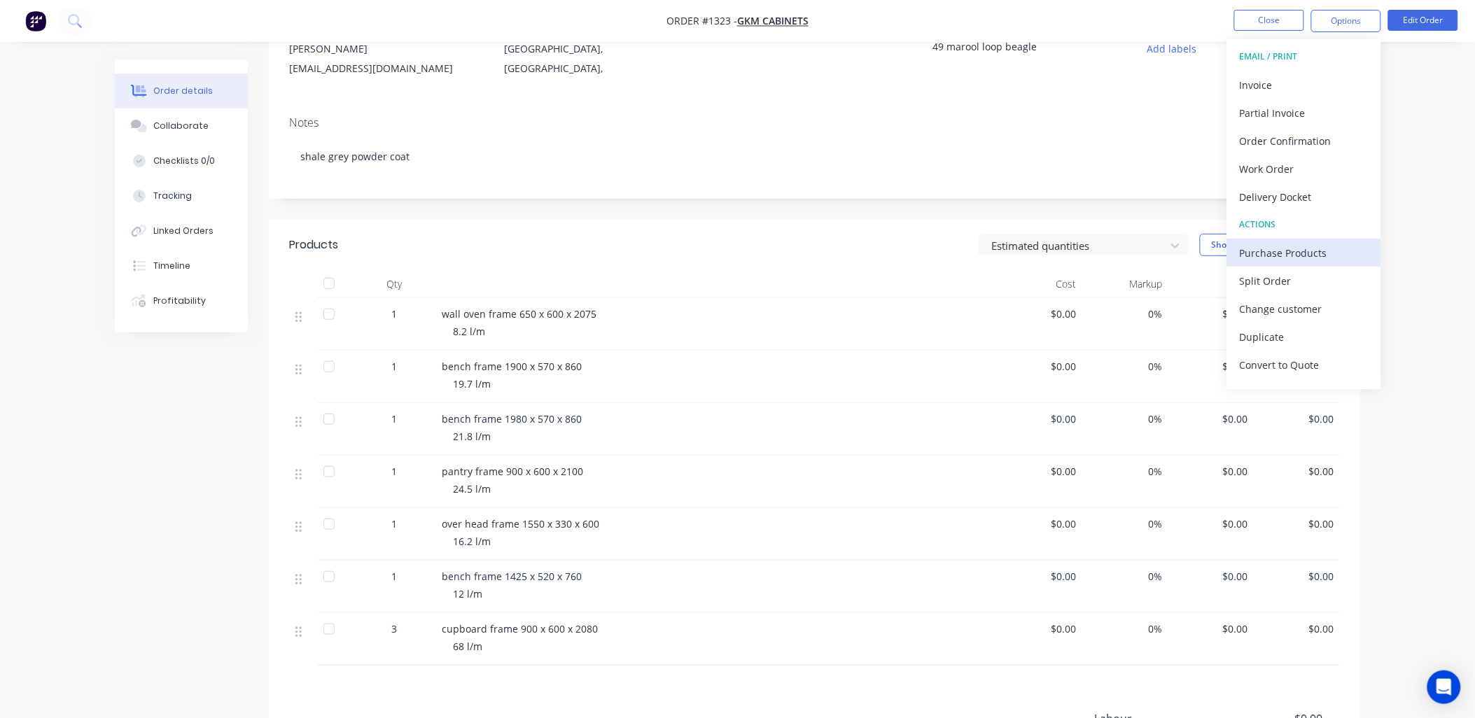
click at [1289, 250] on div "Purchase Products" at bounding box center [1304, 253] width 129 height 20
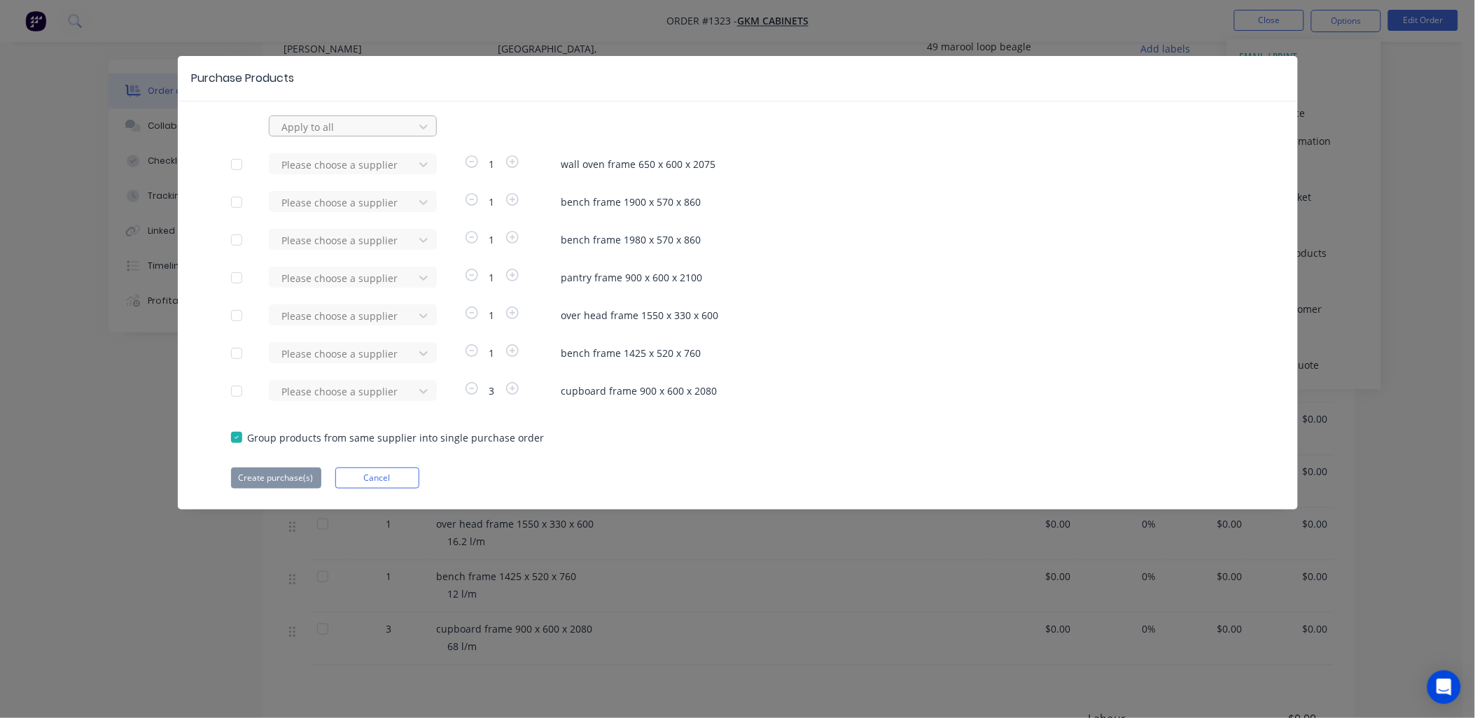
click at [359, 129] on div at bounding box center [344, 127] width 126 height 18
click at [345, 226] on div "raynbow powder coating" at bounding box center [353, 239] width 168 height 26
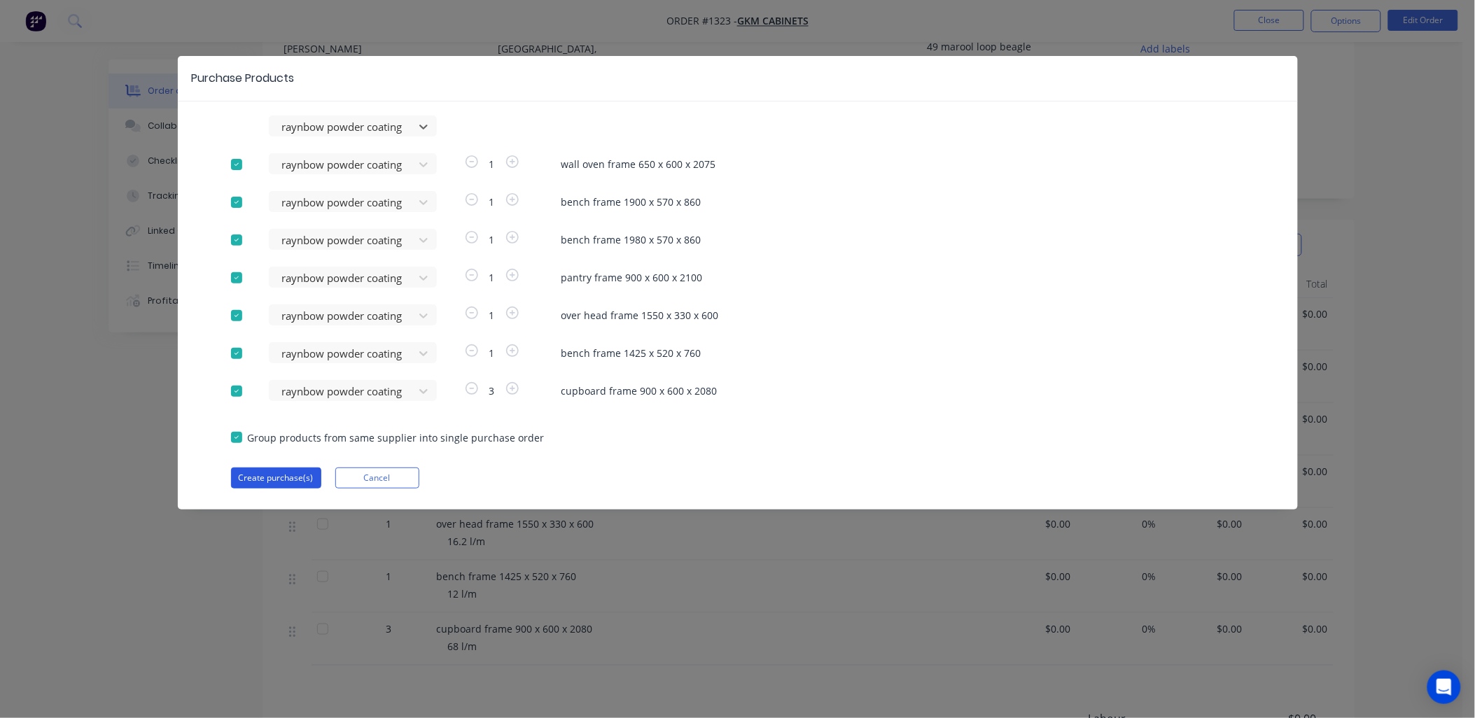
click at [287, 480] on button "Create purchase(s)" at bounding box center [276, 478] width 90 height 21
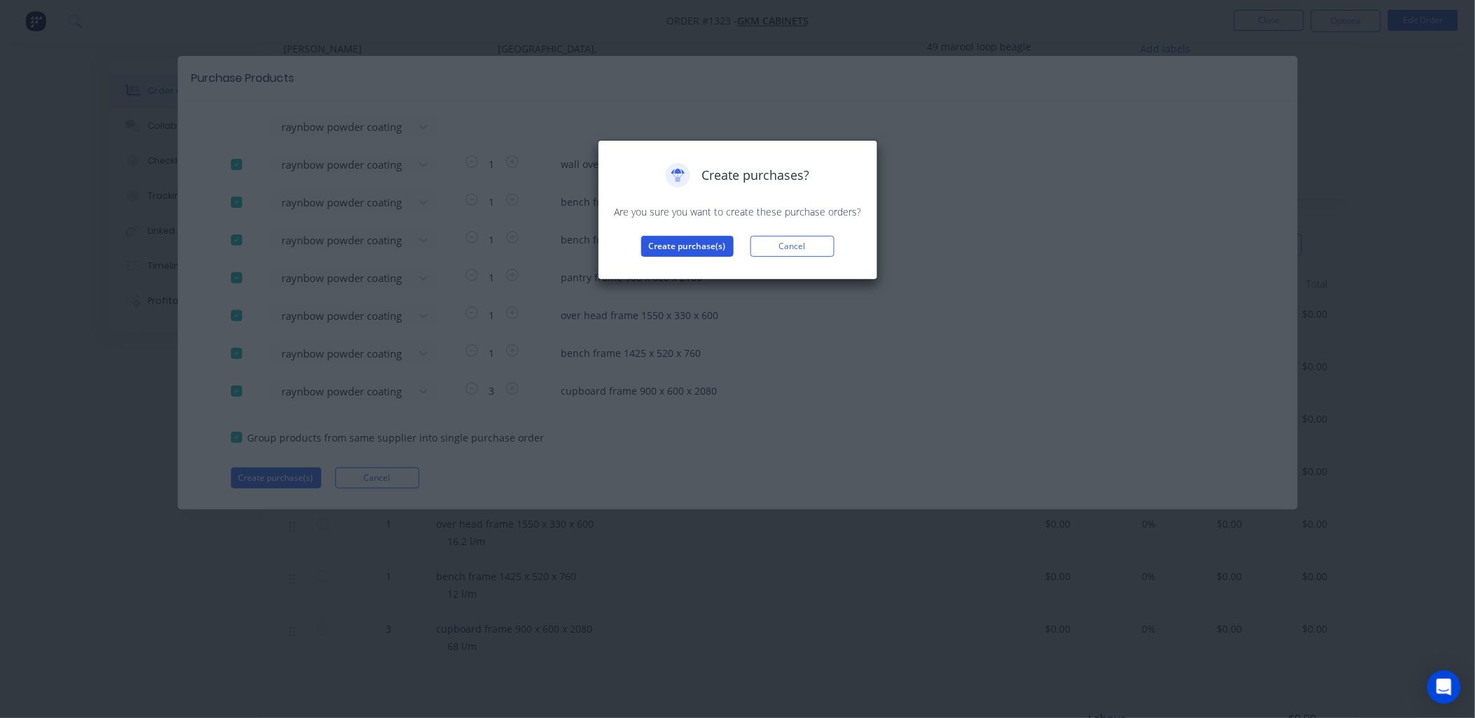
click at [670, 247] on button "Create purchase(s)" at bounding box center [687, 246] width 92 height 21
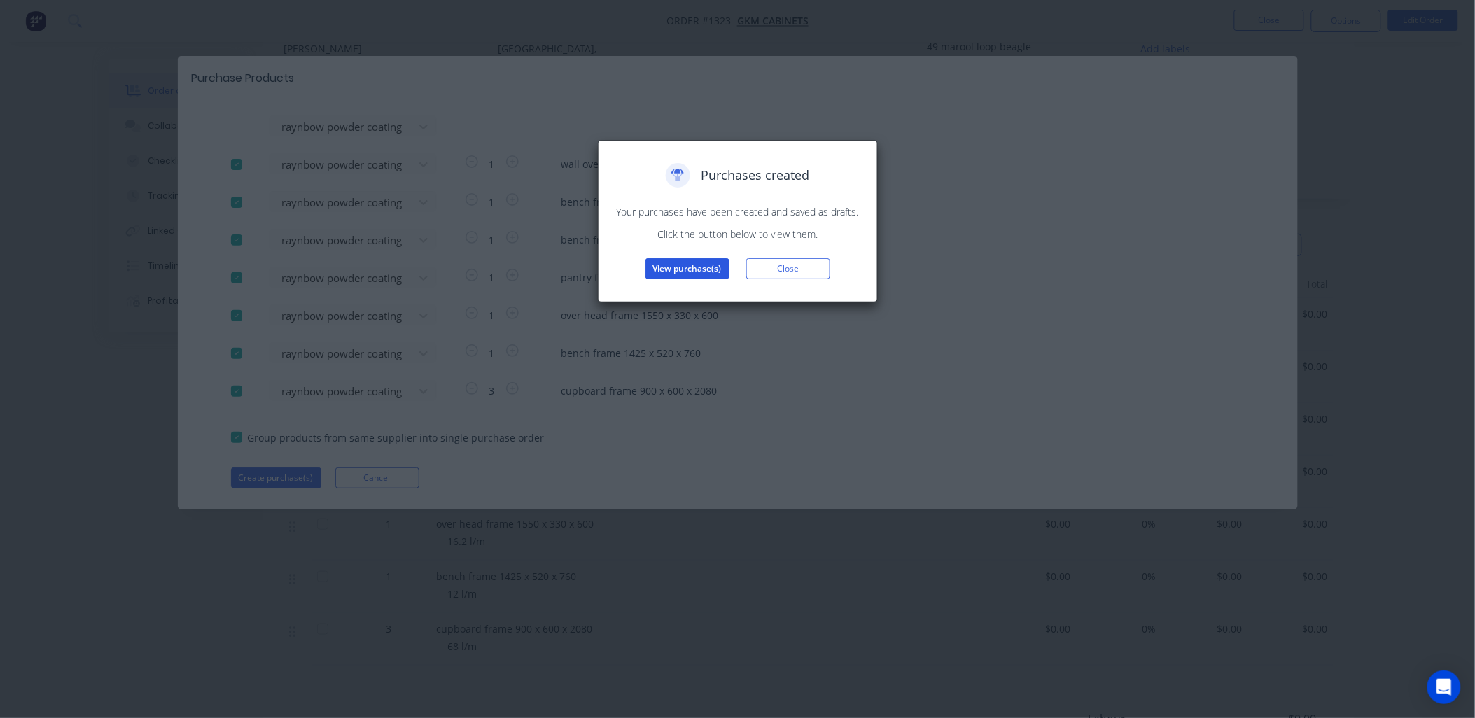
click at [690, 267] on button "View purchase(s)" at bounding box center [688, 268] width 84 height 21
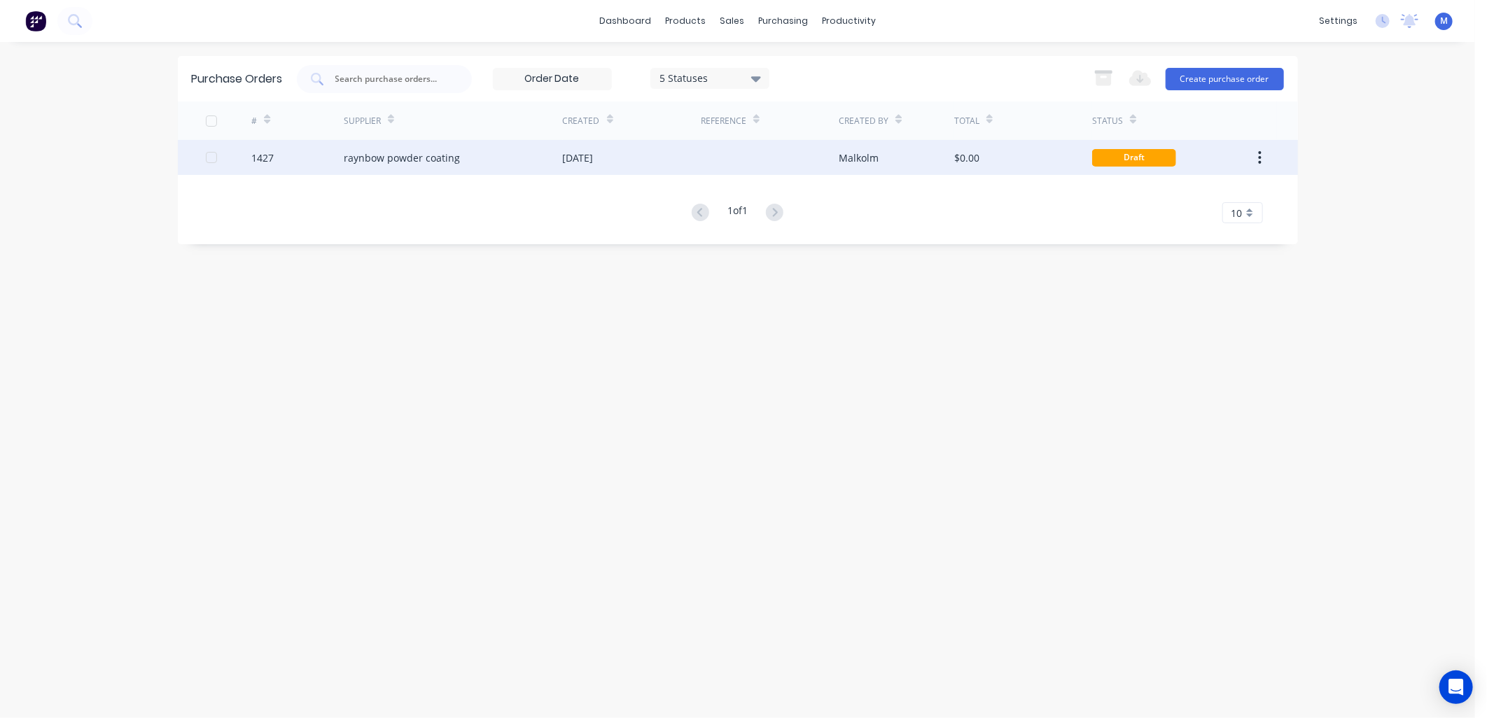
click at [593, 155] on div "10 Oct 2025" at bounding box center [578, 158] width 31 height 15
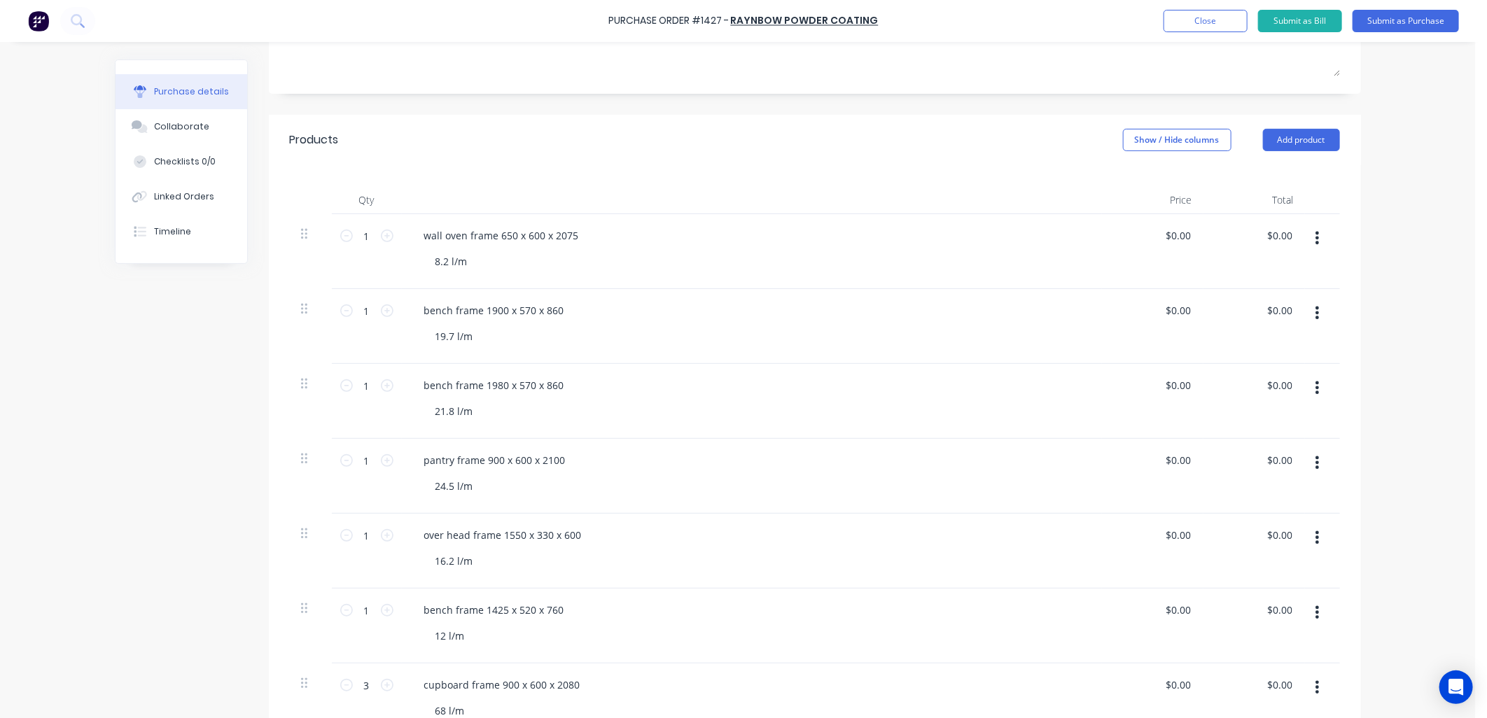
scroll to position [78, 0]
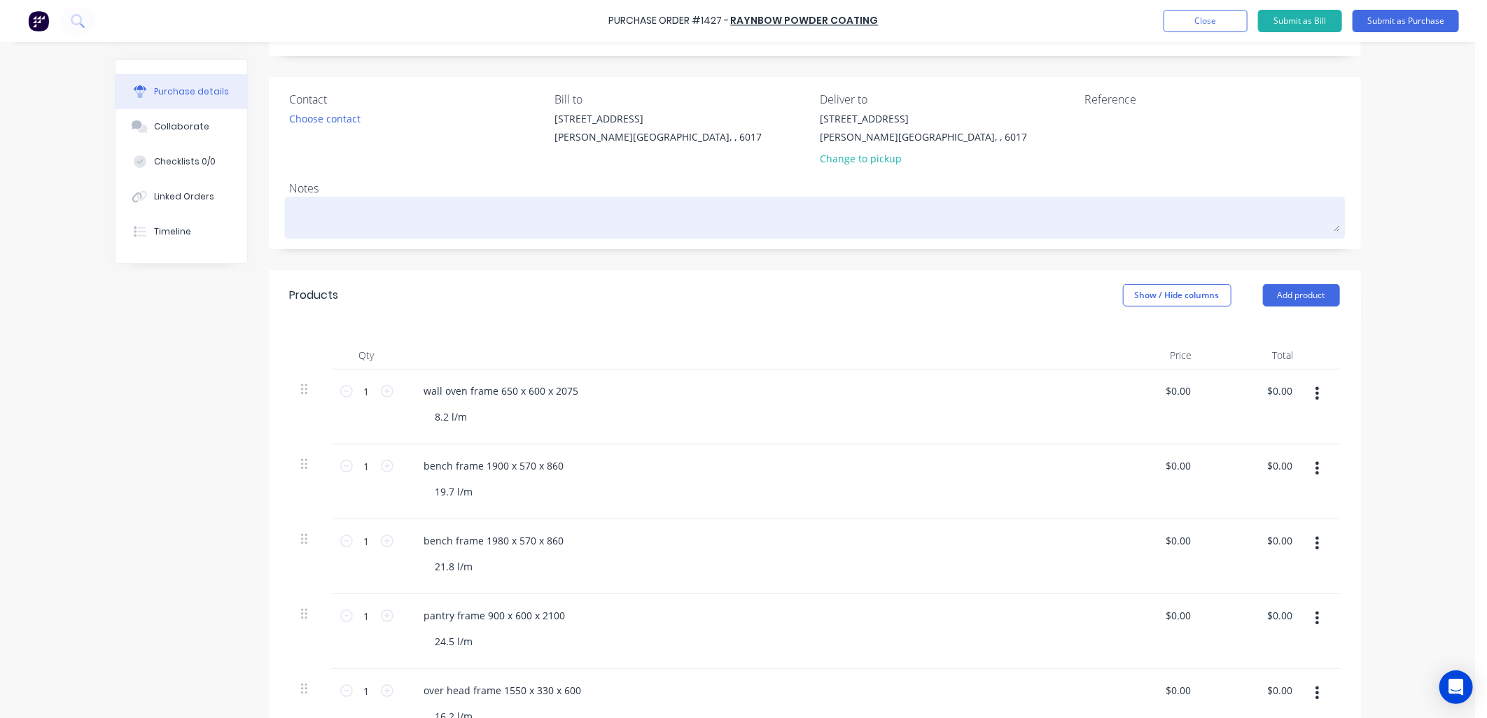
click at [357, 208] on textarea at bounding box center [815, 216] width 1050 height 32
type textarea "x"
type textarea "P"
type textarea "x"
type textarea "PC"
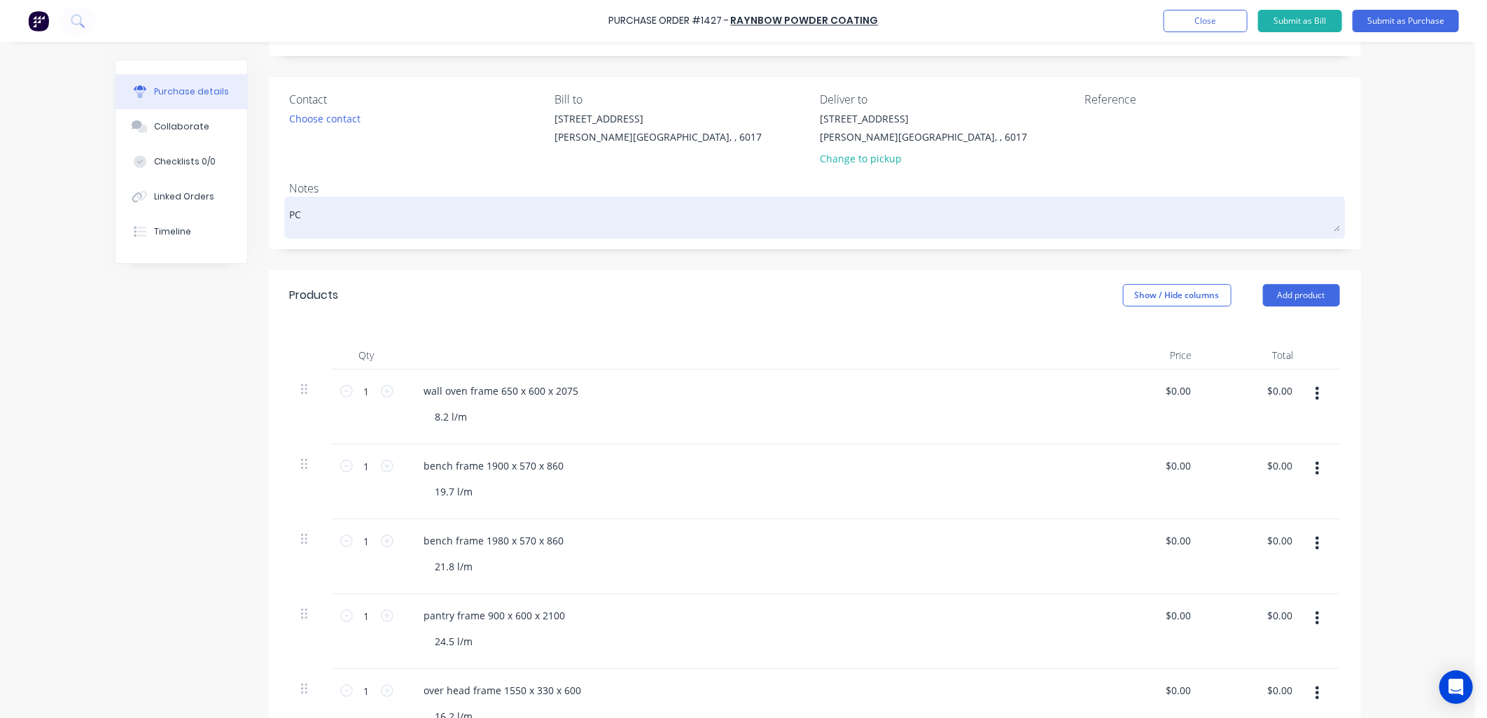
type textarea "x"
type textarea "PC"
type textarea "x"
type textarea "PC S"
type textarea "x"
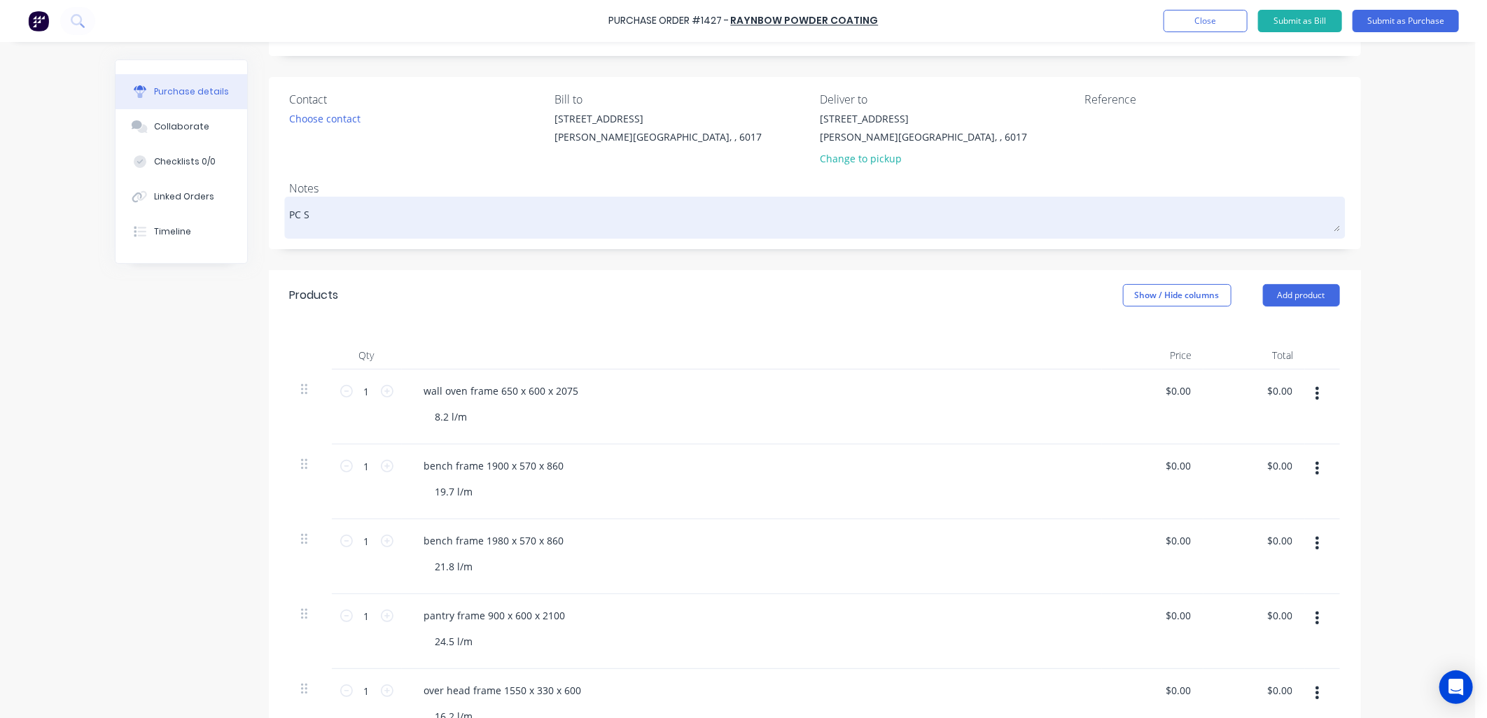
type textarea "PC Sh"
type textarea "x"
type textarea "PC Sha"
type textarea "x"
type textarea "PC Shal"
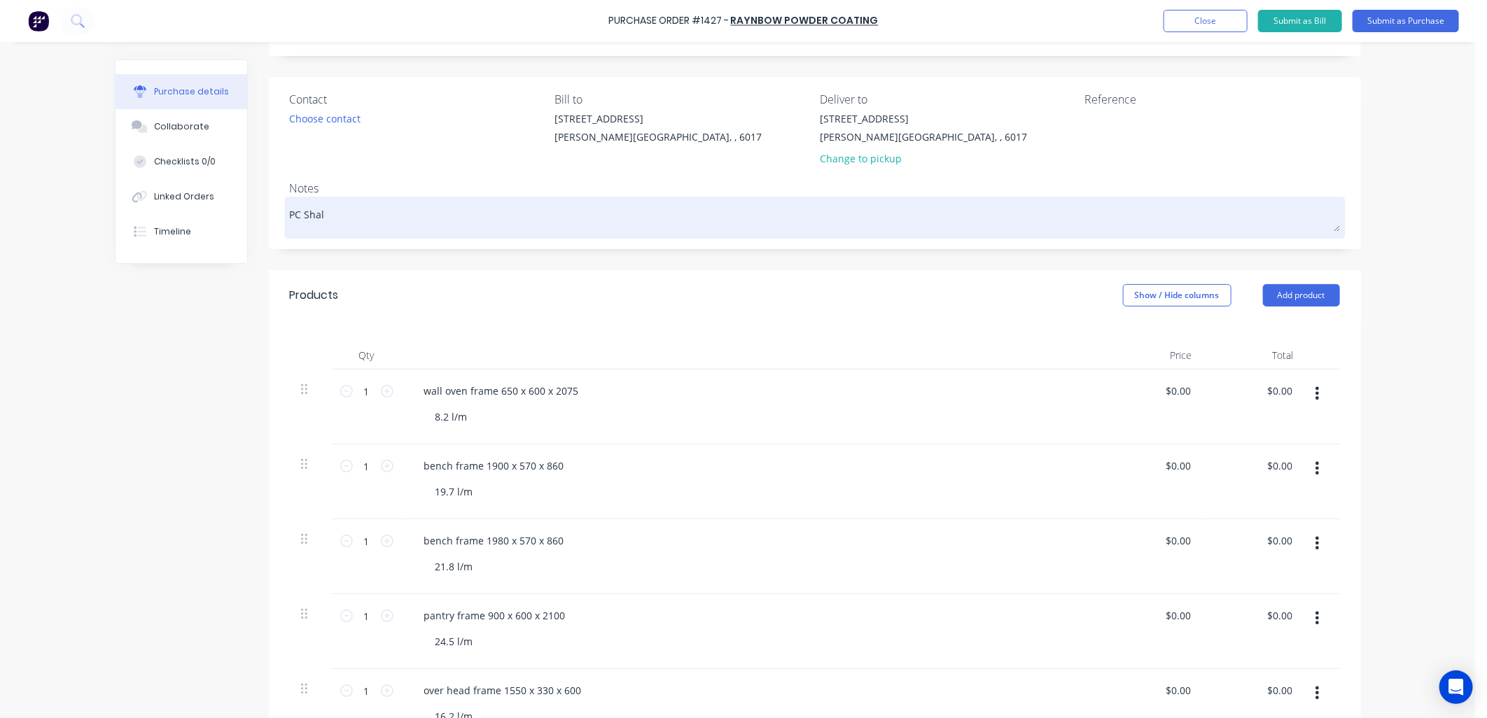
type textarea "x"
type textarea "PC Shale"
type textarea "x"
type textarea "PC Shale"
type textarea "x"
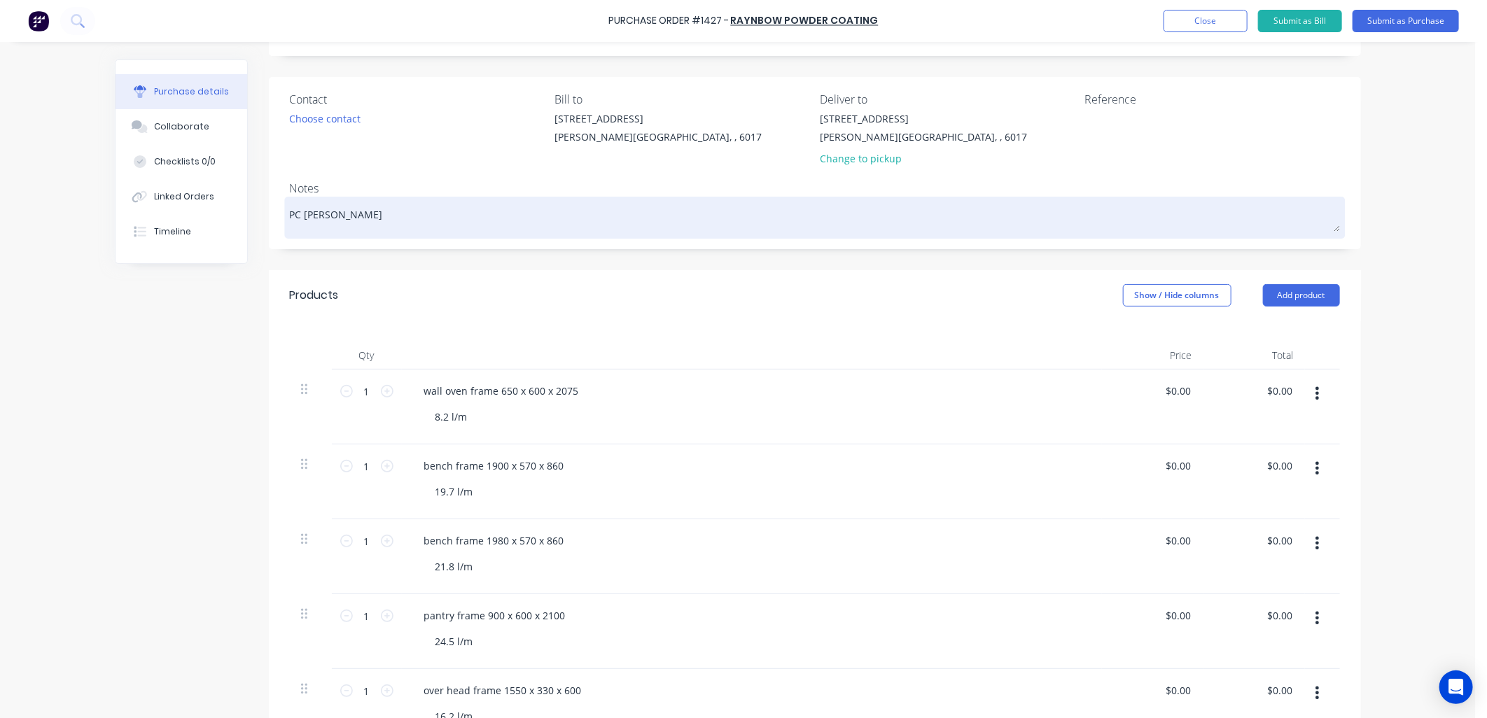
type textarea "PC Shale G"
type textarea "x"
type textarea "PC Shale Gr"
type textarea "x"
type textarea "PC Shale Gre"
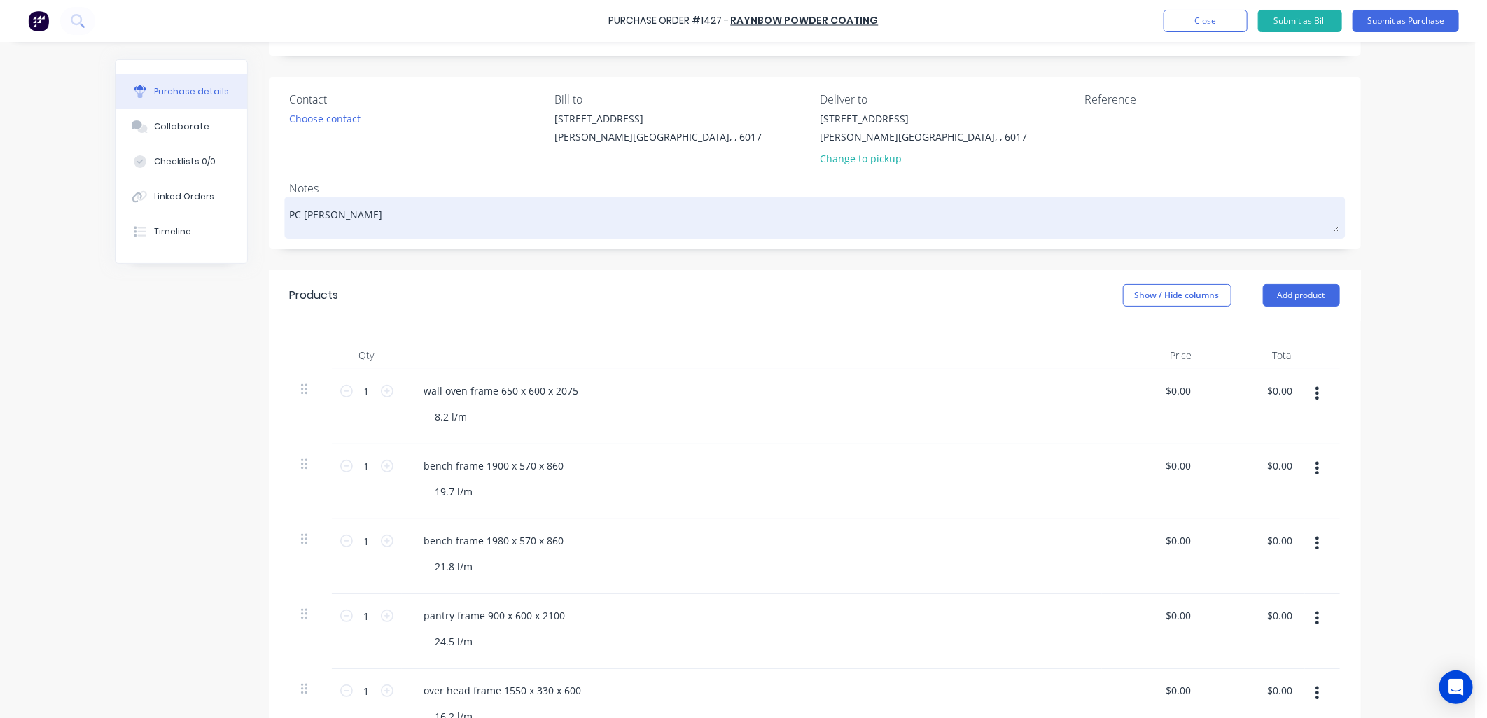
type textarea "x"
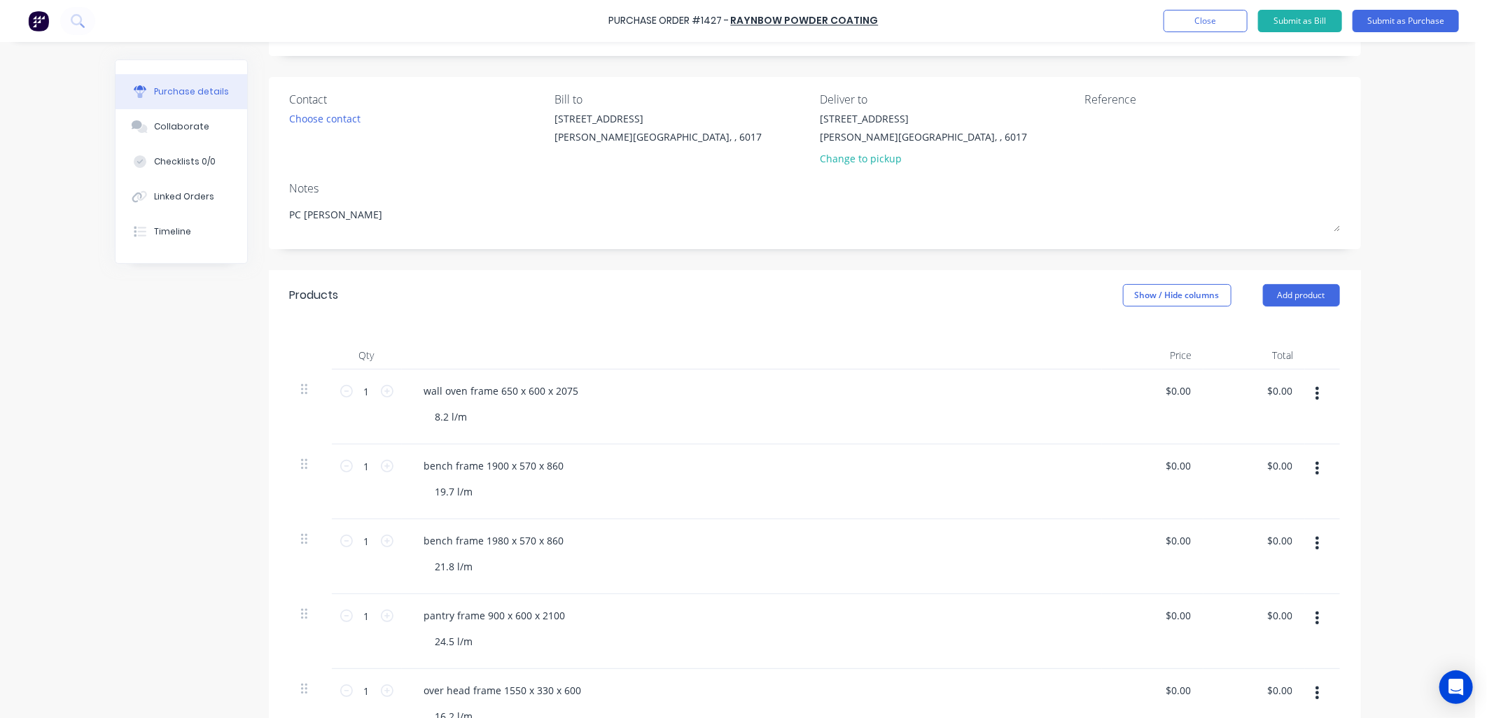
type textarea "PC Shale Grey"
type textarea "x"
type textarea "PC Shale Grey"
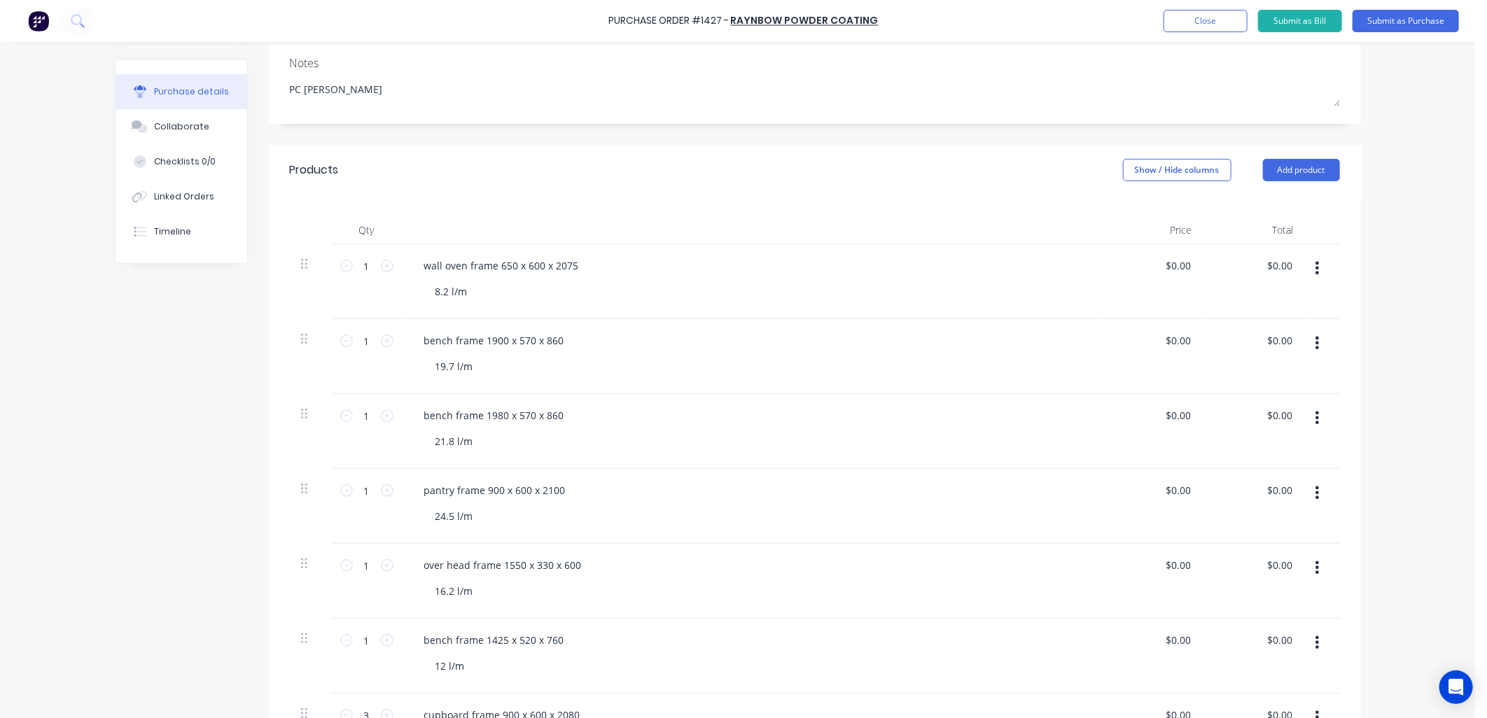
scroll to position [233, 0]
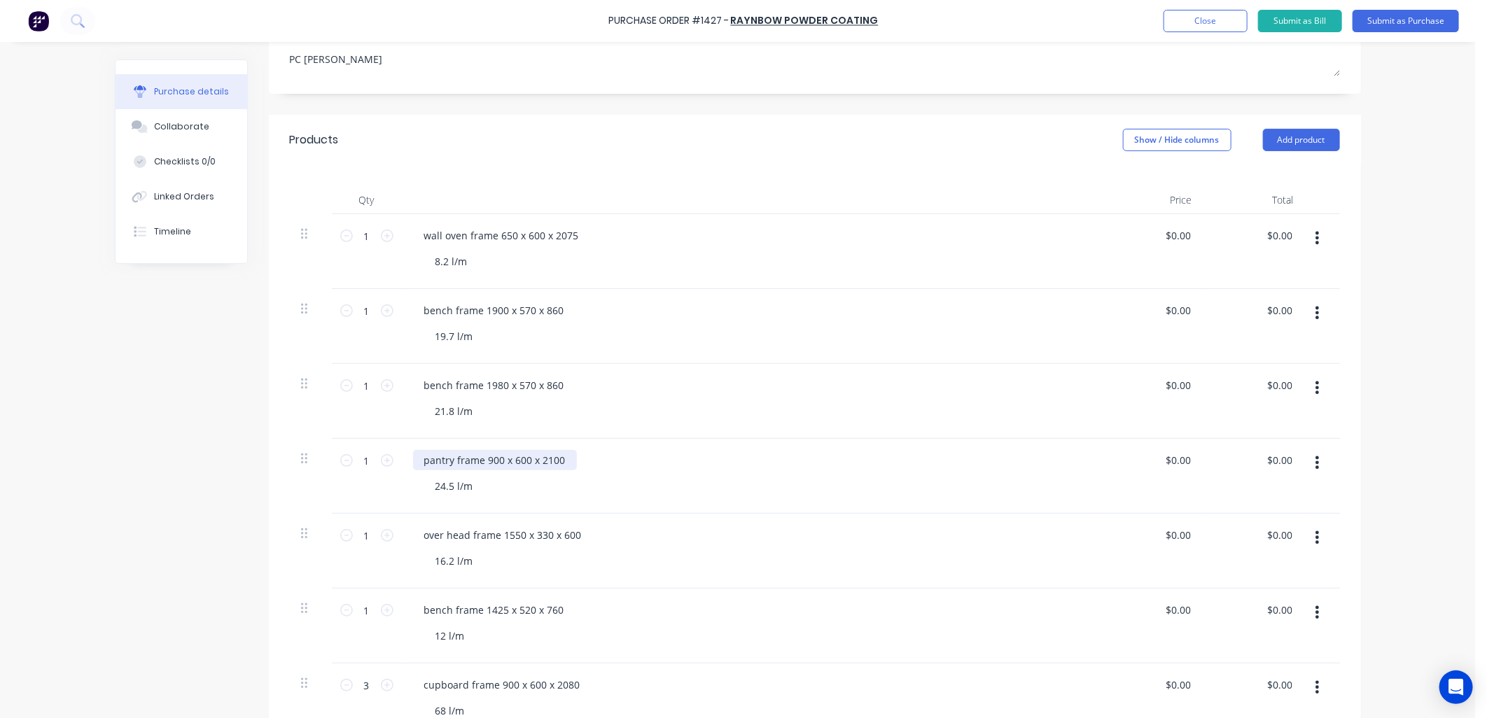
click at [418, 460] on div "pantry frame 900 x 600 x 2100" at bounding box center [495, 460] width 164 height 20
type textarea "x"
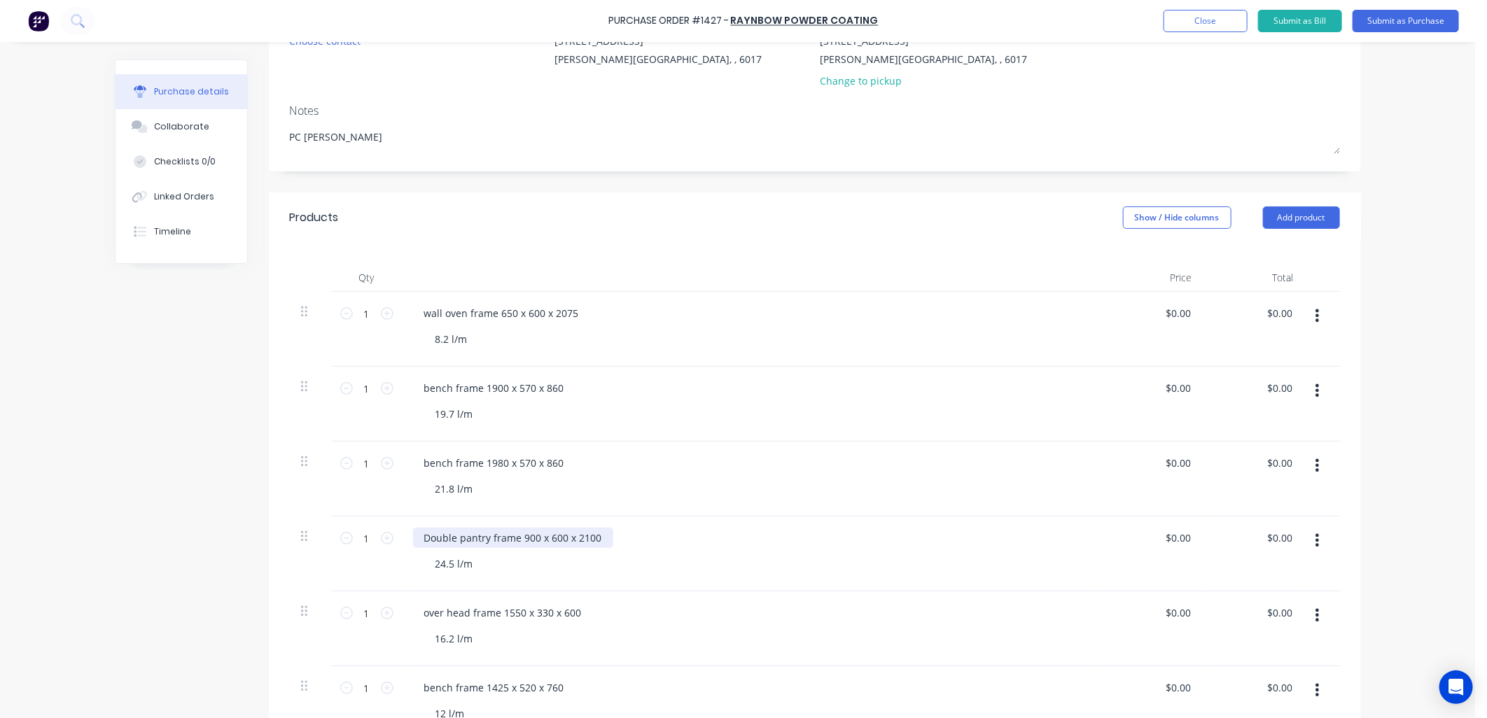
scroll to position [0, 0]
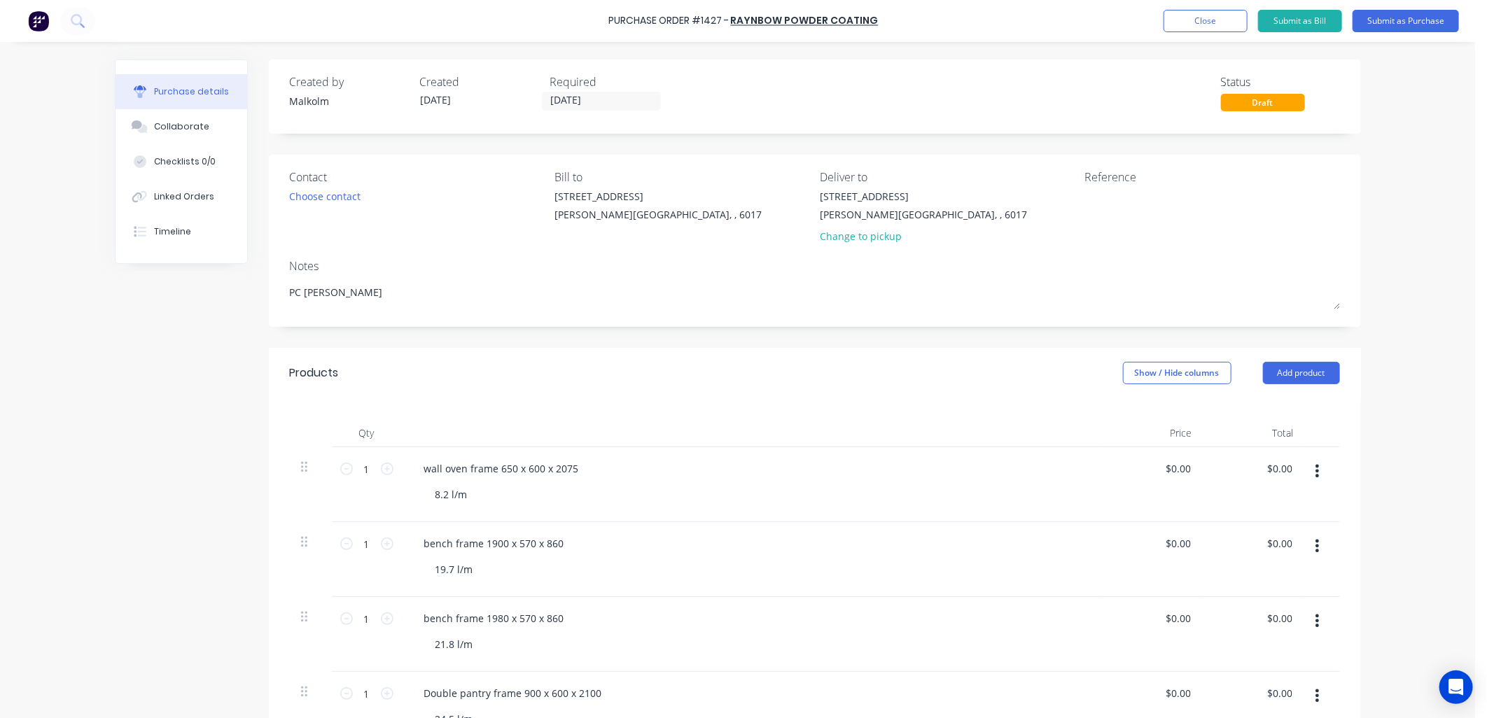
type textarea "x"
click at [1087, 197] on textarea at bounding box center [1172, 205] width 175 height 32
type textarea "#1323 - G"
type textarea "x"
type textarea "#1323 - GK"
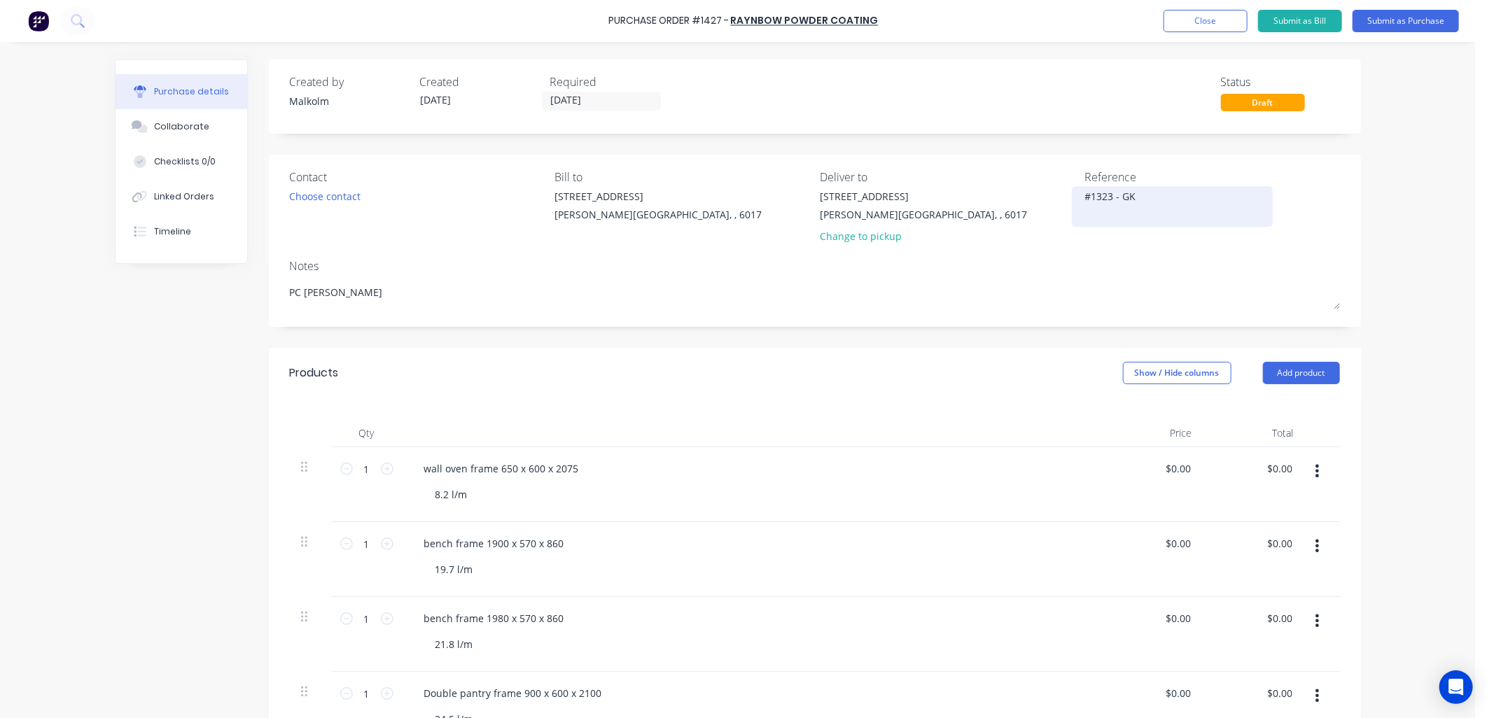
type textarea "x"
type textarea "#1323 - GKM"
type textarea "x"
type textarea "#1323 - GKM"
click at [1054, 236] on div "1/1 Baden St Osborne Park, , 6017 Change to pickup" at bounding box center [947, 220] width 255 height 62
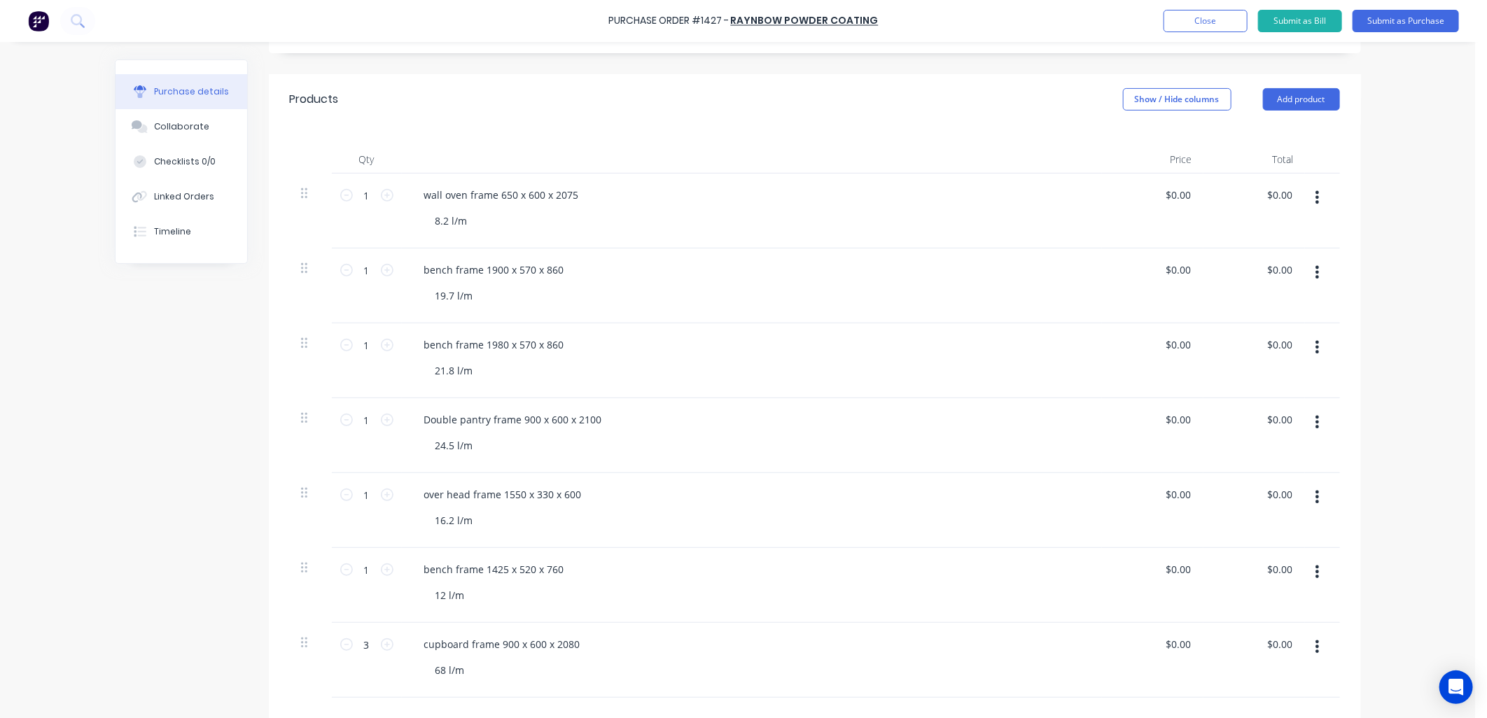
scroll to position [311, 0]
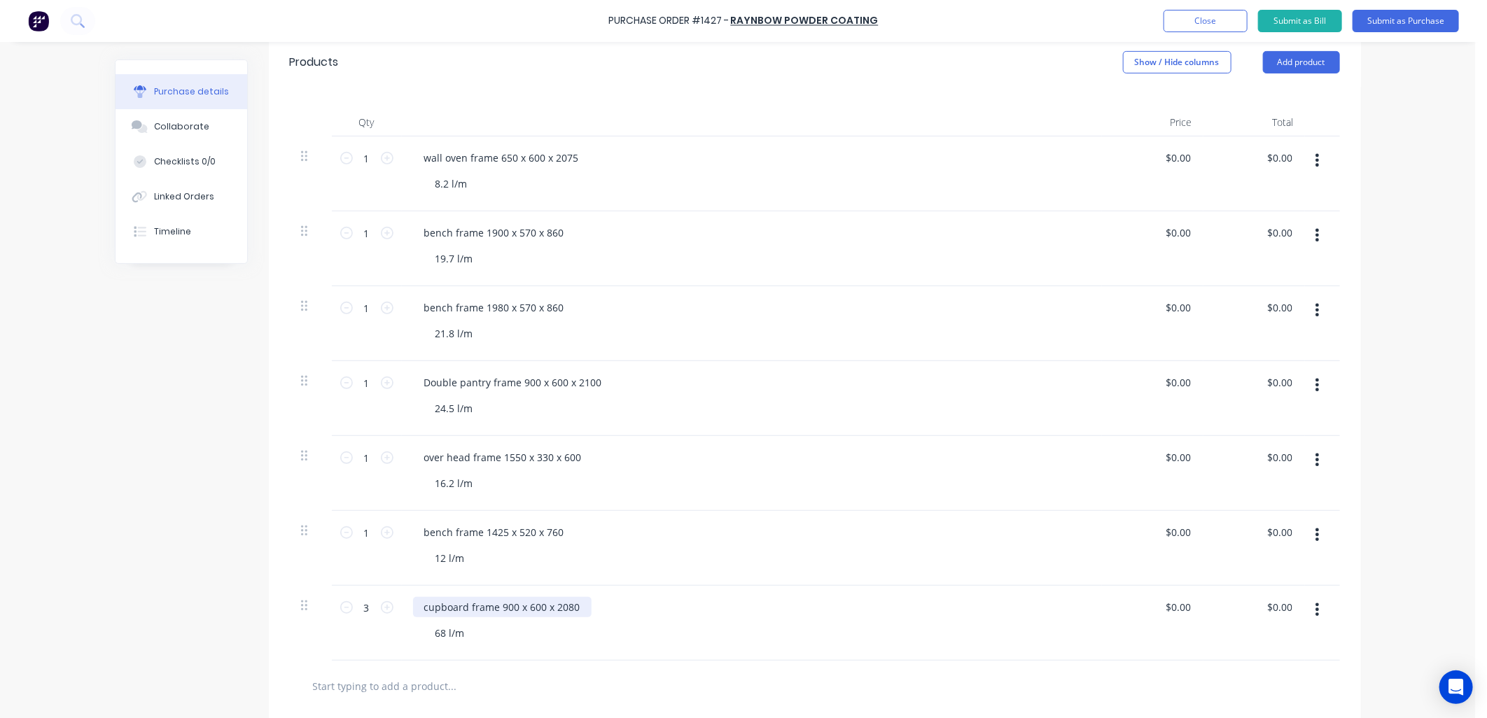
type textarea "x"
drag, startPoint x: 459, startPoint y: 611, endPoint x: 416, endPoint y: 611, distance: 43.4
click at [416, 611] on div "cupboard frame 900 x 600 x 2080" at bounding box center [502, 607] width 179 height 20
click at [469, 613] on div "Robe frame 900 x 600 x 2080" at bounding box center [491, 607] width 157 height 20
click at [613, 589] on div "Robe frames 900 x 600 x 2080 68 l/m" at bounding box center [752, 623] width 700 height 75
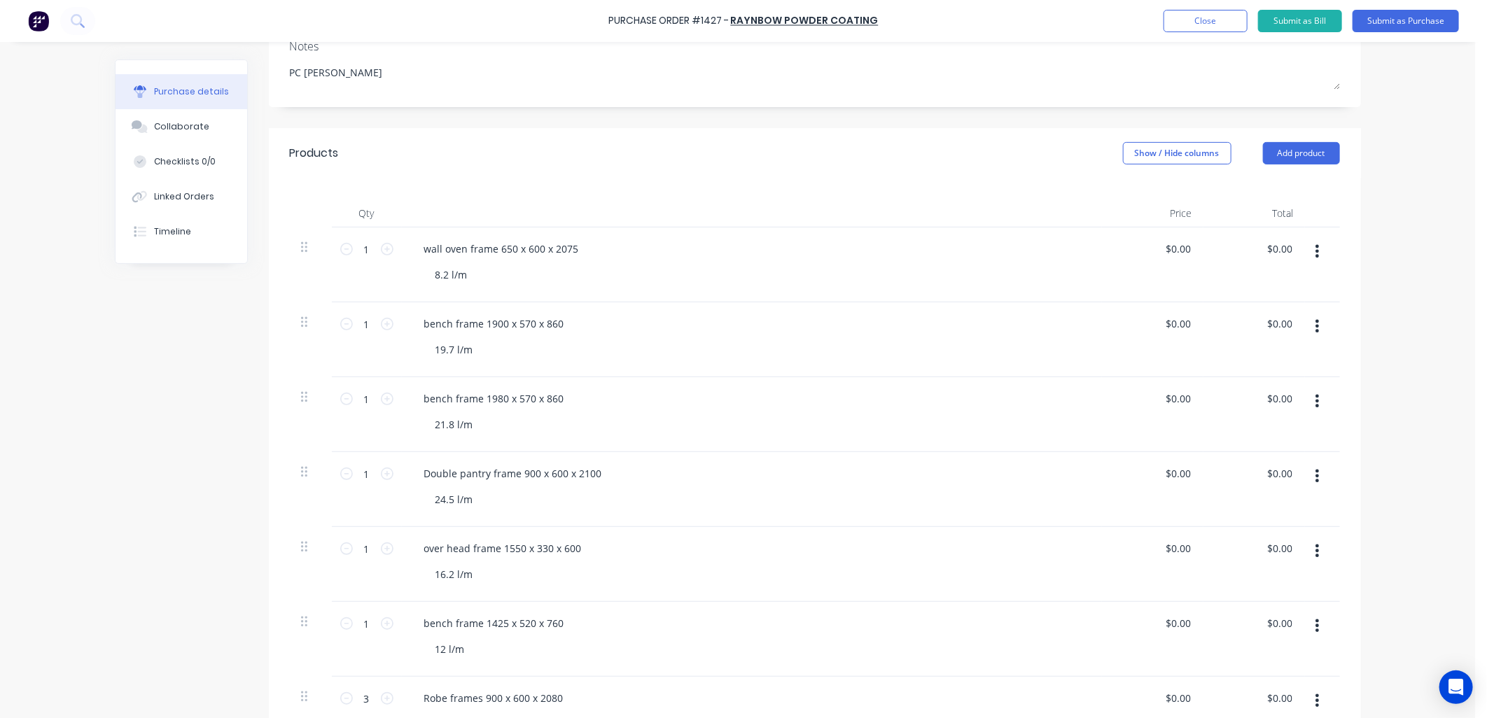
scroll to position [78, 0]
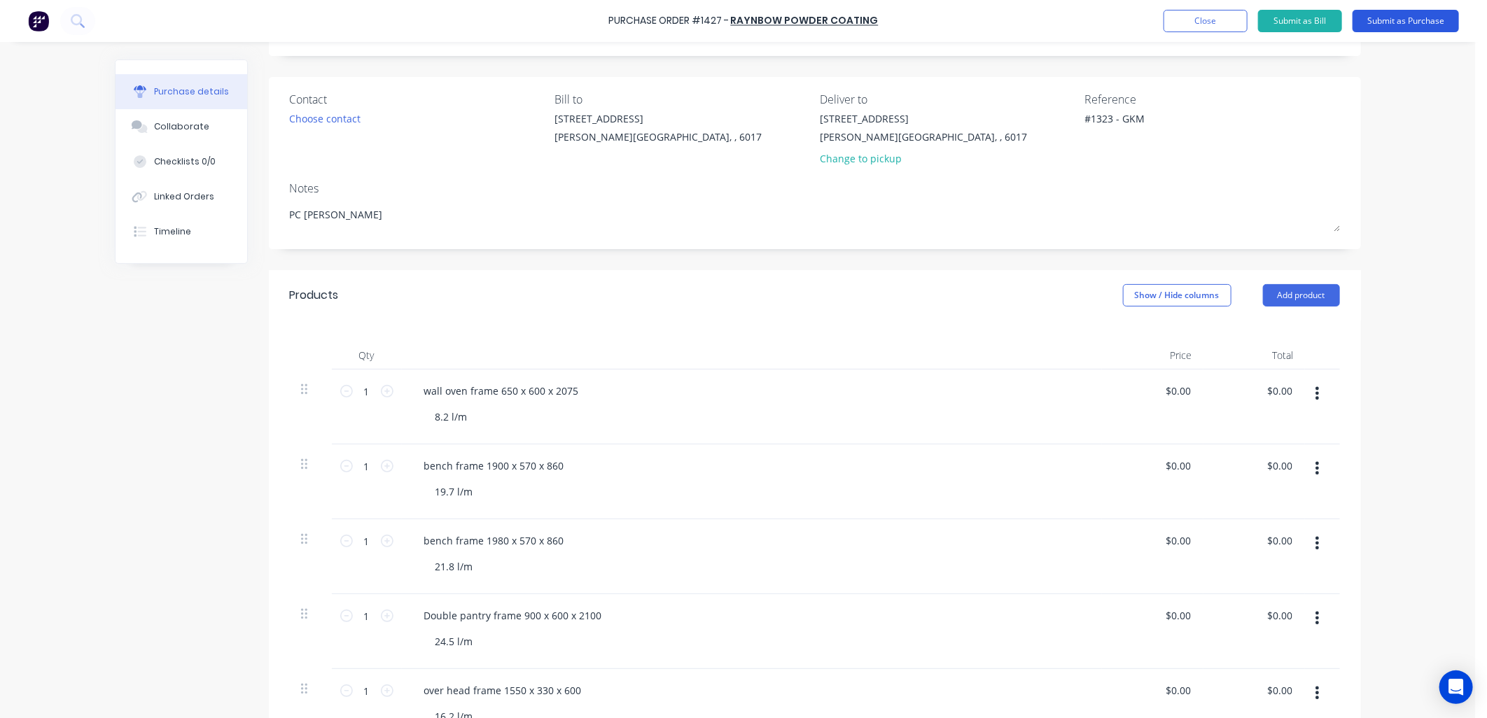
click at [1394, 25] on button "Submit as Purchase" at bounding box center [1406, 21] width 106 height 22
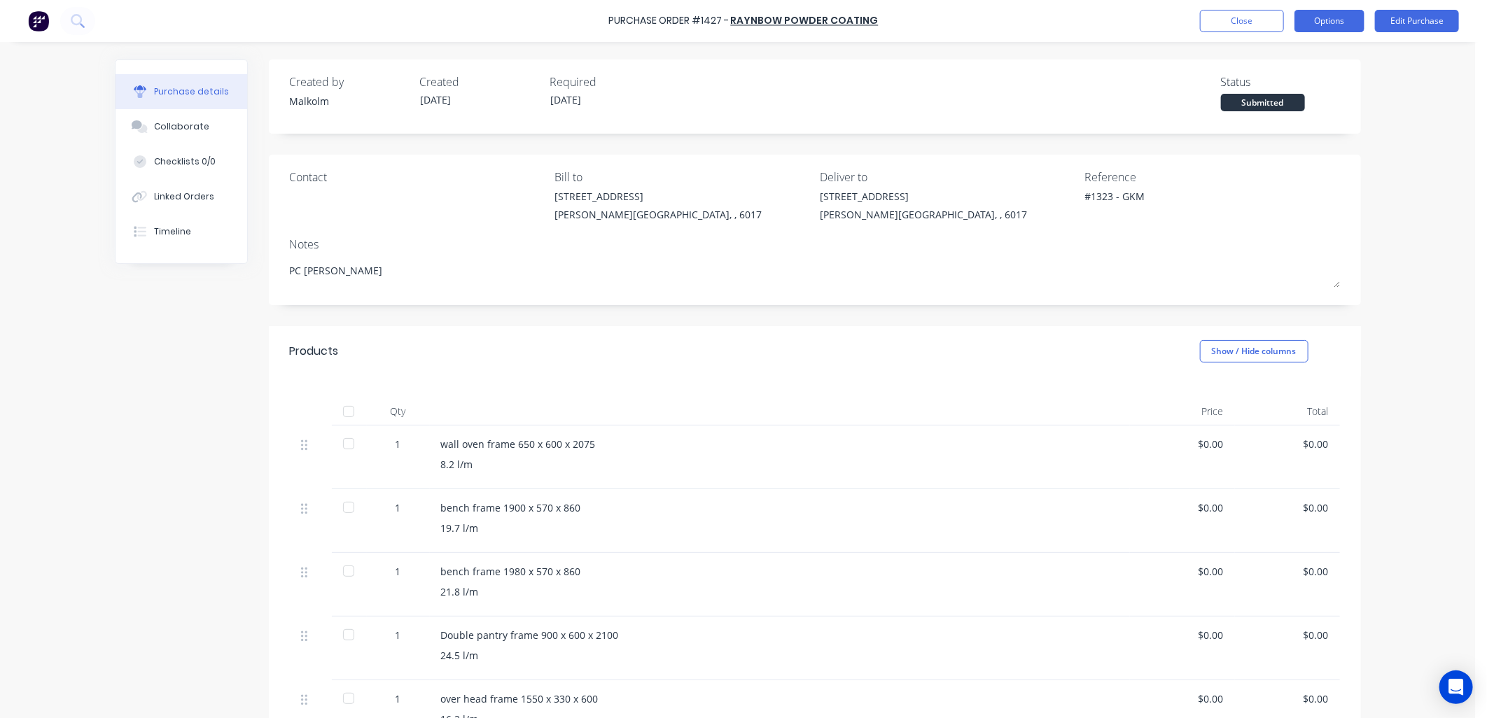
click at [1327, 12] on button "Options" at bounding box center [1330, 21] width 70 height 22
click at [1276, 59] on div "Print / Email" at bounding box center [1298, 57] width 108 height 20
click at [1253, 111] on div "Without pricing" at bounding box center [1298, 113] width 108 height 20
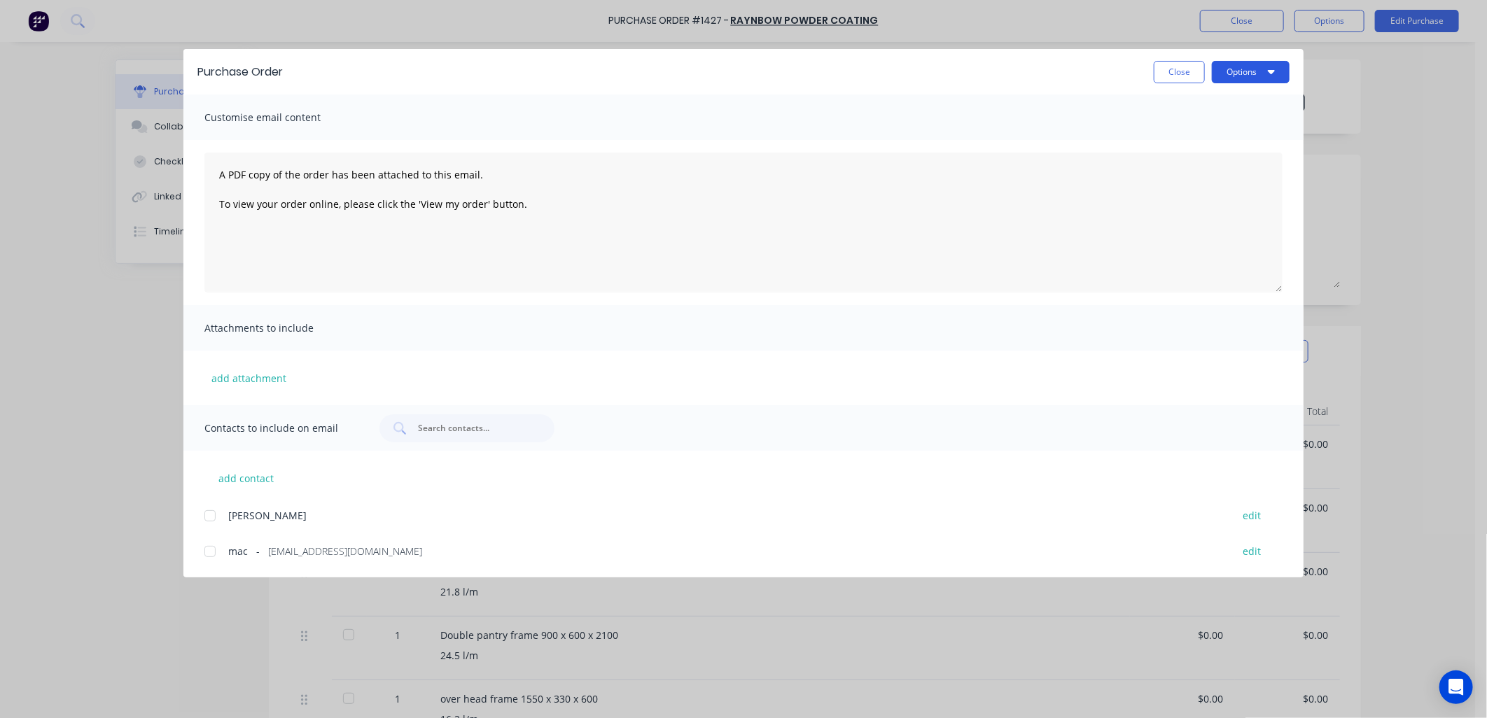
click at [1237, 73] on button "Options" at bounding box center [1251, 72] width 78 height 22
click at [1207, 105] on div "Preview" at bounding box center [1223, 107] width 108 height 20
type textarea "x"
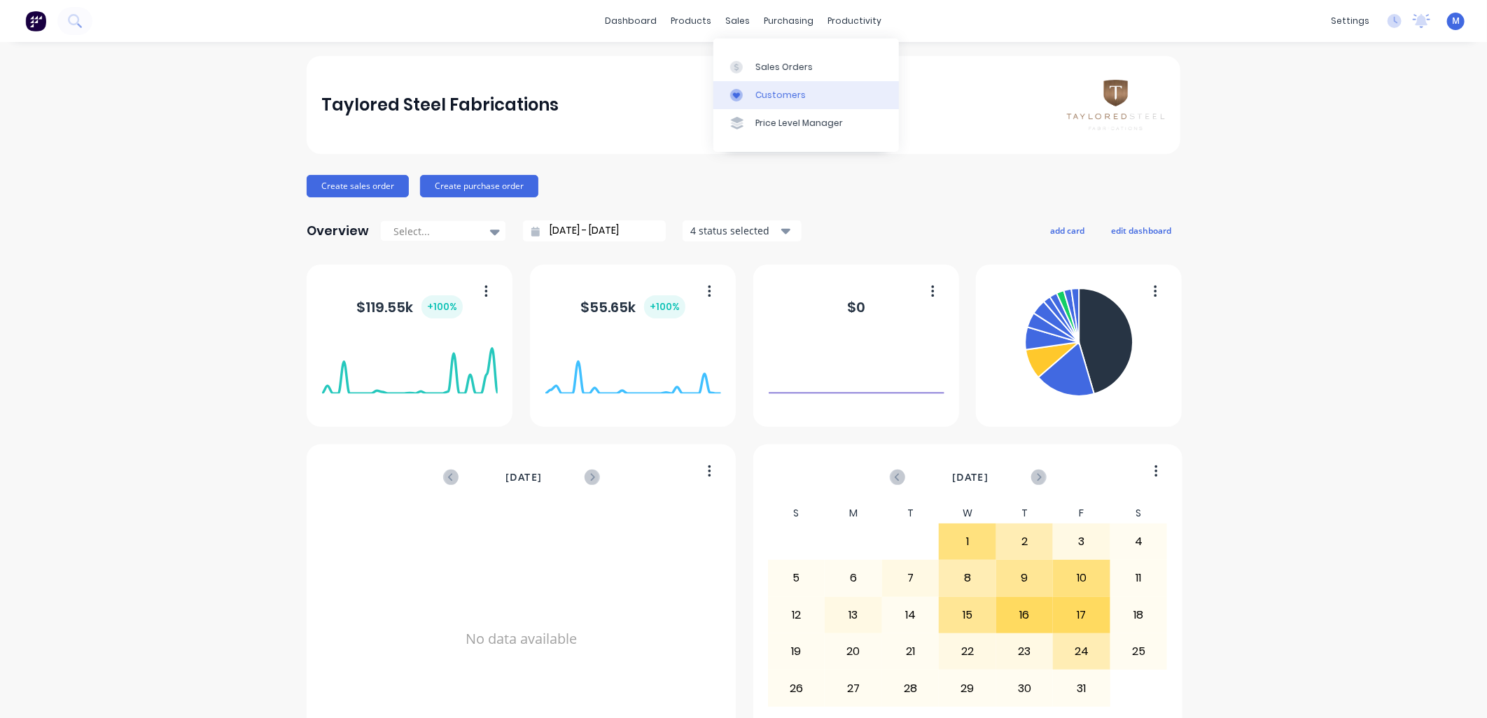
click at [745, 82] on link "Customers" at bounding box center [807, 95] width 186 height 28
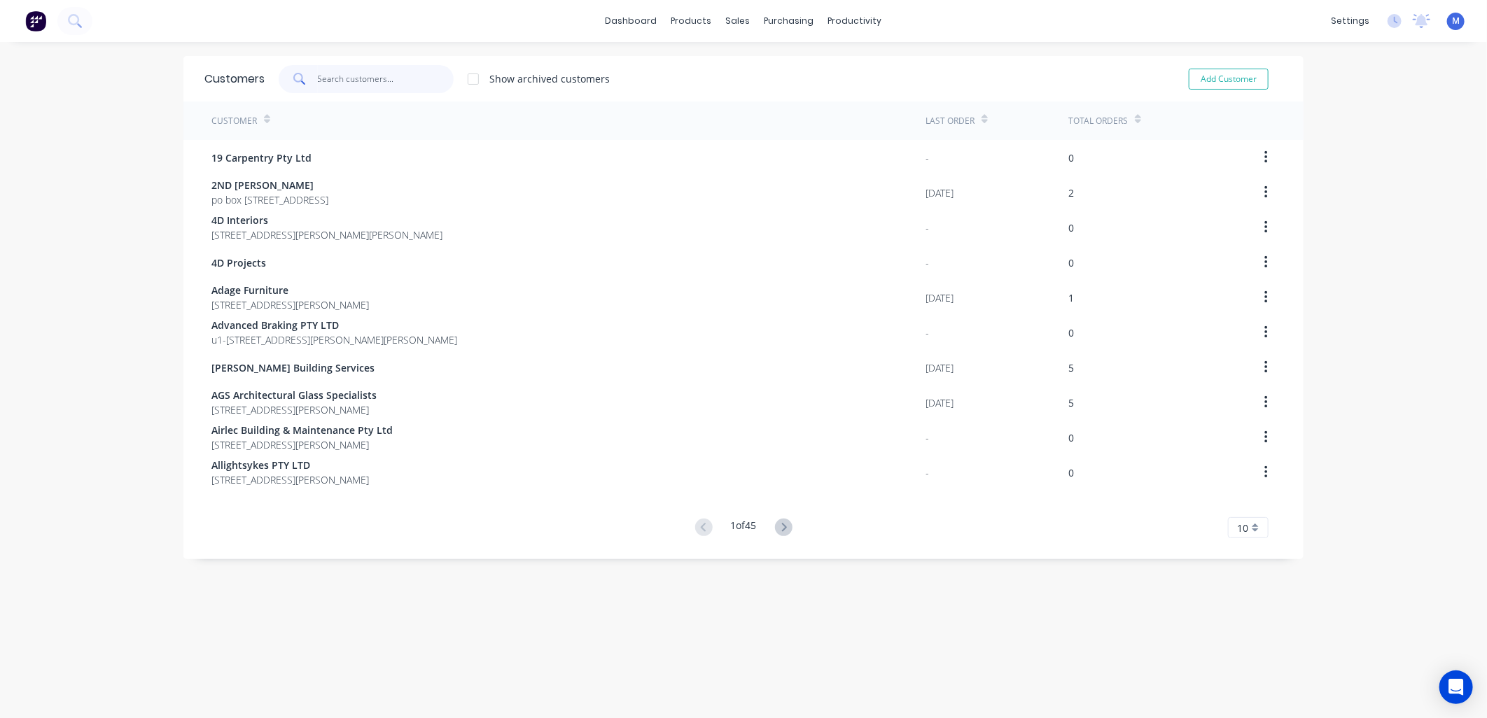
click at [354, 84] on input "text" at bounding box center [386, 79] width 137 height 28
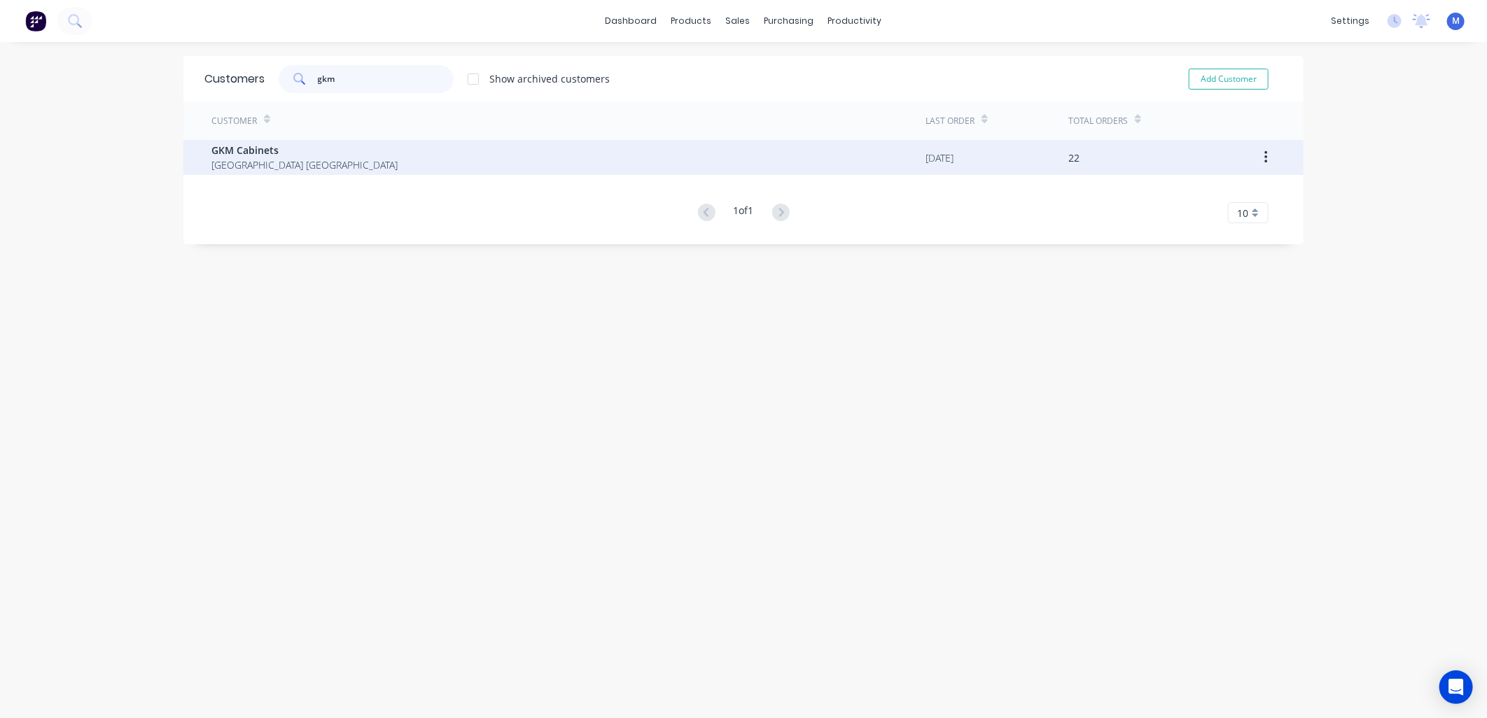
type input "gkm"
click at [239, 160] on span "[GEOGRAPHIC_DATA] [GEOGRAPHIC_DATA]" at bounding box center [304, 165] width 186 height 15
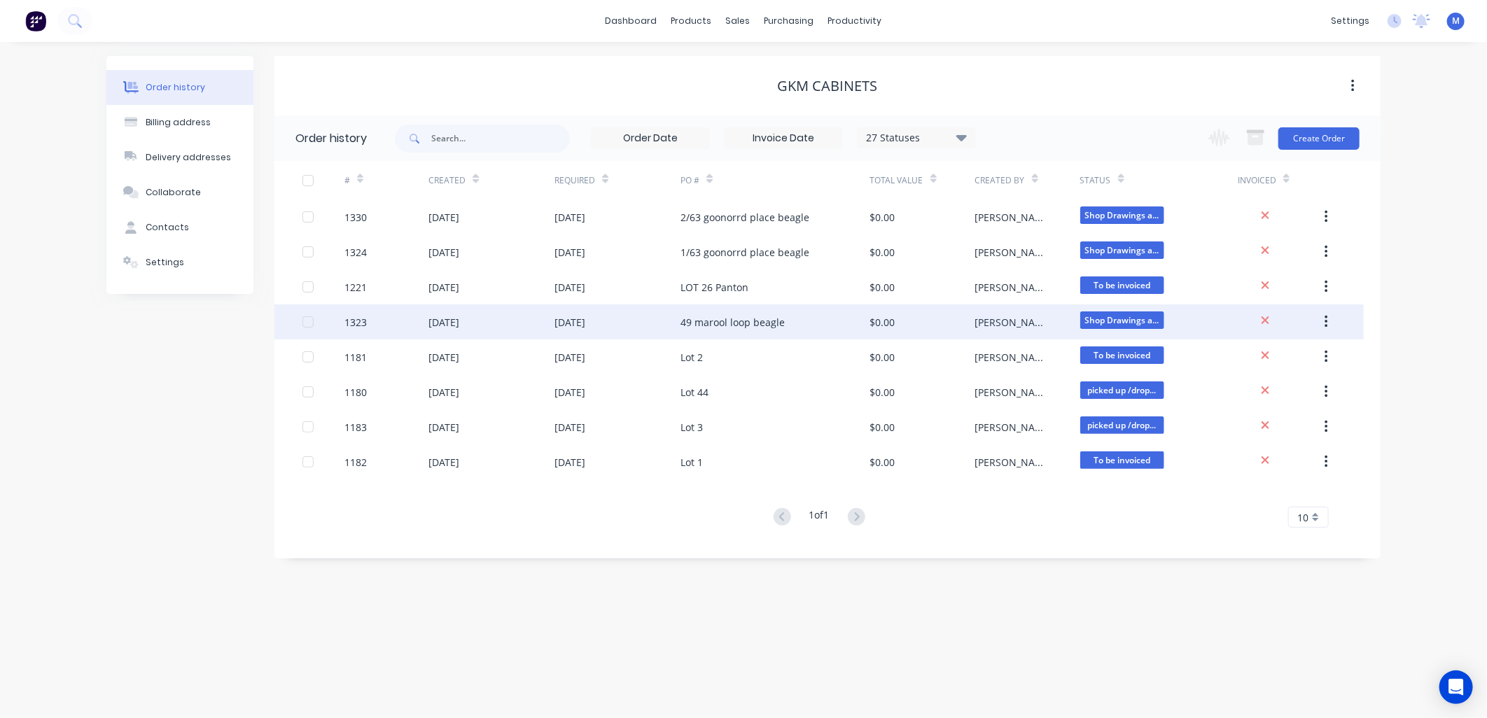
click at [647, 320] on div "17 Oct 2025" at bounding box center [618, 322] width 126 height 35
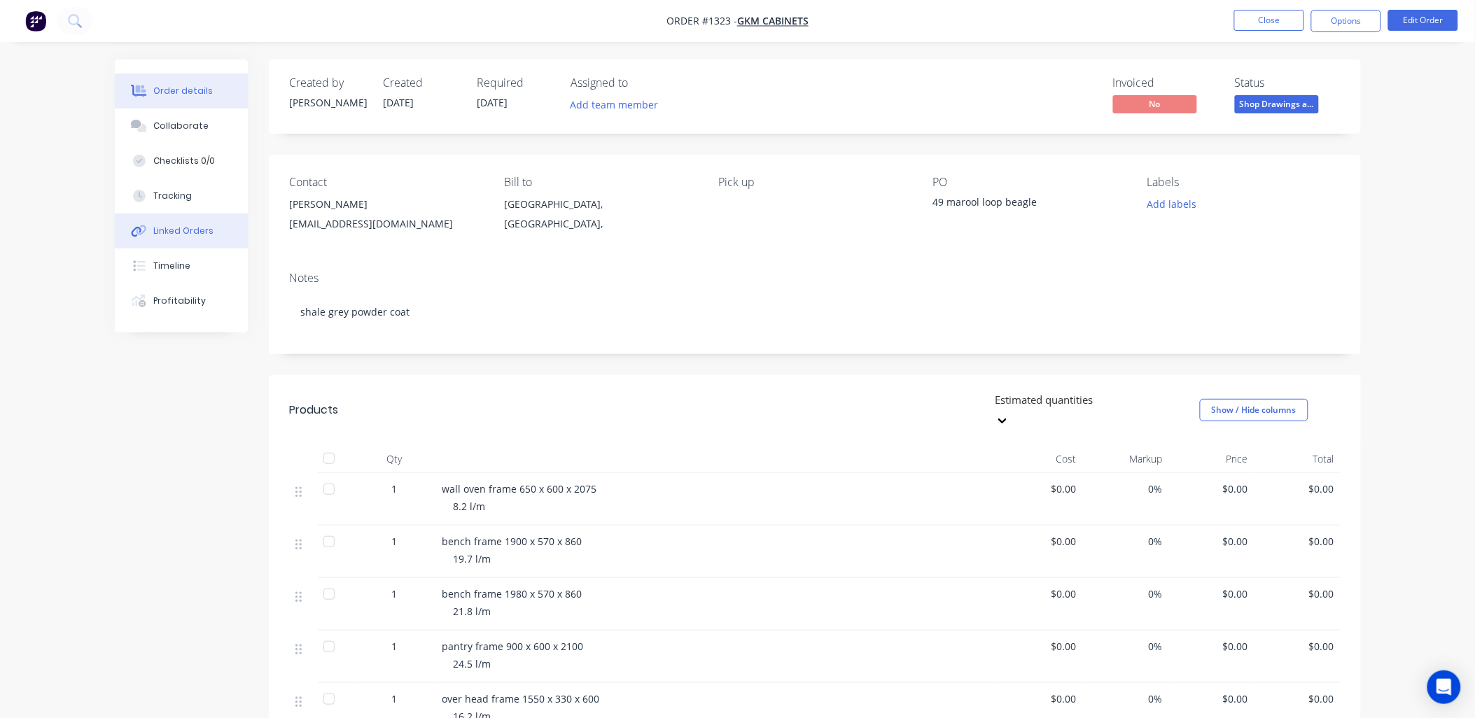
click at [179, 233] on div "Linked Orders" at bounding box center [183, 231] width 60 height 13
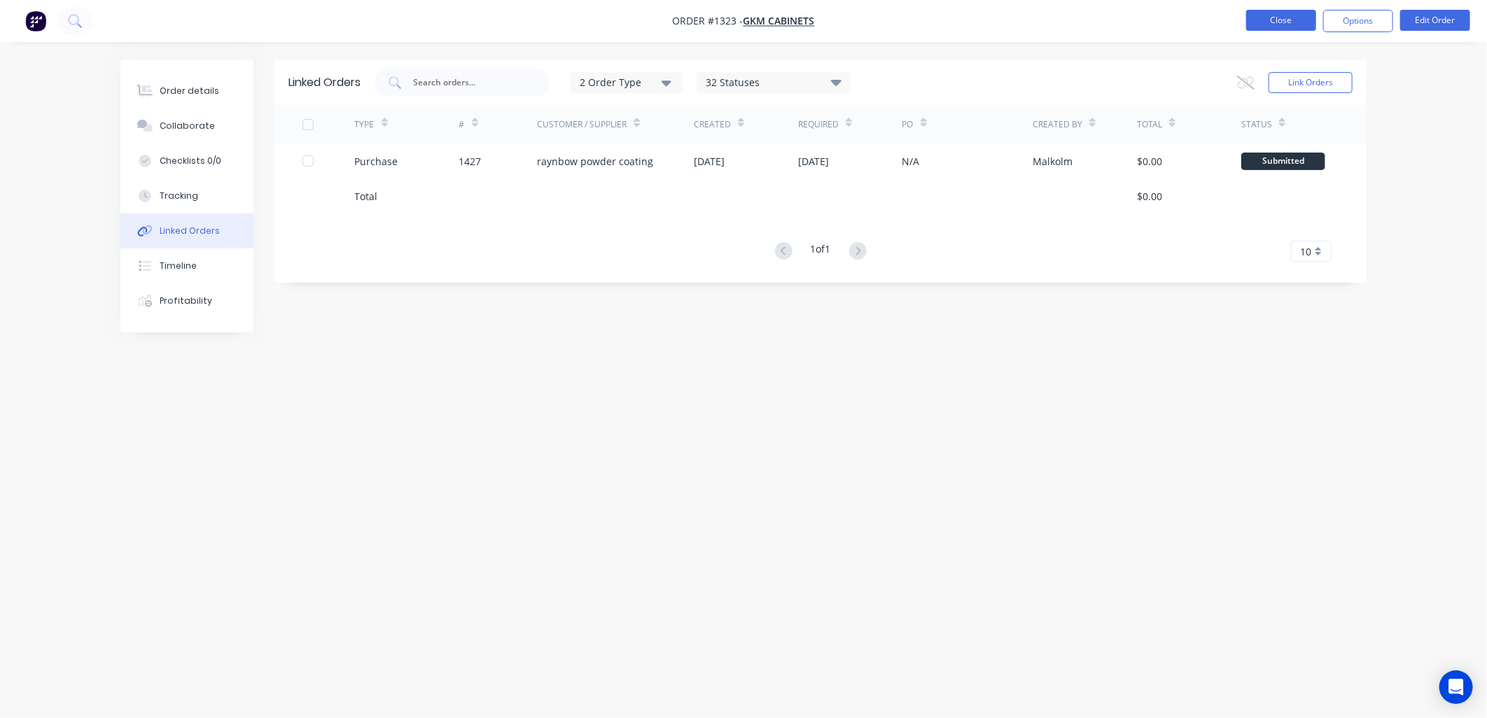
click at [1258, 16] on button "Close" at bounding box center [1281, 20] width 70 height 21
